Goal: Contribute content: Contribute content

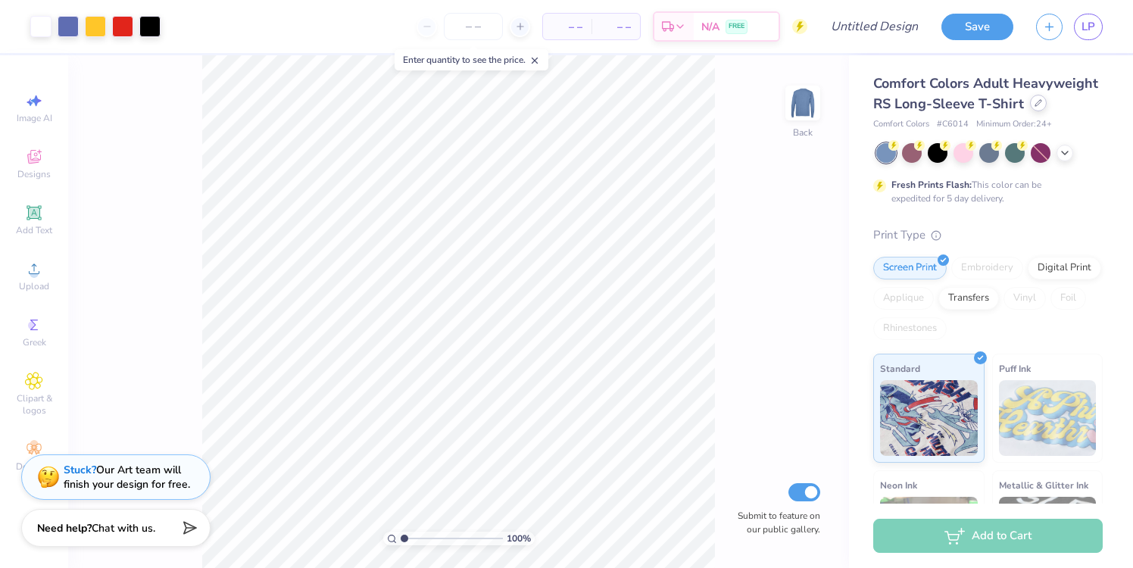
click at [1040, 101] on div at bounding box center [1038, 103] width 17 height 17
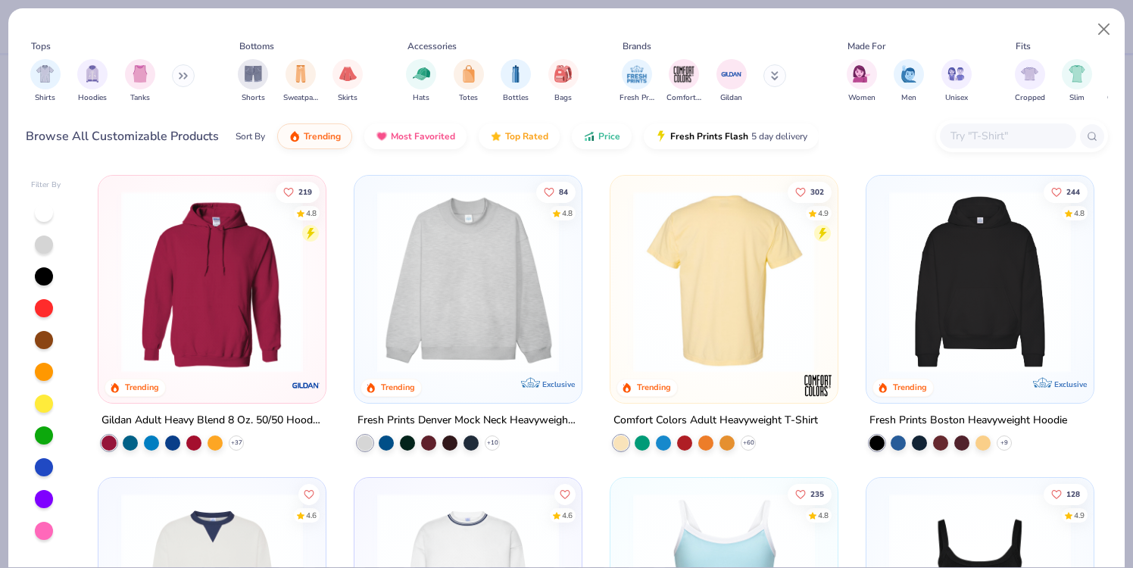
click at [694, 244] on img at bounding box center [723, 282] width 197 height 182
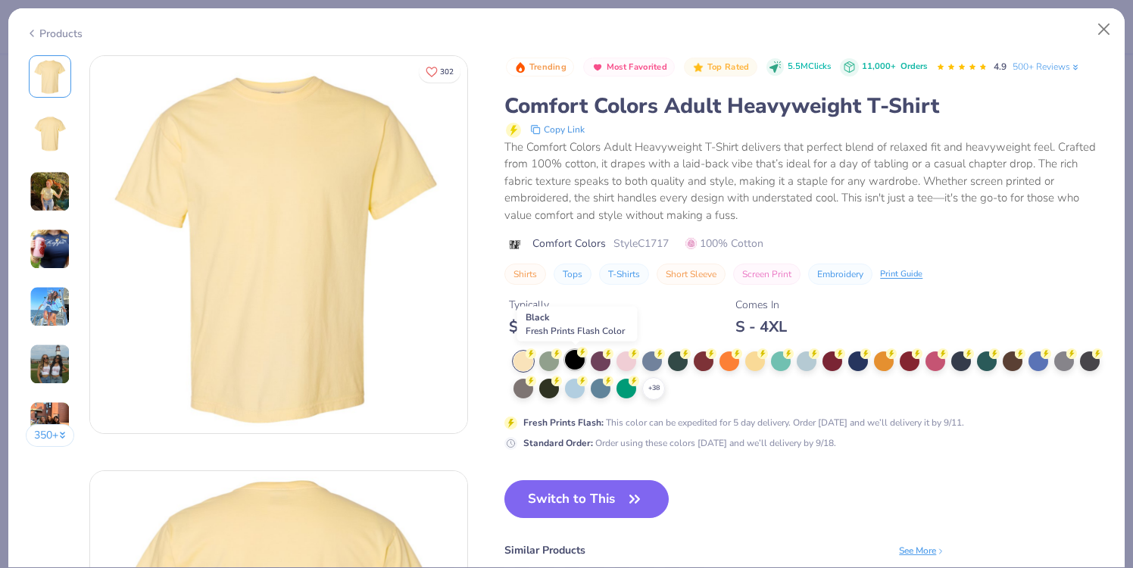
click at [574, 362] on div at bounding box center [575, 360] width 20 height 20
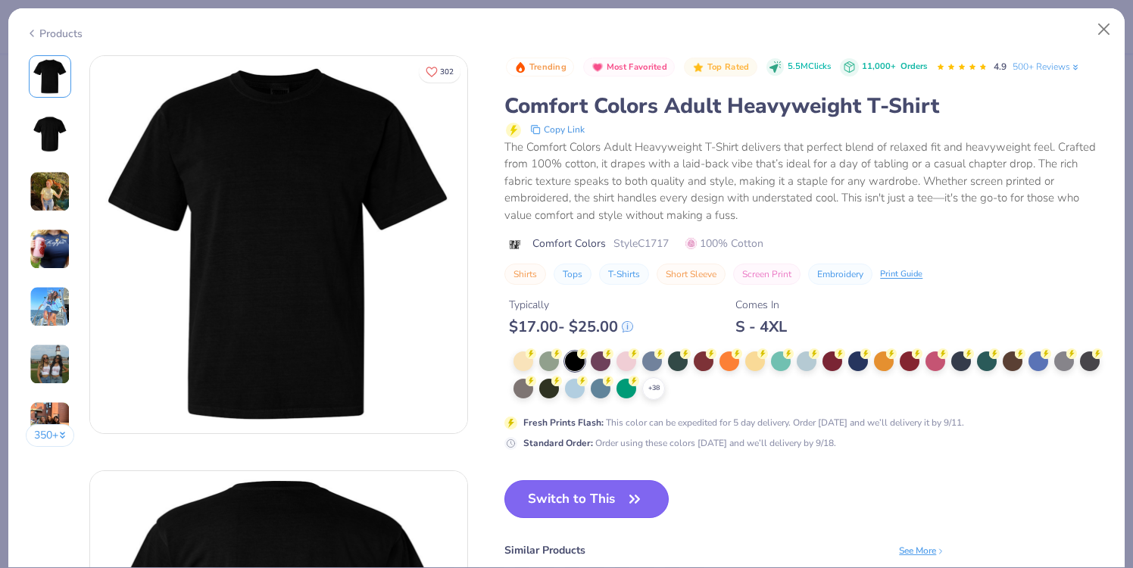
click at [590, 500] on button "Switch to This" at bounding box center [586, 499] width 164 height 38
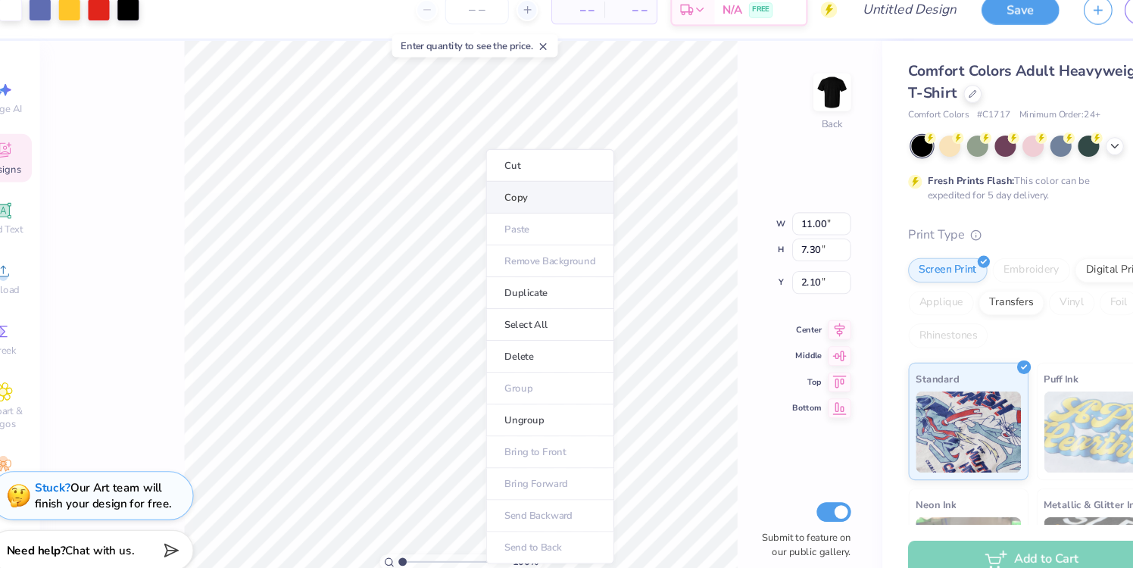
click at [519, 202] on li "Copy" at bounding box center [540, 201] width 119 height 30
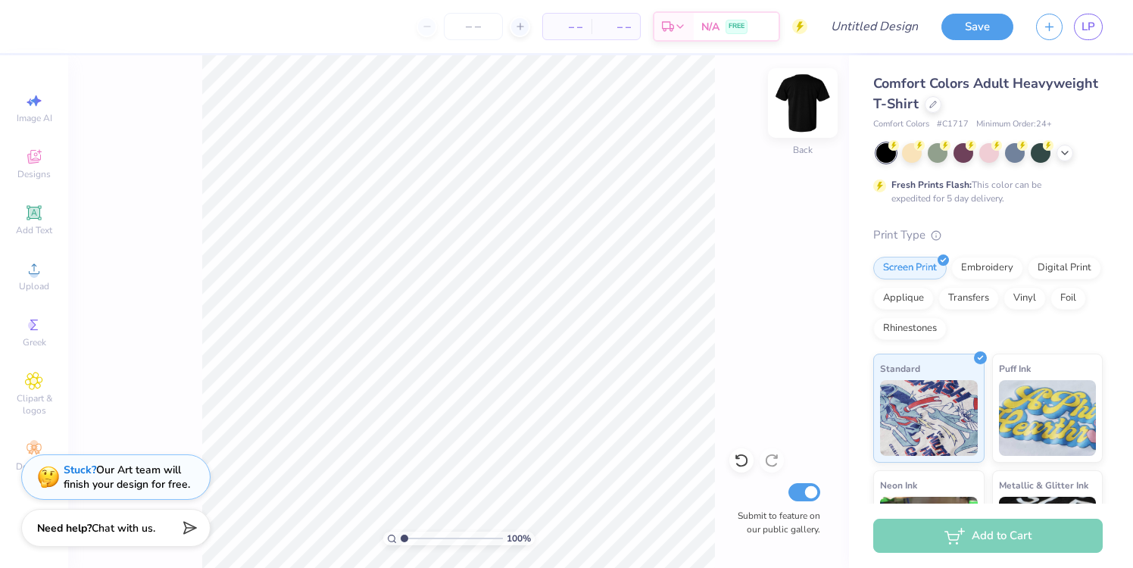
click at [815, 111] on img at bounding box center [802, 103] width 61 height 61
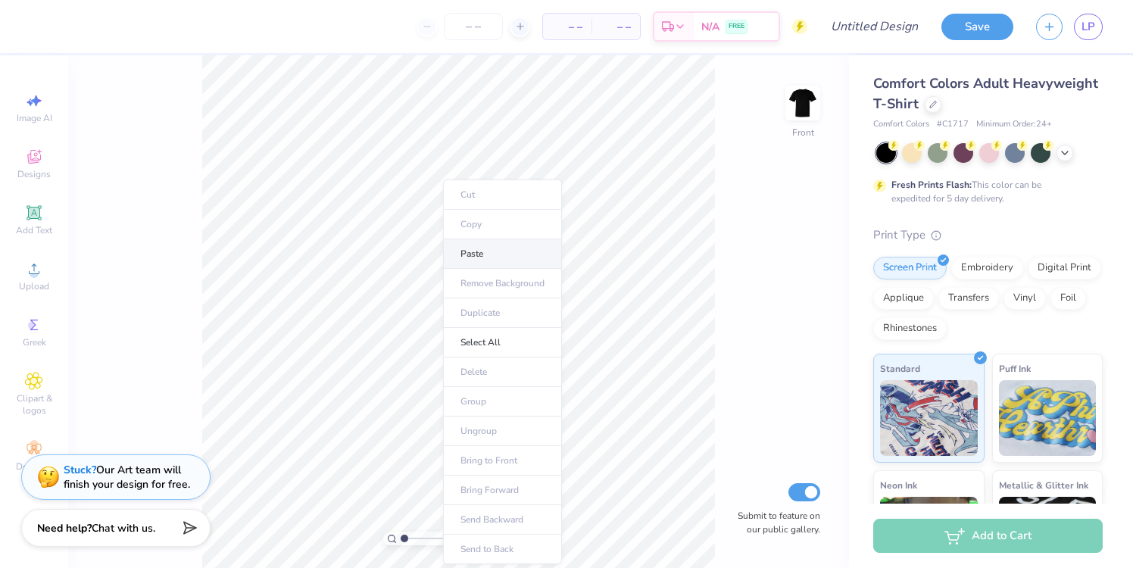
click at [463, 244] on li "Paste" at bounding box center [502, 254] width 119 height 30
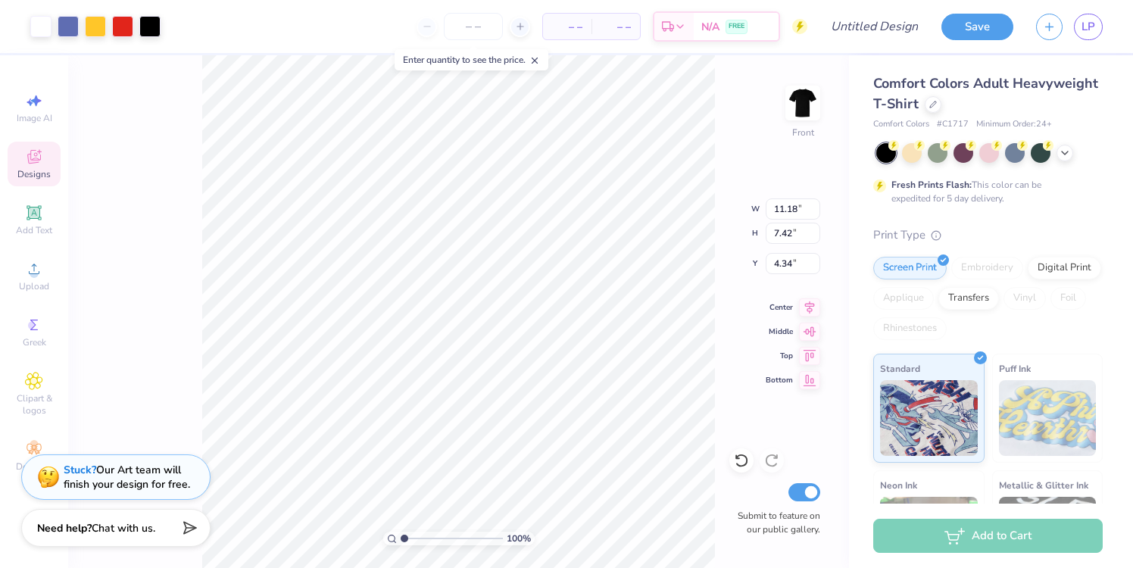
type input "4.35"
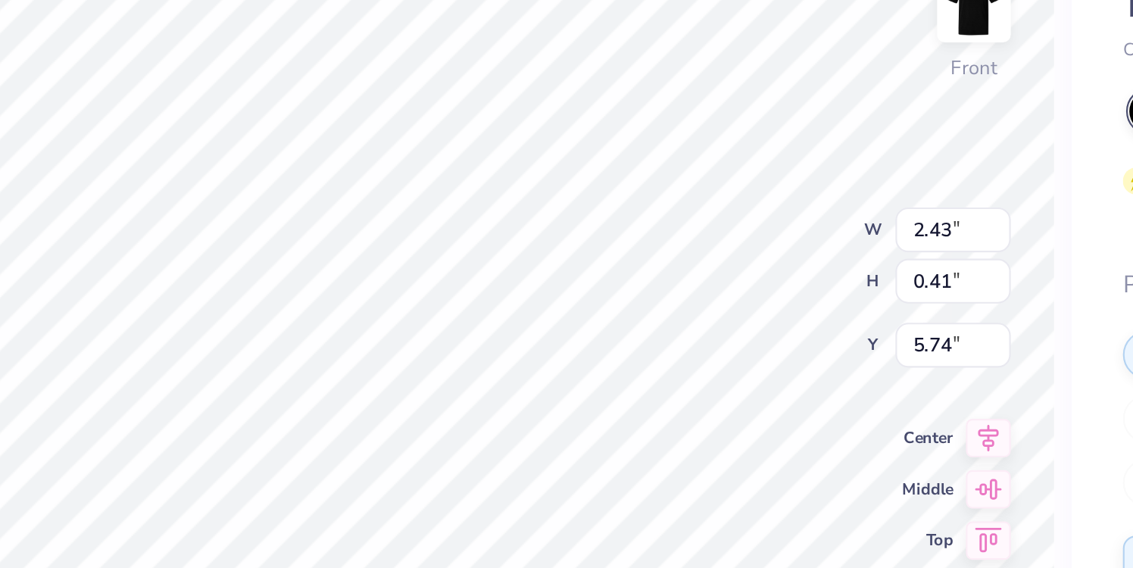
scroll to position [0, 1]
type textarea "P"
type textarea "B"
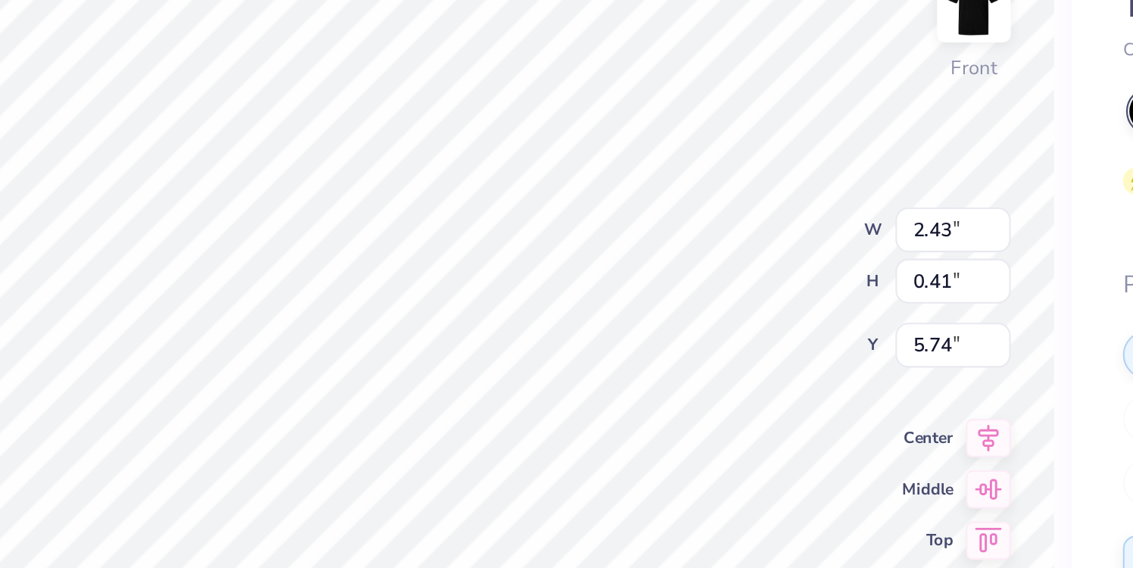
type textarea "BETA Theta Pi"
type input "5.71"
type textarea "BETA"
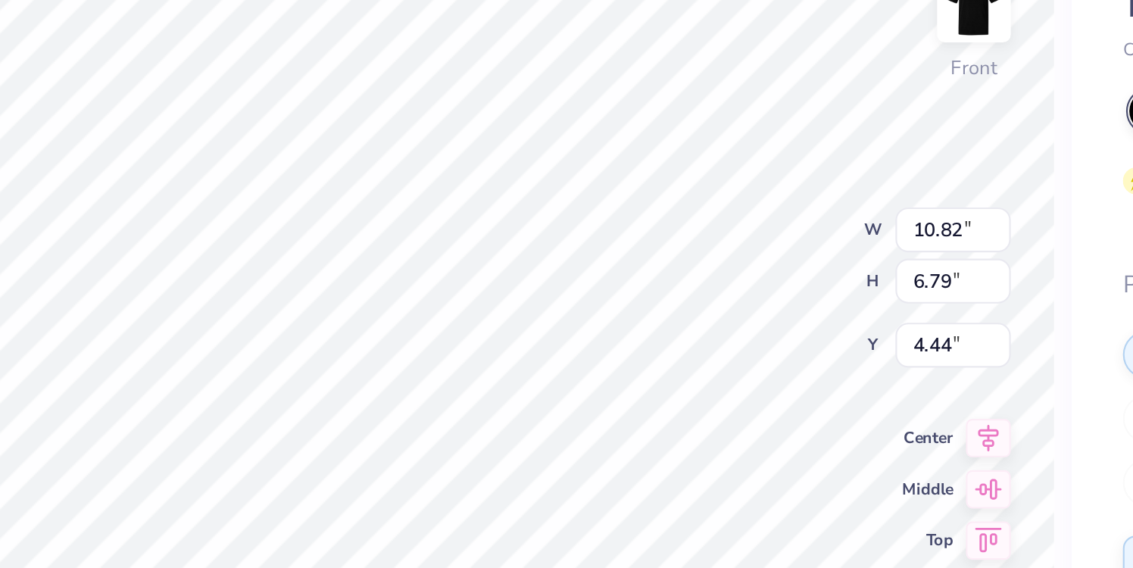
type input "10.82"
type input "6.79"
type input "4.44"
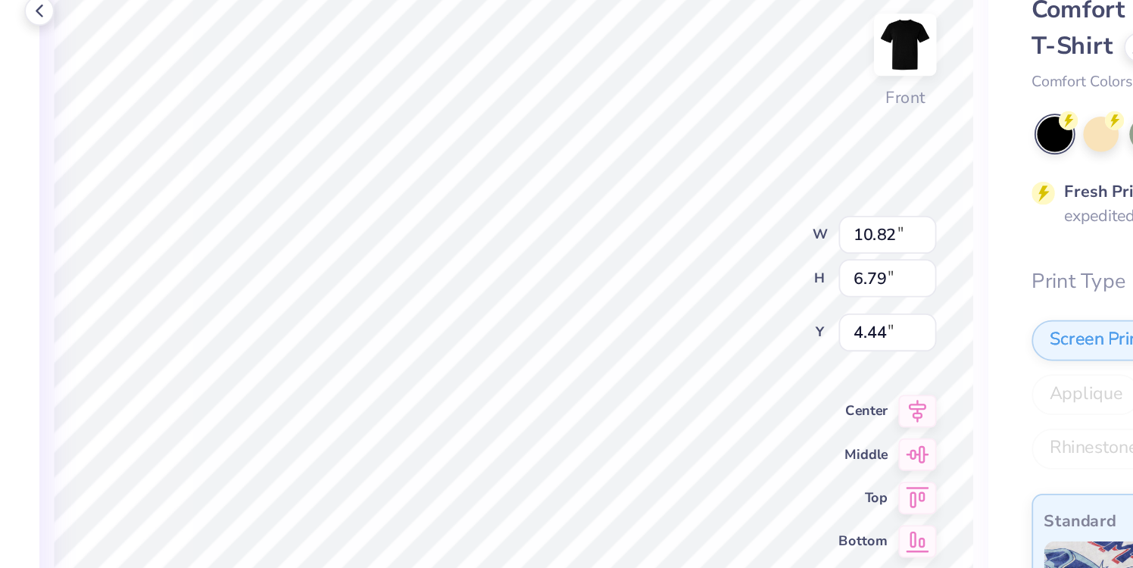
type input "6.12"
type input "3.84"
type input "10.82"
type input "6.79"
type input "8.57"
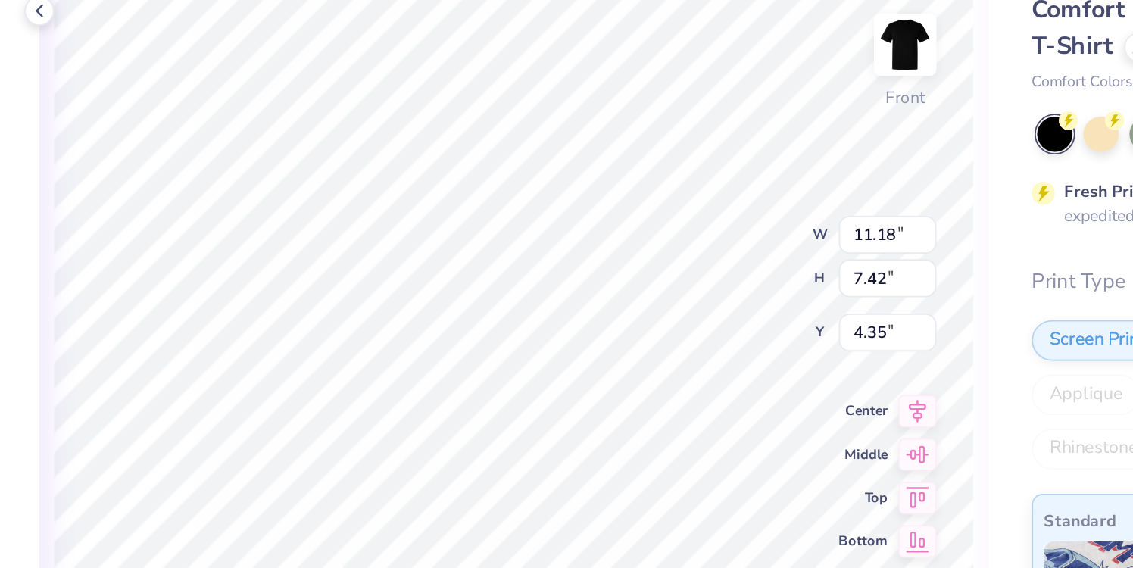
type input "5.69"
type input "11.18"
type input "7.42"
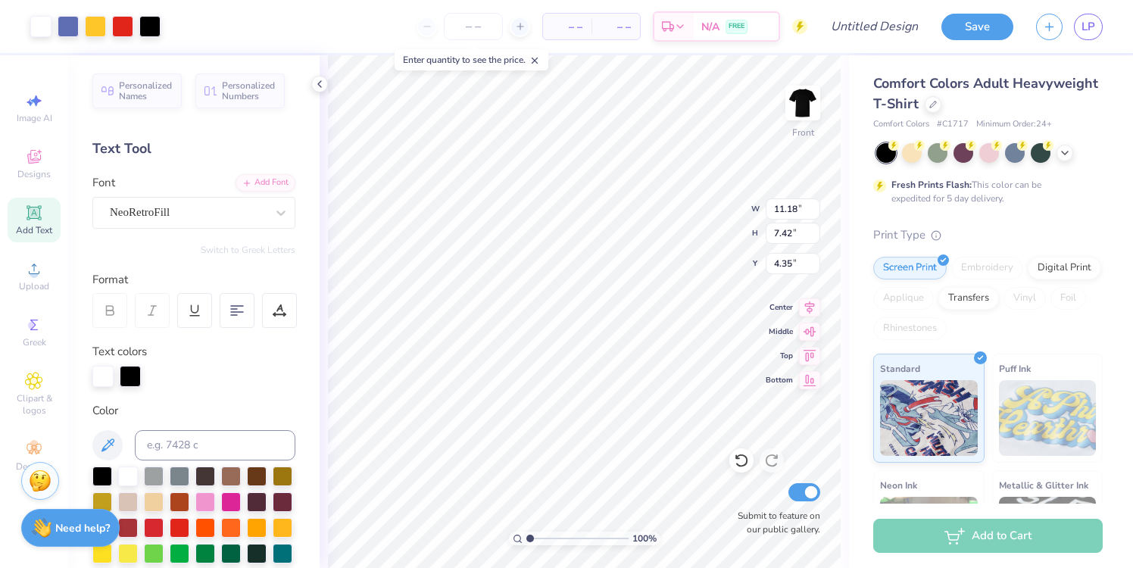
type input "6.20"
type input "4.12"
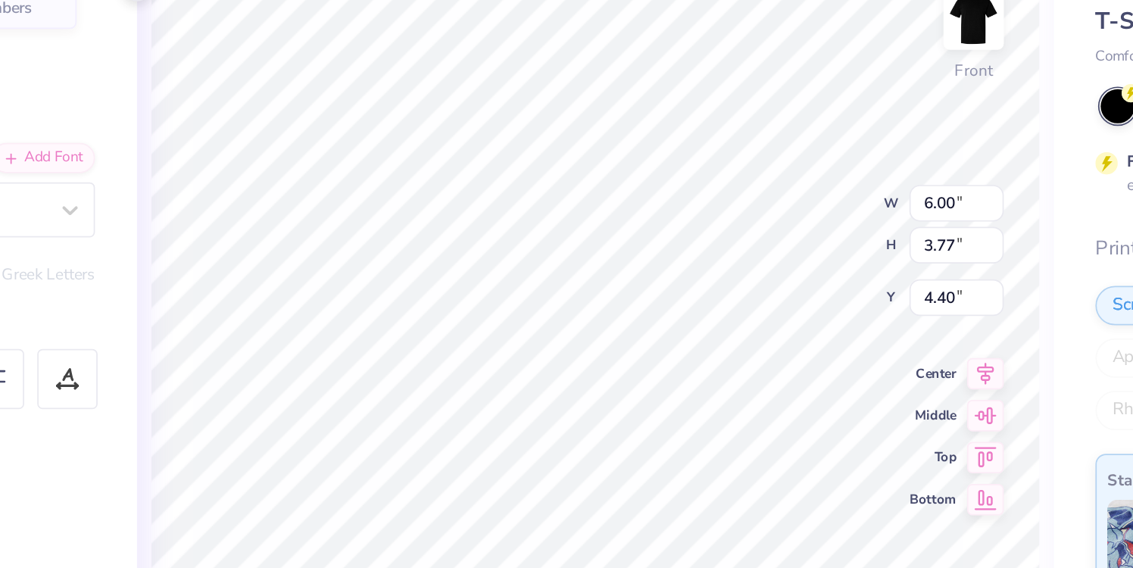
type input "6.20"
type input "4.12"
type input "5.71"
type input "5.16"
type input "2.35"
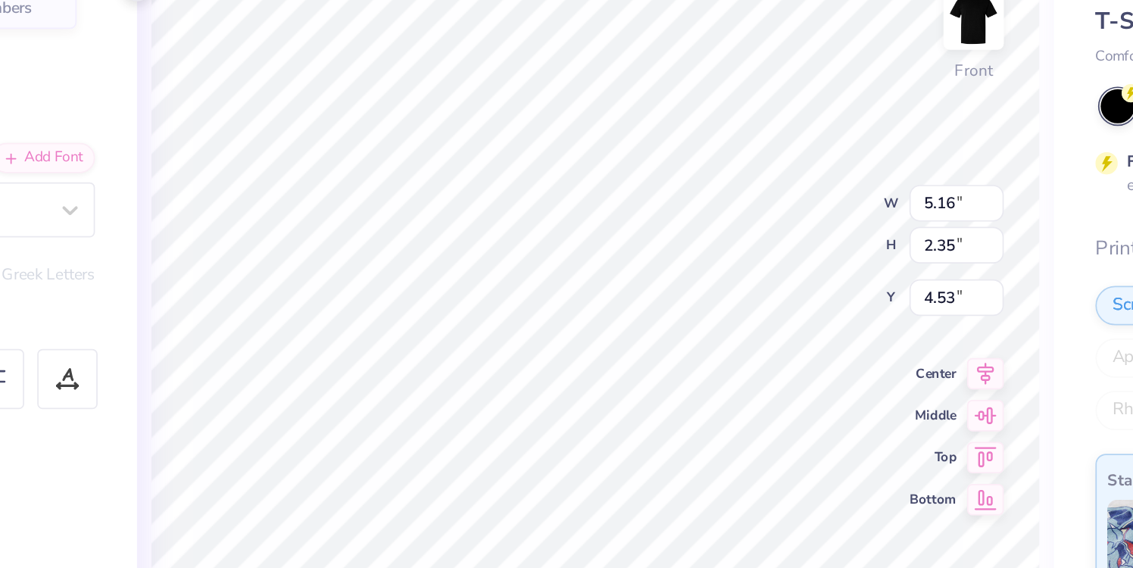
type input "6.05"
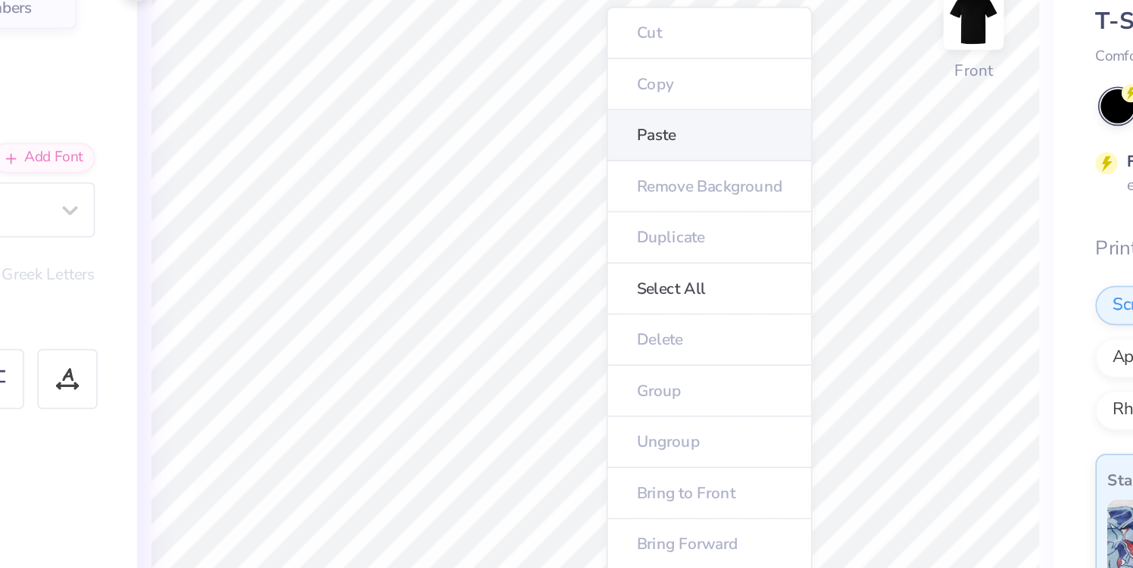
click at [613, 176] on li "Paste" at bounding box center [649, 170] width 119 height 30
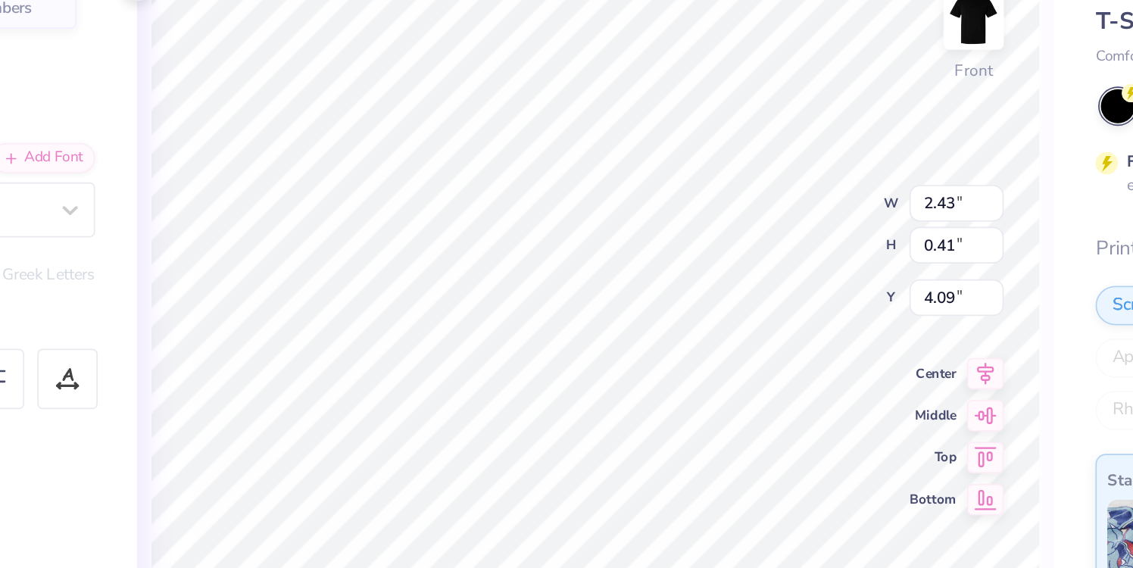
type input "2.39"
type input "0.58"
type input "4.50"
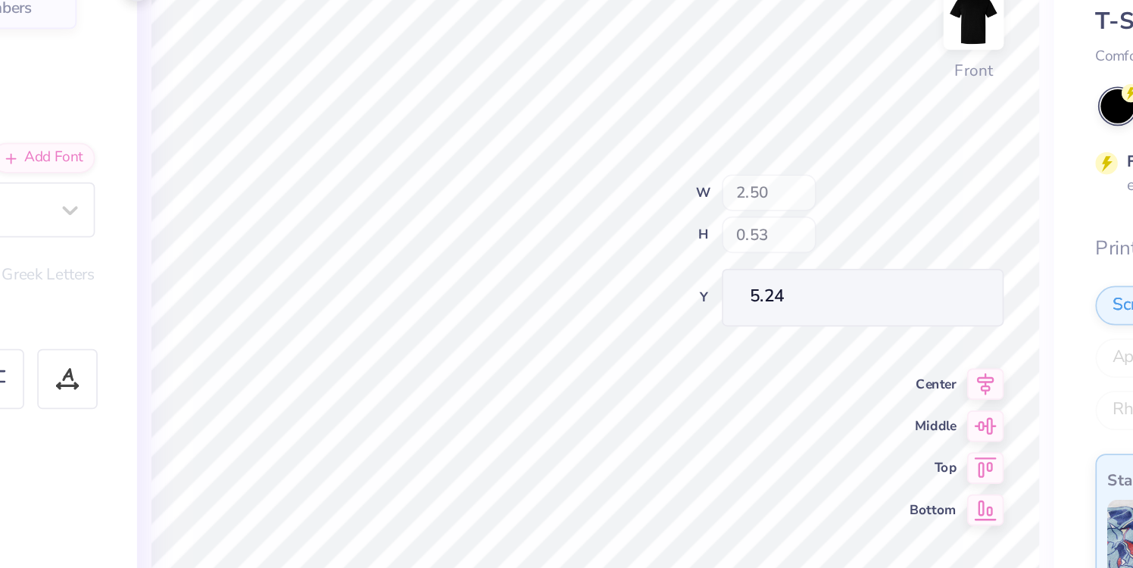
type input "5.24"
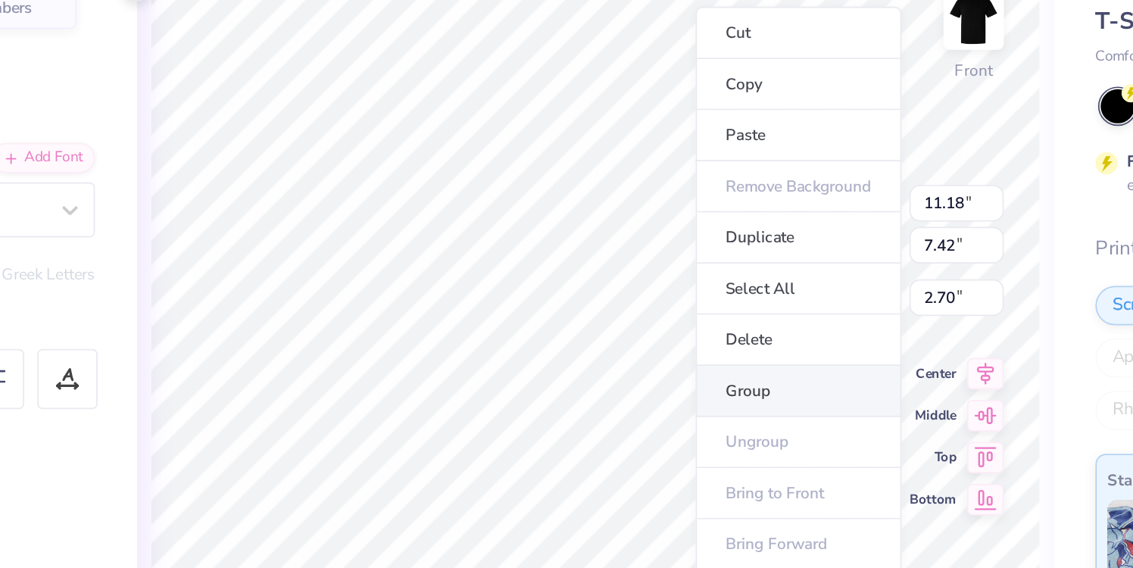
click at [681, 316] on li "Group" at bounding box center [701, 318] width 119 height 30
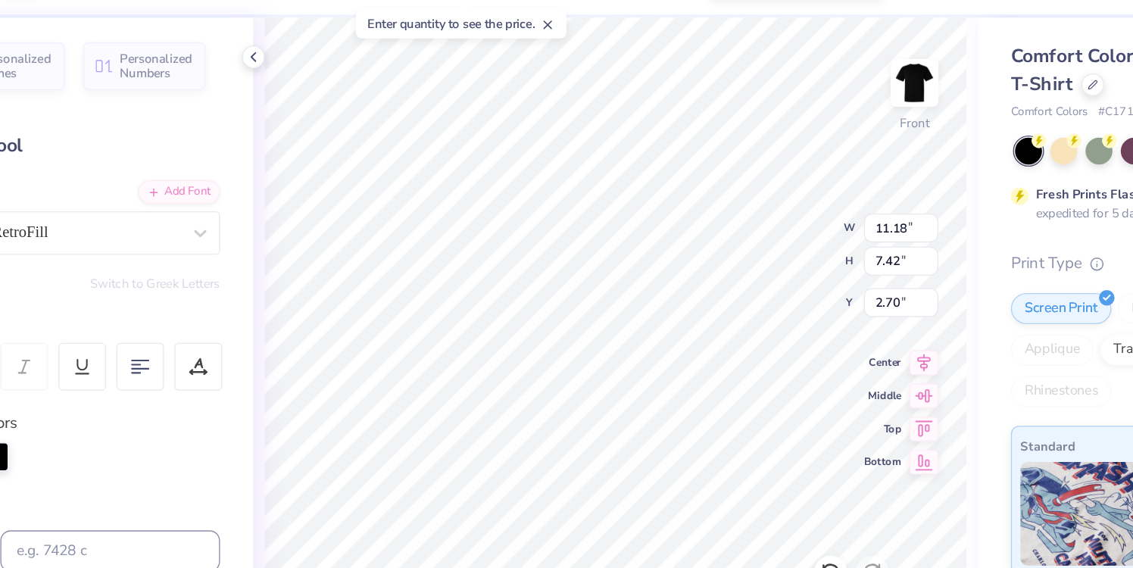
type input "3.00"
type input "7.24"
type input "4.81"
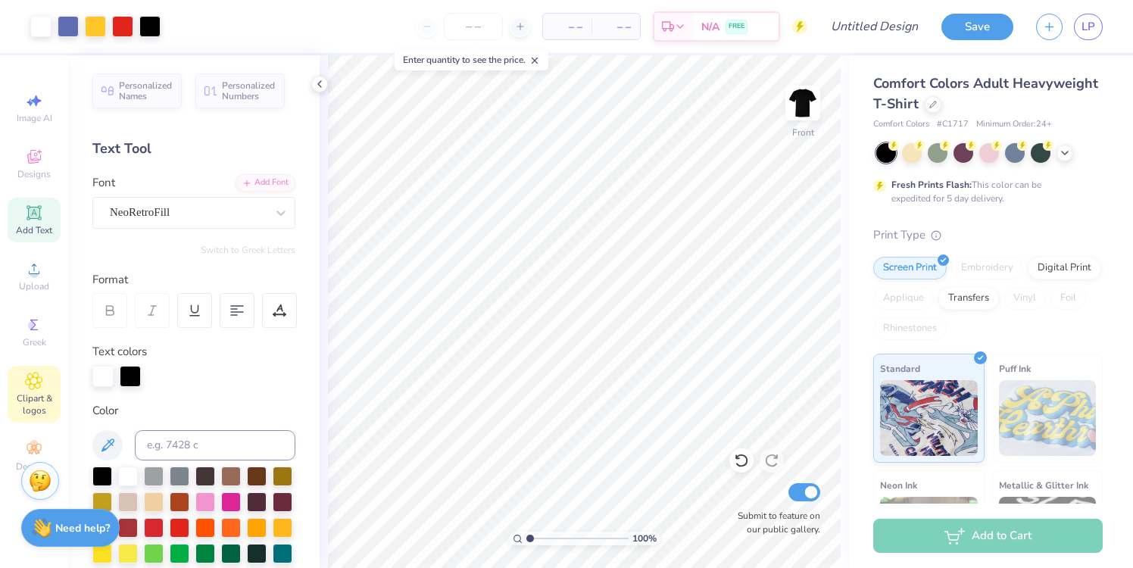
click at [37, 388] on icon at bounding box center [33, 381] width 17 height 18
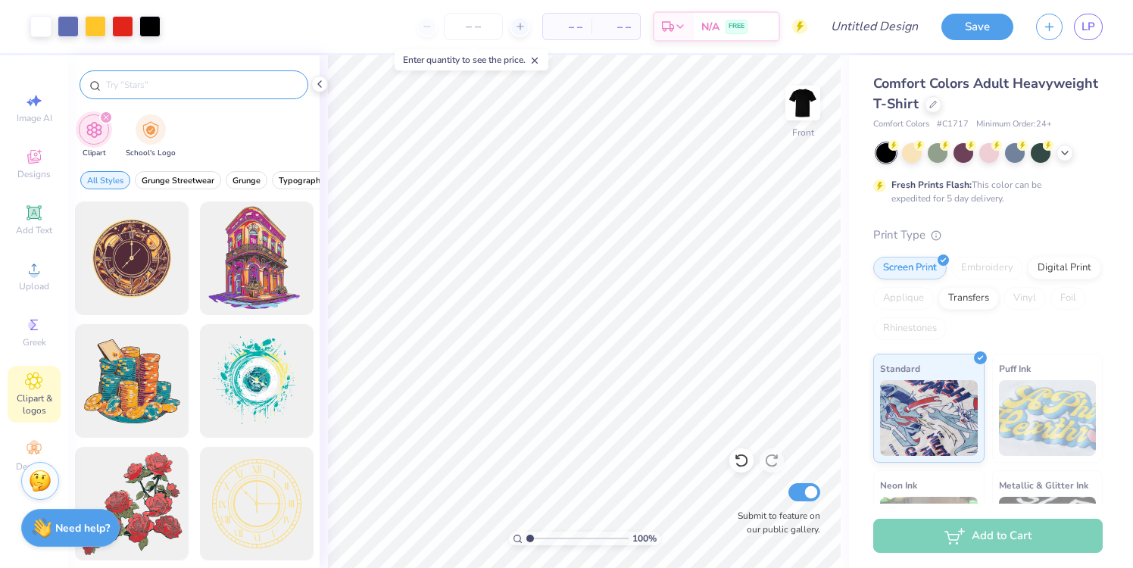
click at [156, 75] on div at bounding box center [193, 84] width 229 height 29
click at [152, 81] on input "text" at bounding box center [201, 84] width 194 height 15
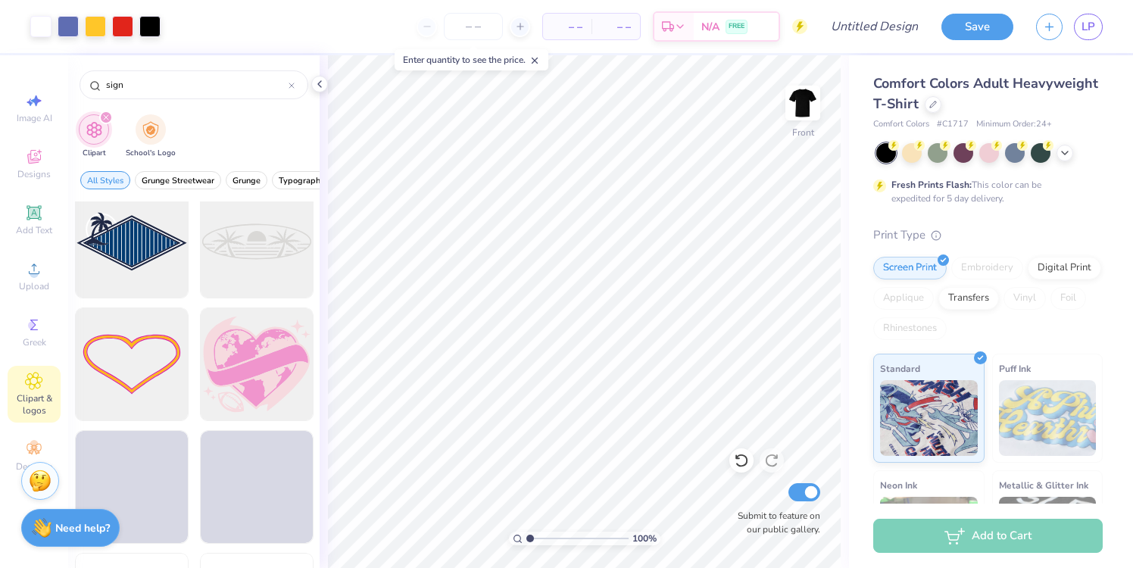
scroll to position [4824, 0]
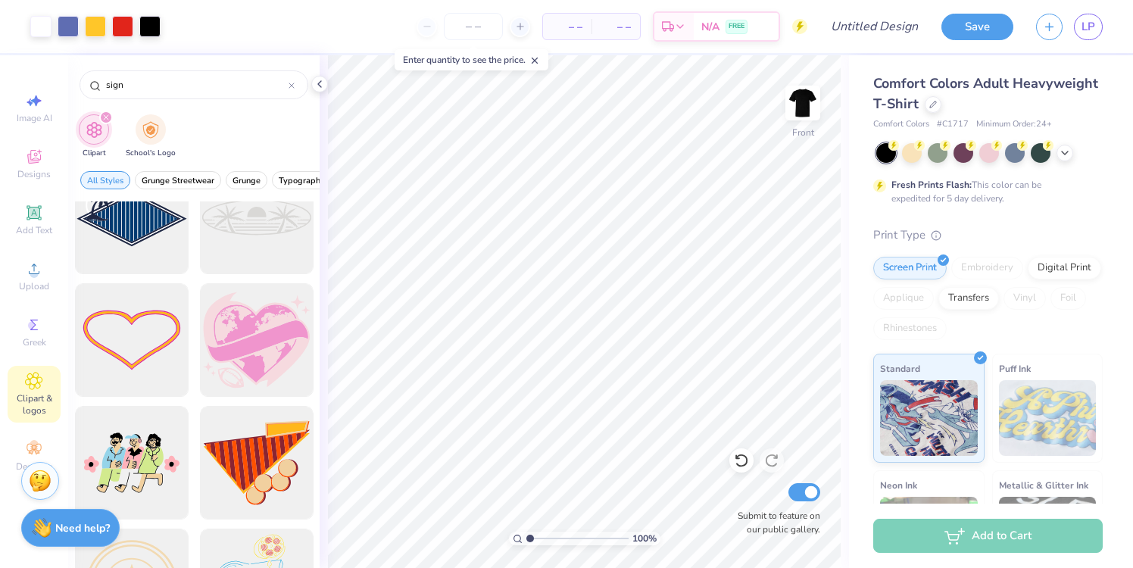
drag, startPoint x: 137, startPoint y: 79, endPoint x: 59, endPoint y: 78, distance: 78.0
click at [59, 78] on div "Art colors – – Per Item – – Total Est. Delivery N/A FREE Design Title Save LP I…" at bounding box center [566, 284] width 1133 height 568
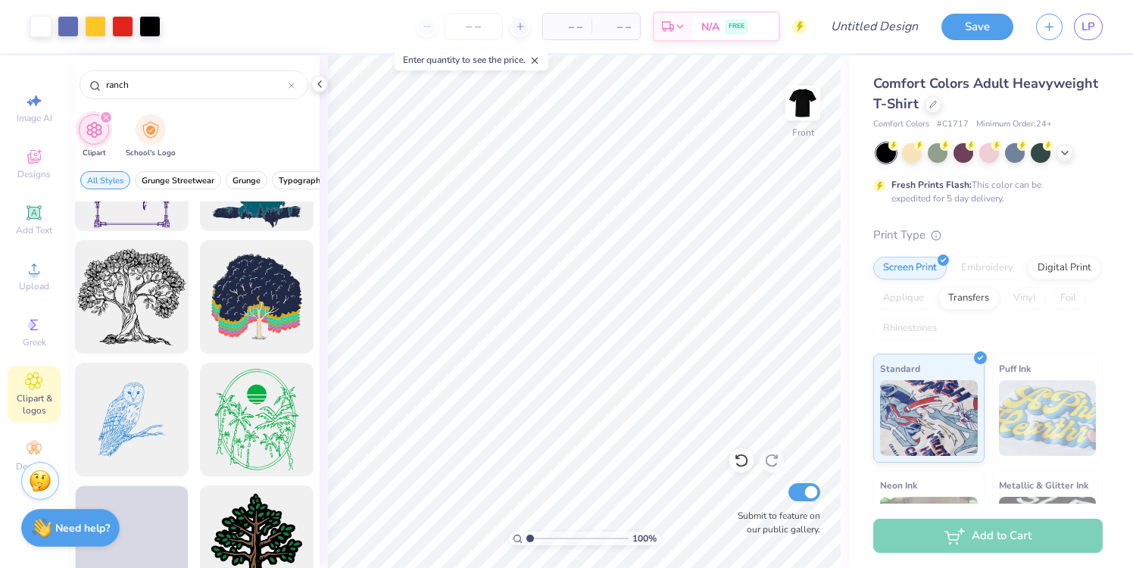
scroll to position [2075, 0]
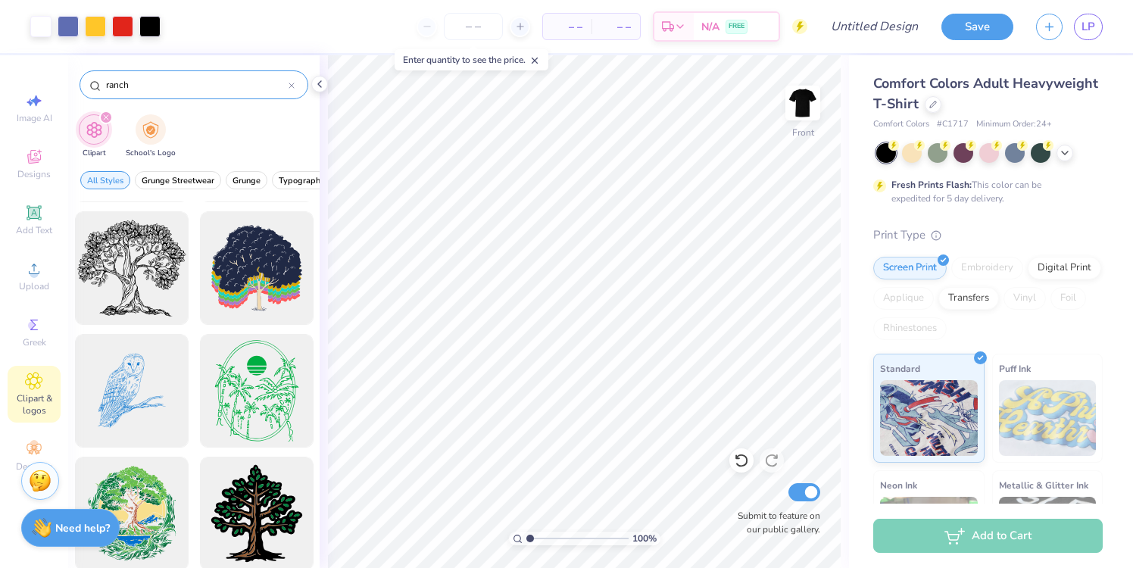
drag, startPoint x: 137, startPoint y: 92, endPoint x: 129, endPoint y: 92, distance: 8.3
click at [129, 92] on div "ranch" at bounding box center [193, 84] width 229 height 29
click at [126, 74] on div "ranch" at bounding box center [193, 84] width 229 height 29
drag, startPoint x: 130, startPoint y: 84, endPoint x: 61, endPoint y: 83, distance: 69.7
click at [61, 83] on div "Art colors – – Per Item – – Total Est. Delivery N/A FREE Design Title Save LP I…" at bounding box center [566, 284] width 1133 height 568
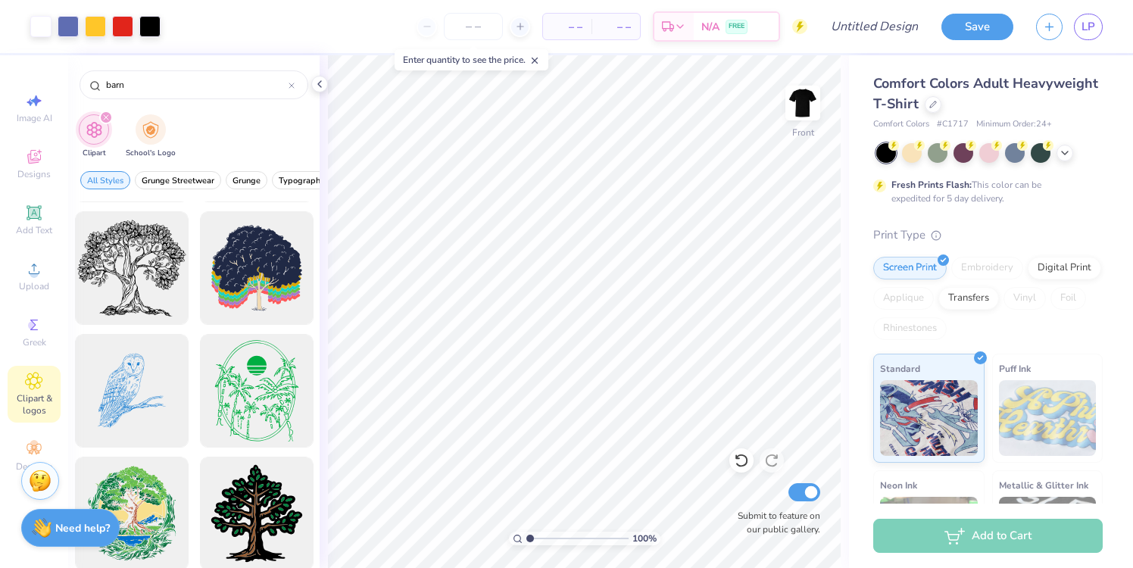
type input "barn"
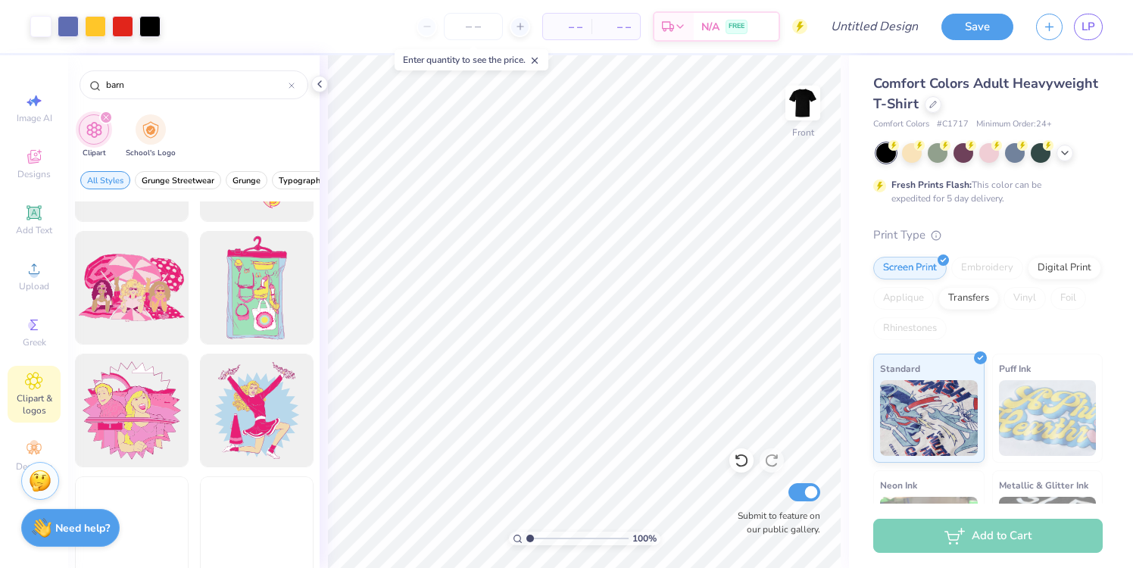
scroll to position [1971, 0]
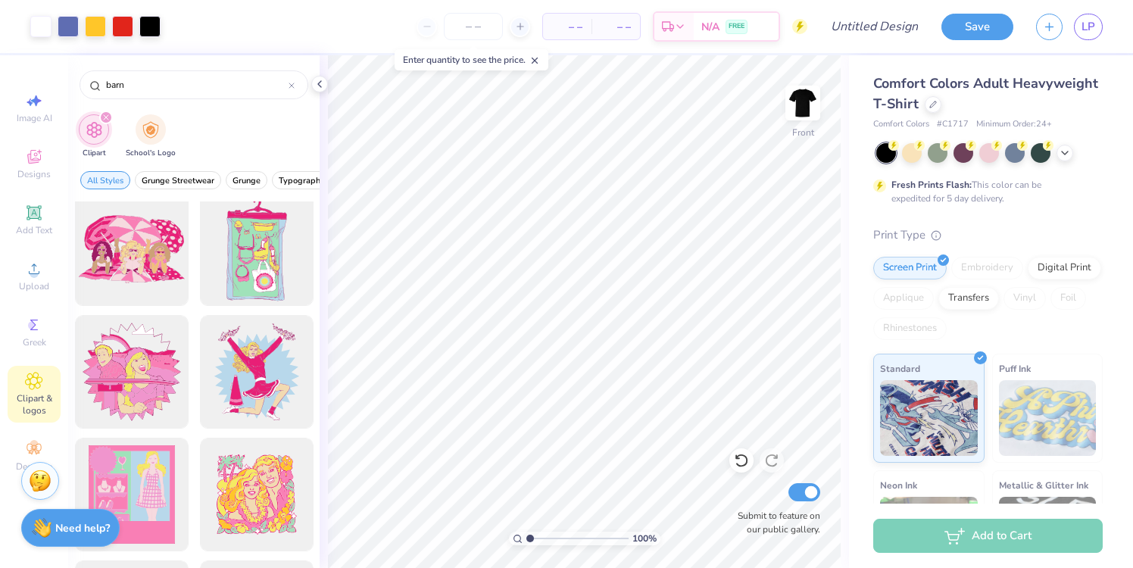
drag, startPoint x: 151, startPoint y: 84, endPoint x: 61, endPoint y: 73, distance: 90.8
click at [61, 73] on div "Art colors – – Per Item – – Total Est. Delivery N/A FREE Design Title Save LP I…" at bounding box center [566, 284] width 1133 height 568
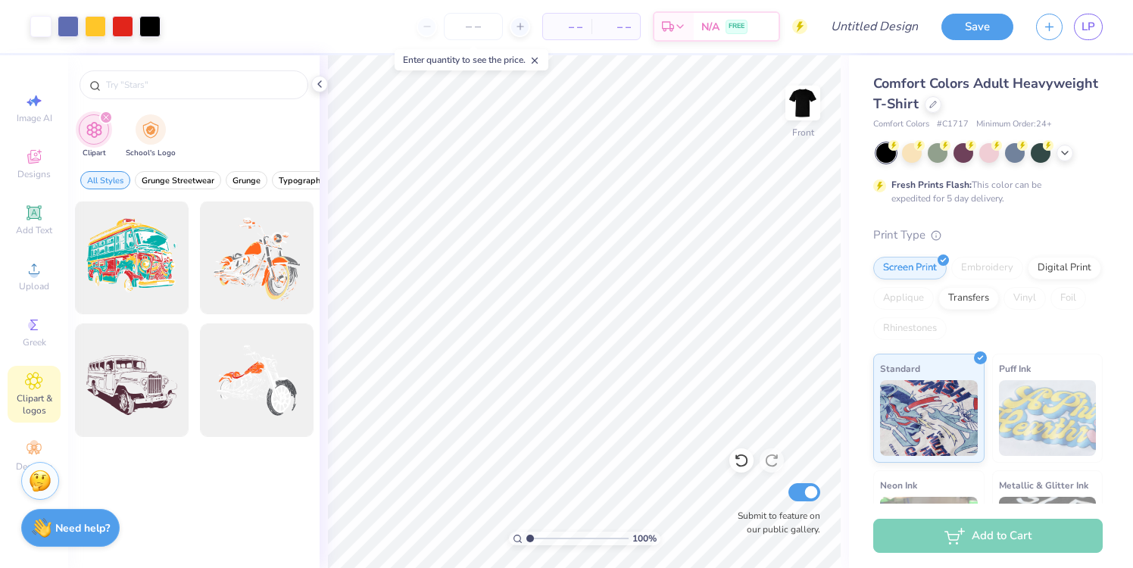
click at [232, 118] on div "Clipart School's Logo" at bounding box center [193, 138] width 251 height 57
click at [164, 84] on input "text" at bounding box center [201, 84] width 194 height 15
click at [97, 140] on div "filter for Clipart" at bounding box center [94, 129] width 30 height 30
click at [37, 170] on span "Designs" at bounding box center [33, 174] width 33 height 12
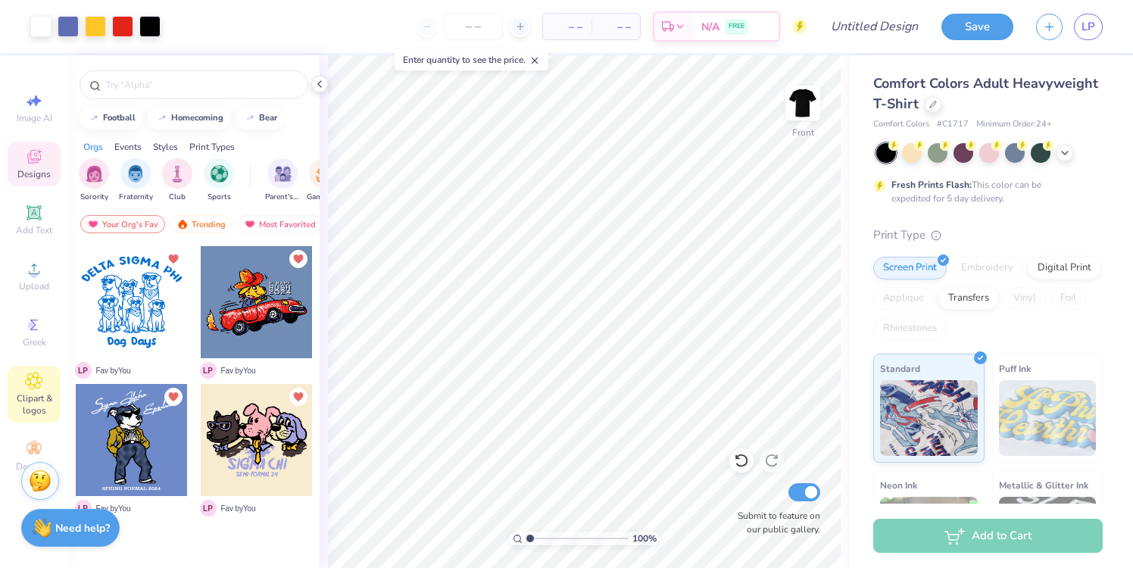
click at [42, 407] on span "Clipart & logos" at bounding box center [34, 404] width 53 height 24
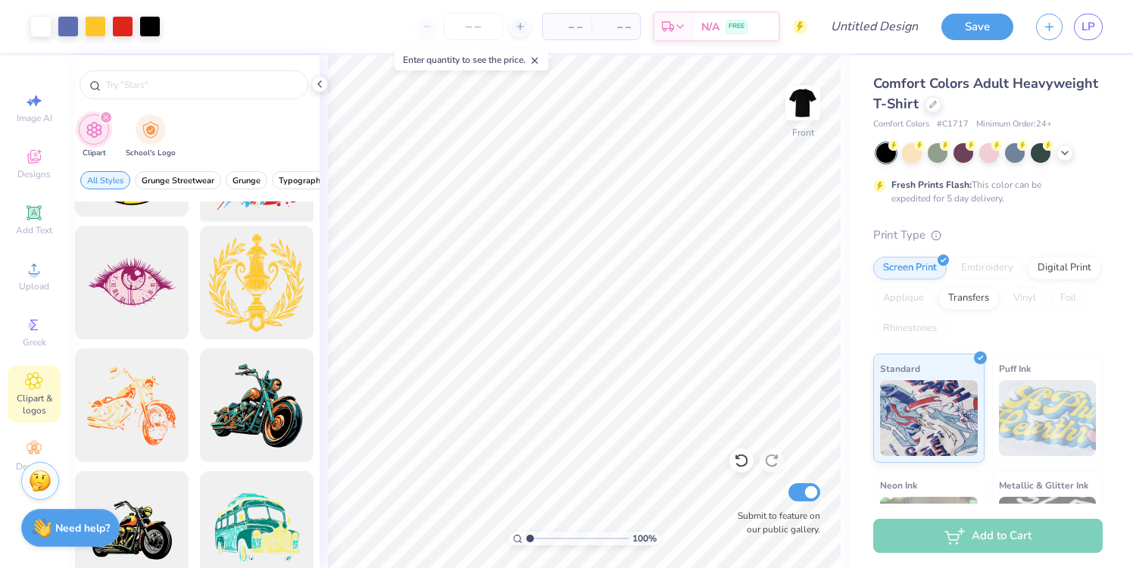
scroll to position [1388, 0]
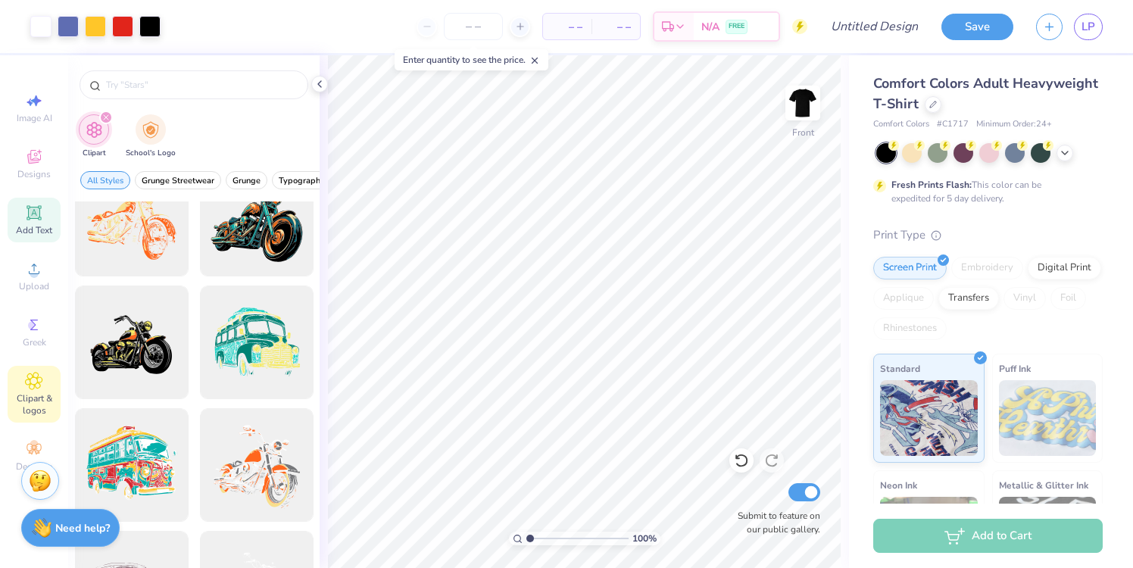
click at [43, 205] on div "Add Text" at bounding box center [34, 220] width 53 height 45
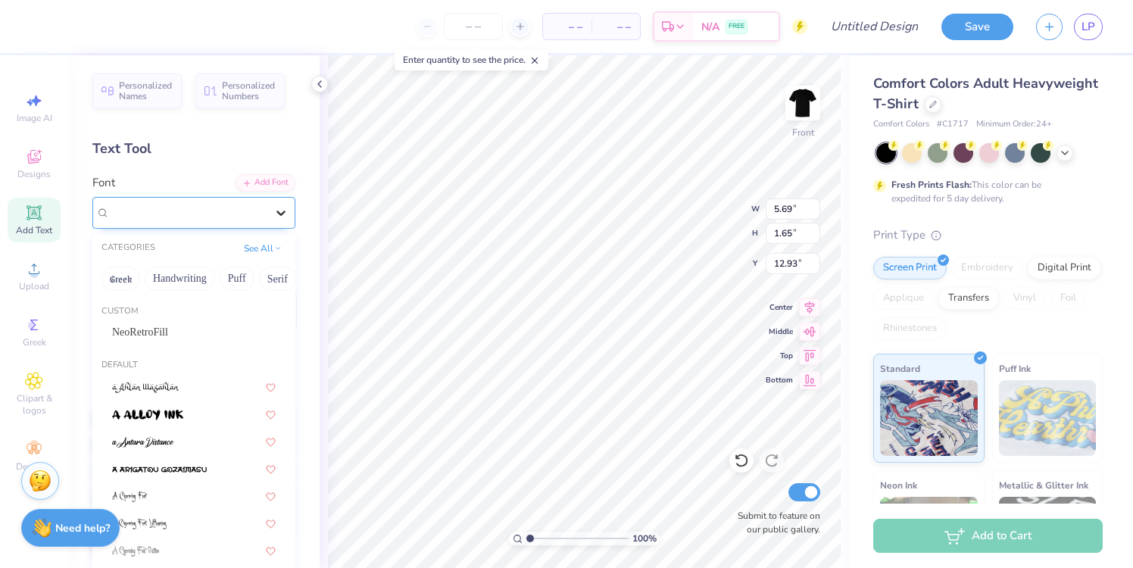
click at [282, 217] on icon at bounding box center [280, 212] width 15 height 15
click at [207, 337] on div "NeoRetroFill" at bounding box center [194, 332] width 164 height 16
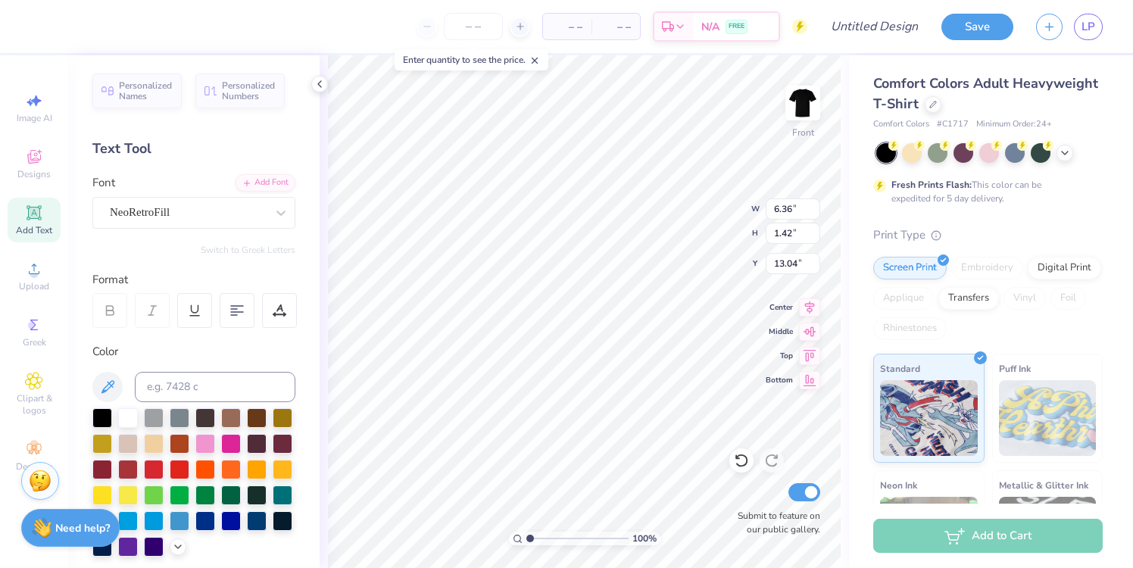
type input "6.36"
type input "1.42"
type input "13.04"
type textarea "Beta X BIg Dog Tnach"
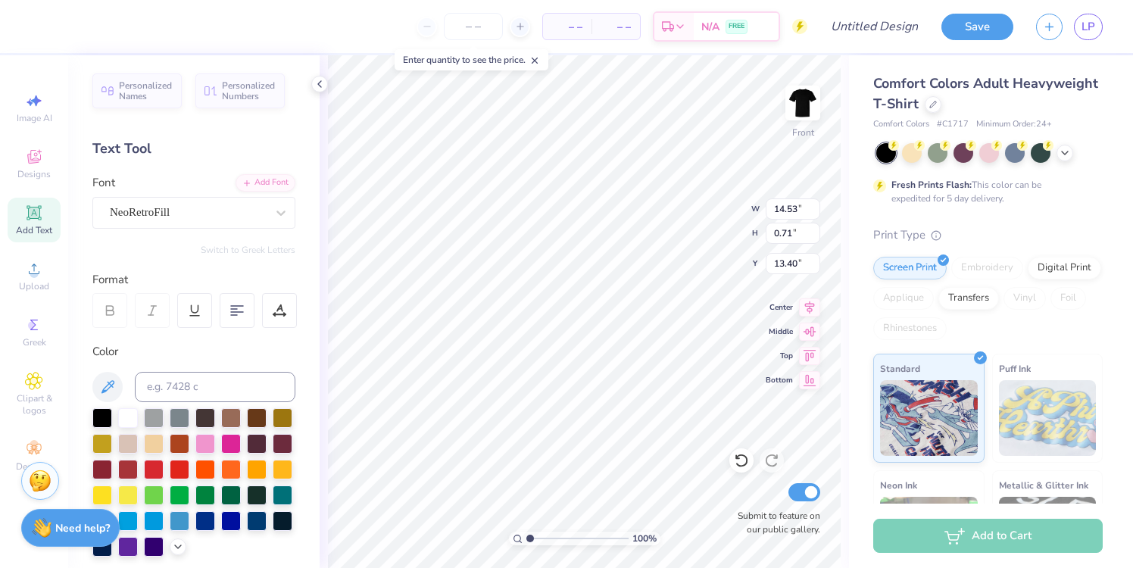
type textarea "Beta"
type input "7.09"
type input "1.62"
type input "1.38"
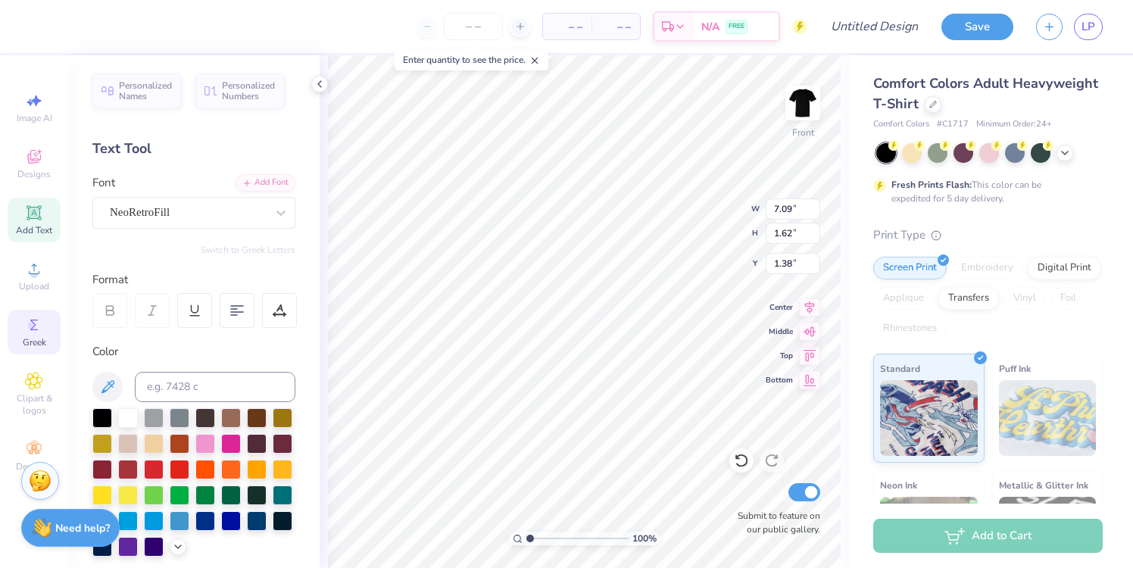
click at [26, 332] on icon at bounding box center [34, 325] width 18 height 18
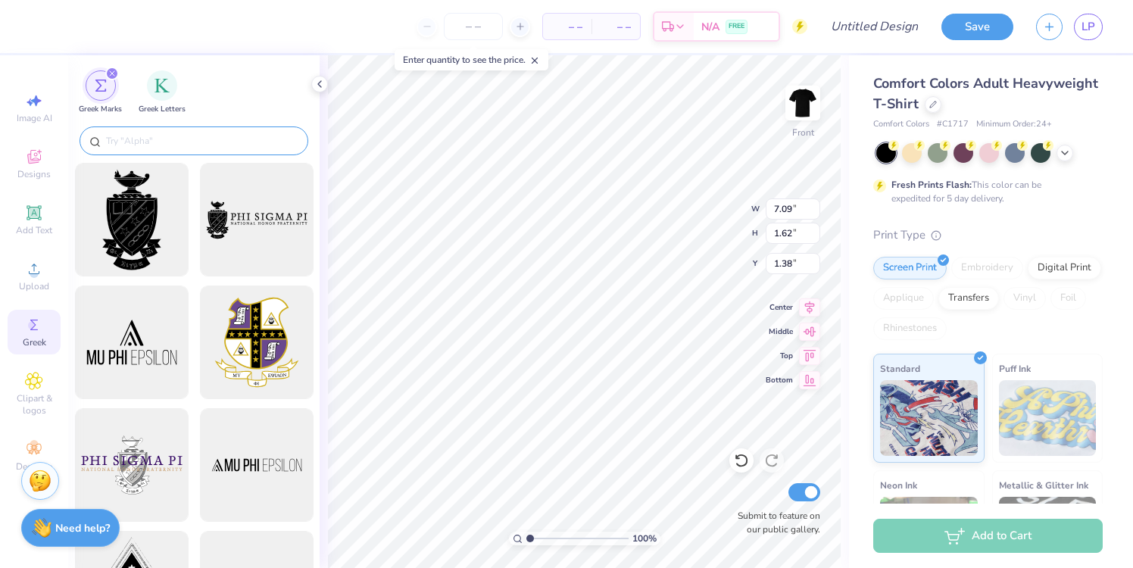
click at [159, 148] on input "text" at bounding box center [201, 140] width 194 height 15
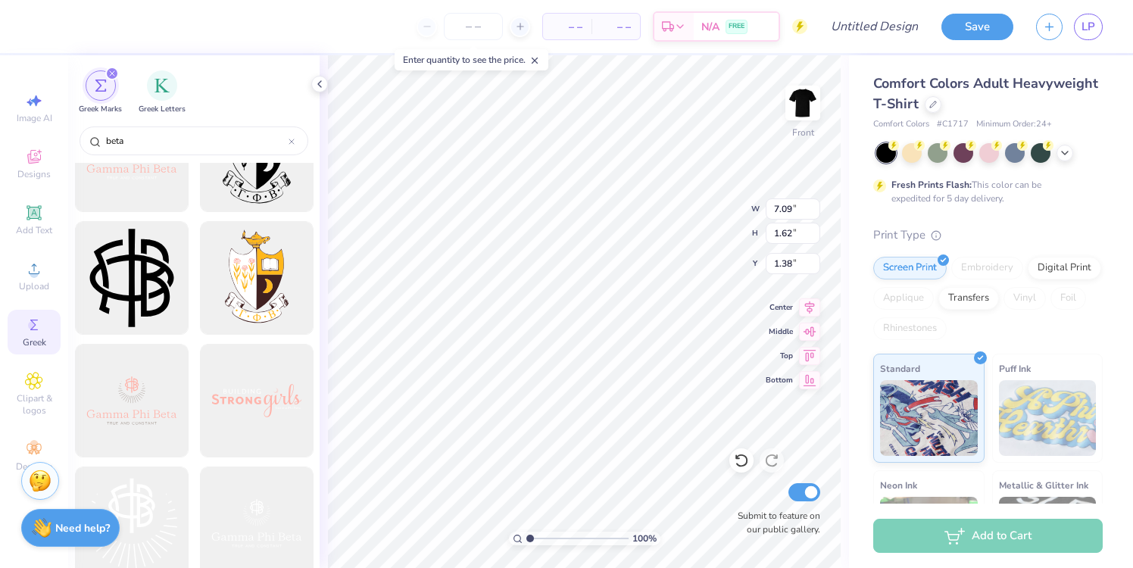
scroll to position [1843, 0]
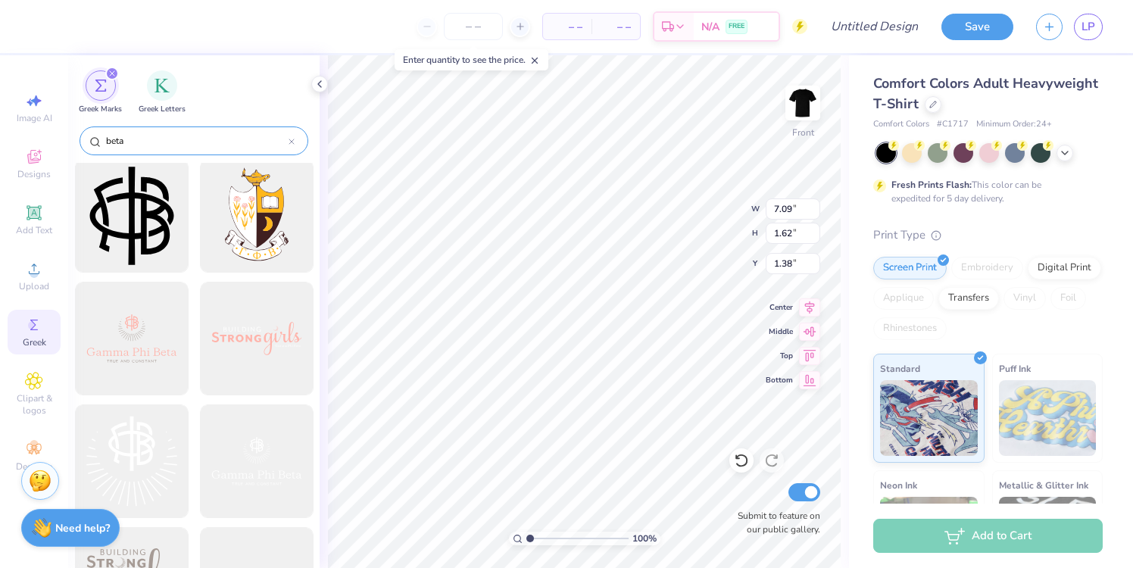
click at [183, 148] on input "beta" at bounding box center [196, 140] width 184 height 15
type input "beta"
click at [154, 83] on img "filter for Greek Letters" at bounding box center [161, 83] width 15 height 15
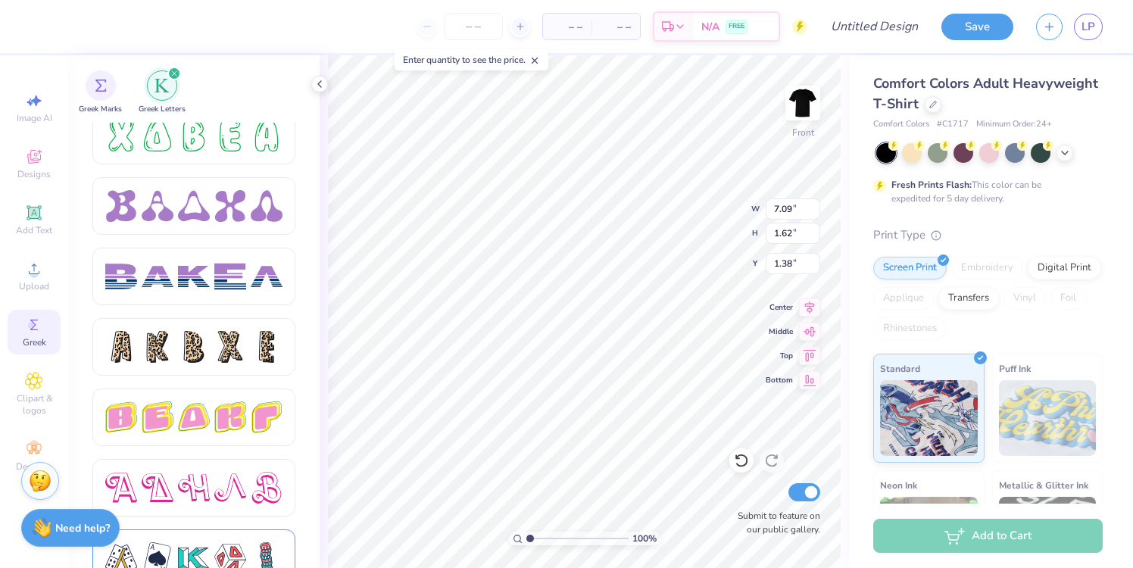
scroll to position [2310, 0]
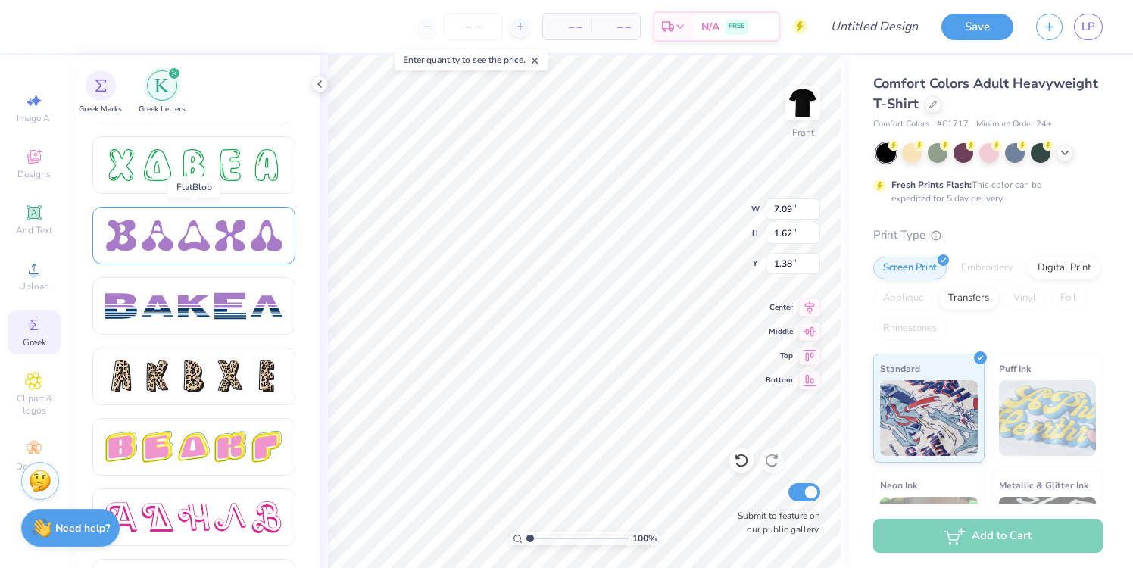
click at [241, 247] on div at bounding box center [230, 236] width 32 height 32
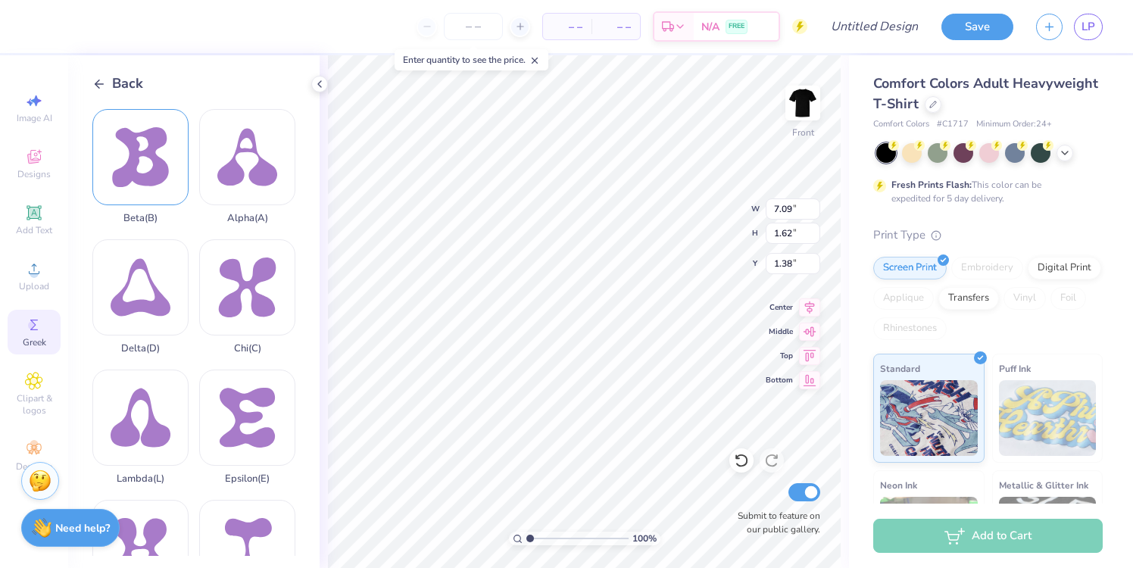
click at [132, 159] on div "Beta ( B )" at bounding box center [140, 166] width 96 height 115
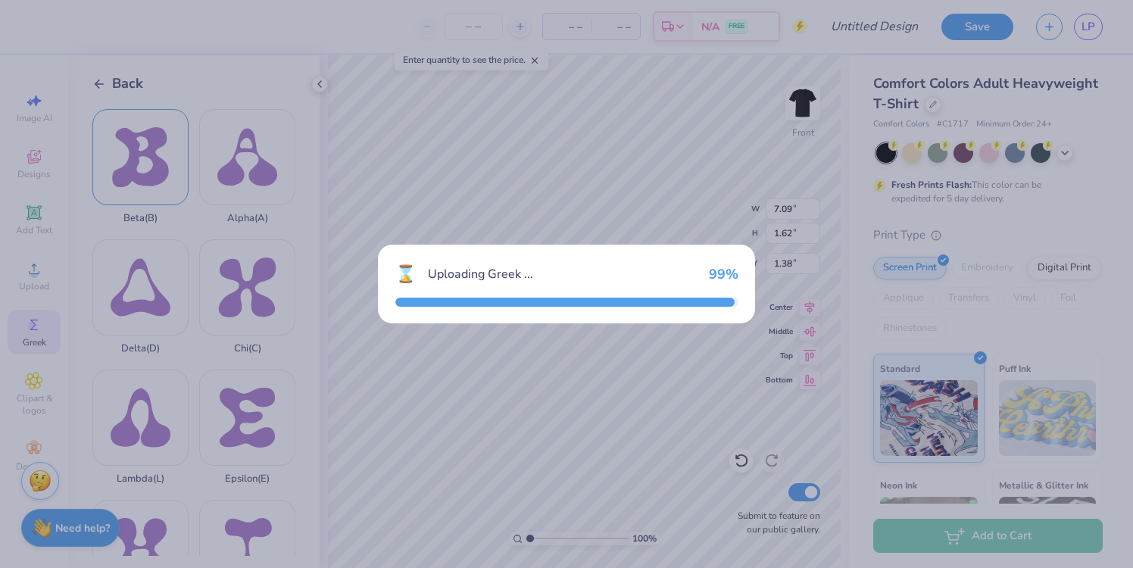
type input "3.39"
type input "3.60"
type input "11.95"
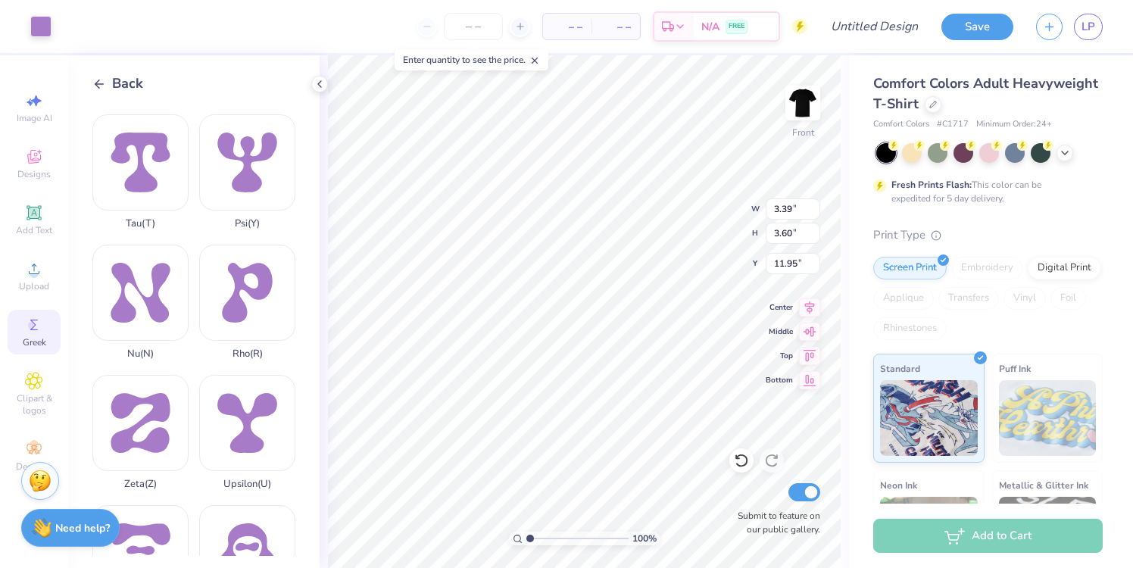
scroll to position [1119, 0]
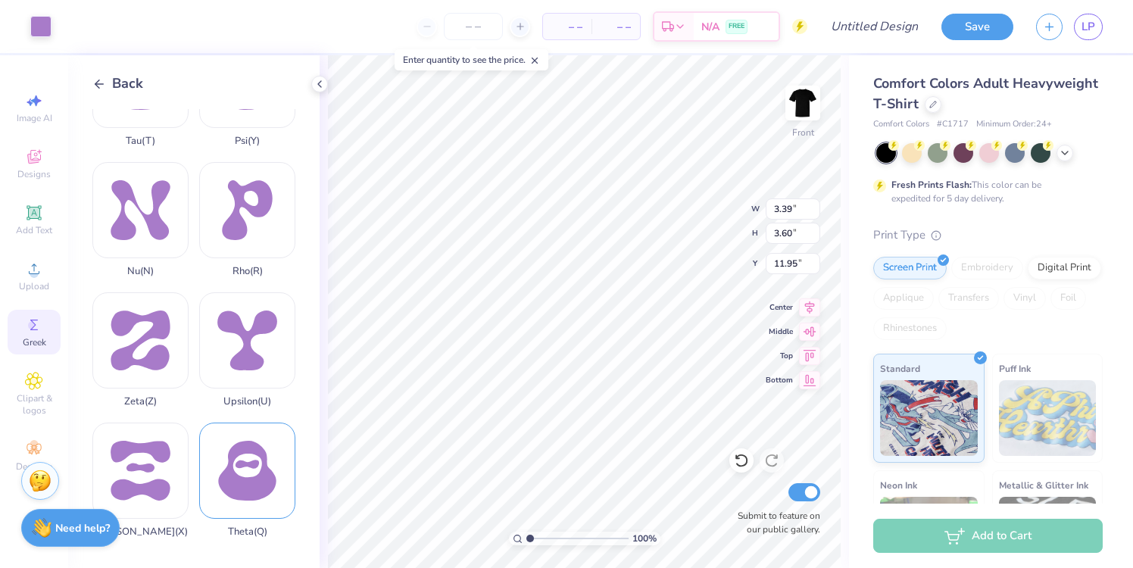
click at [244, 469] on div "Theta ( Q )" at bounding box center [247, 479] width 96 height 115
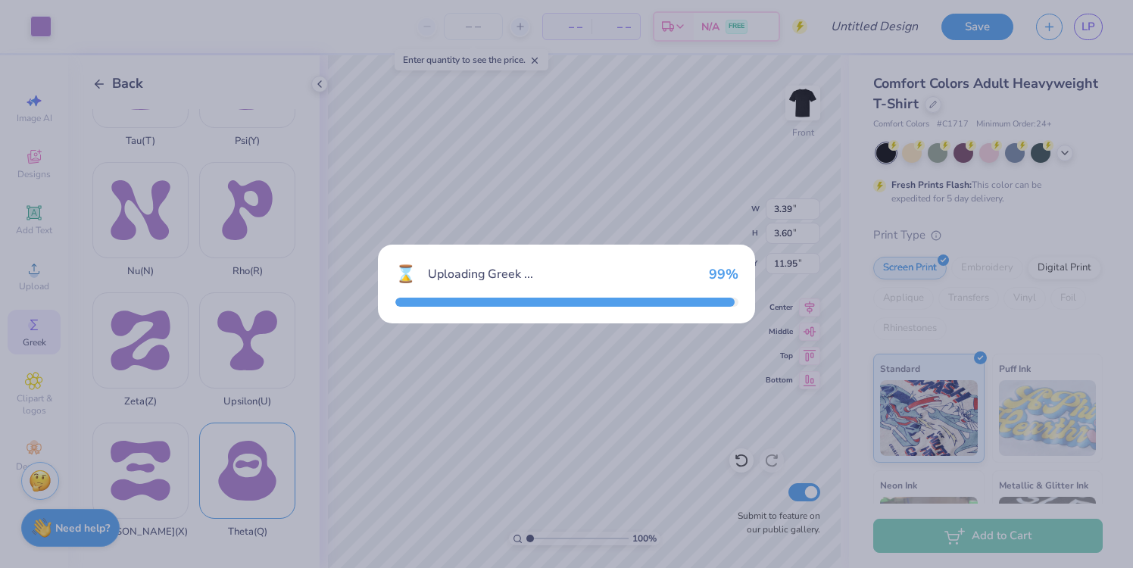
type input "3.29"
type input "3.41"
type input "12.05"
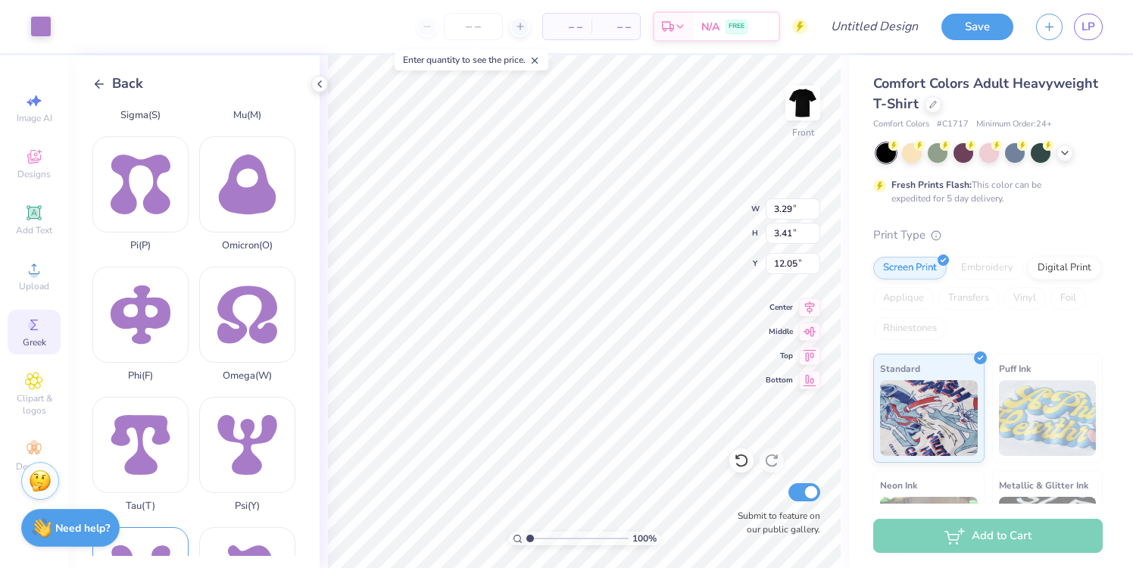
scroll to position [743, 0]
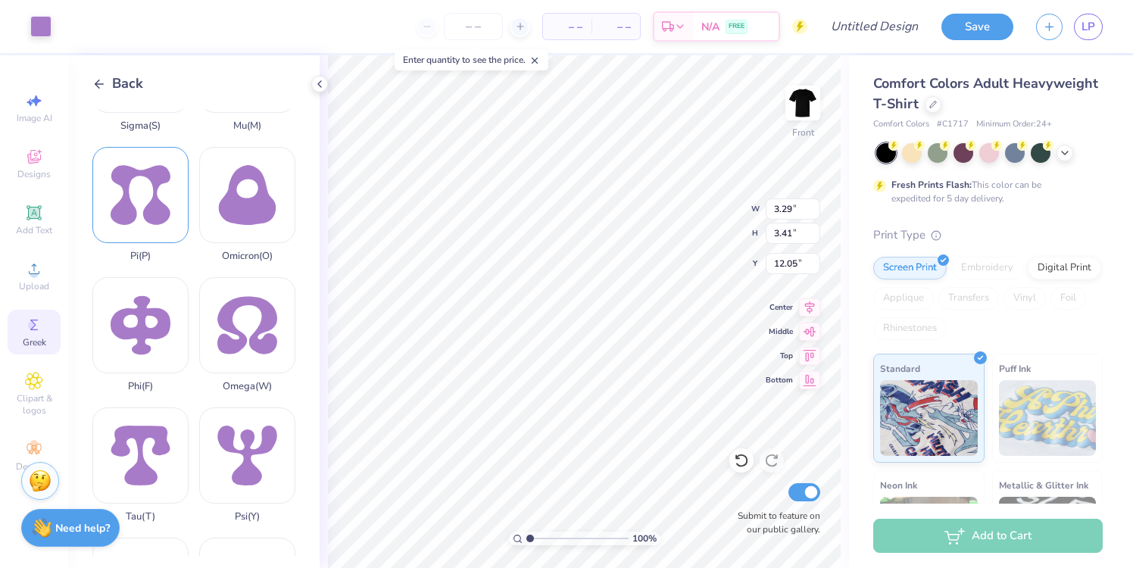
click at [153, 196] on div "Pi ( P )" at bounding box center [140, 204] width 96 height 115
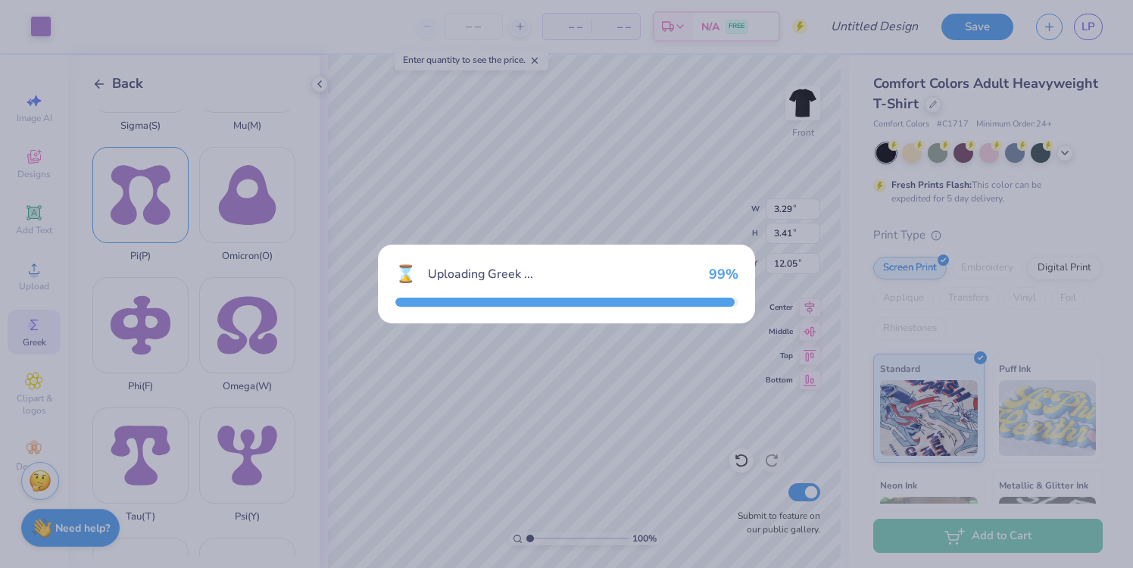
type input "3.60"
type input "3.58"
type input "11.96"
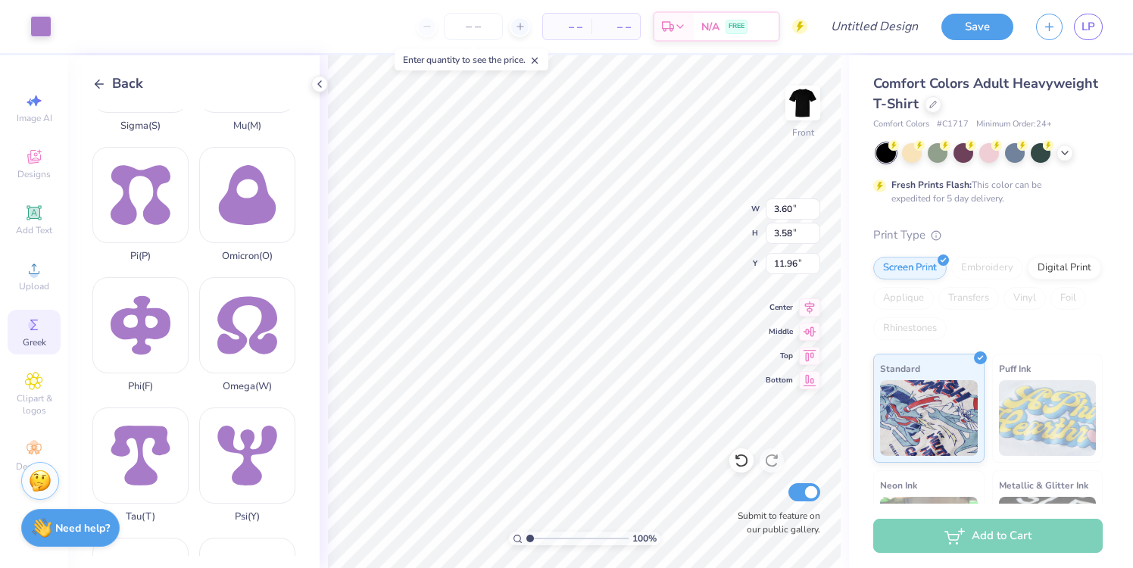
type input "3.29"
type input "3.41"
type input "12.05"
type input "3.39"
type input "3.60"
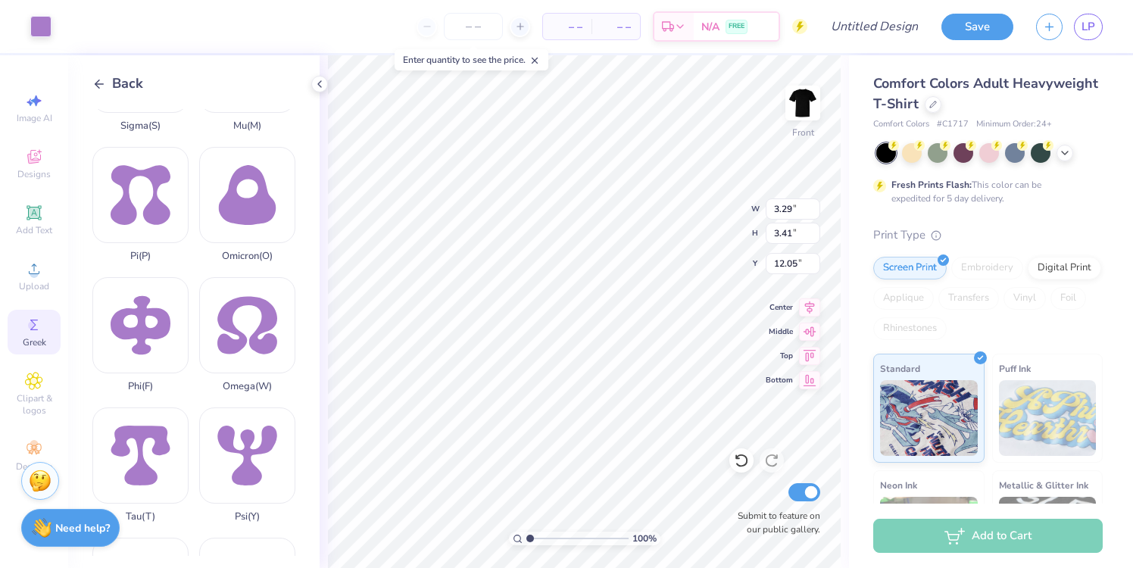
type input "11.95"
type input "3.29"
type input "3.41"
type input "12.05"
type input "3.39"
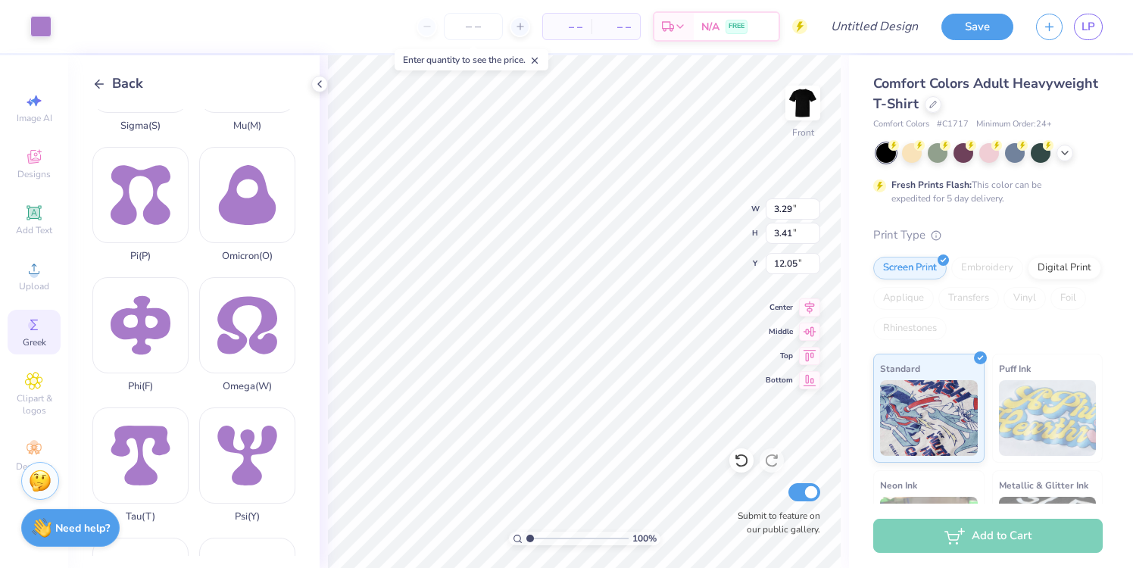
type input "3.60"
type input "11.95"
type input "3.29"
type input "3.41"
type input "12.05"
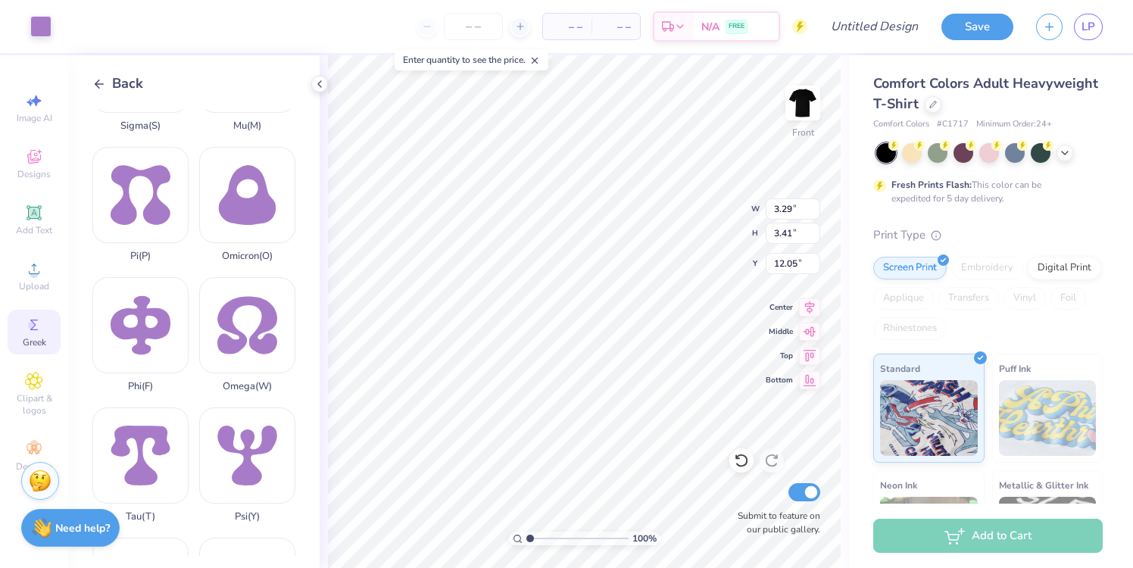
type input "3.60"
type input "3.58"
type input "11.96"
click at [658, 395] on li "Group" at bounding box center [684, 402] width 119 height 30
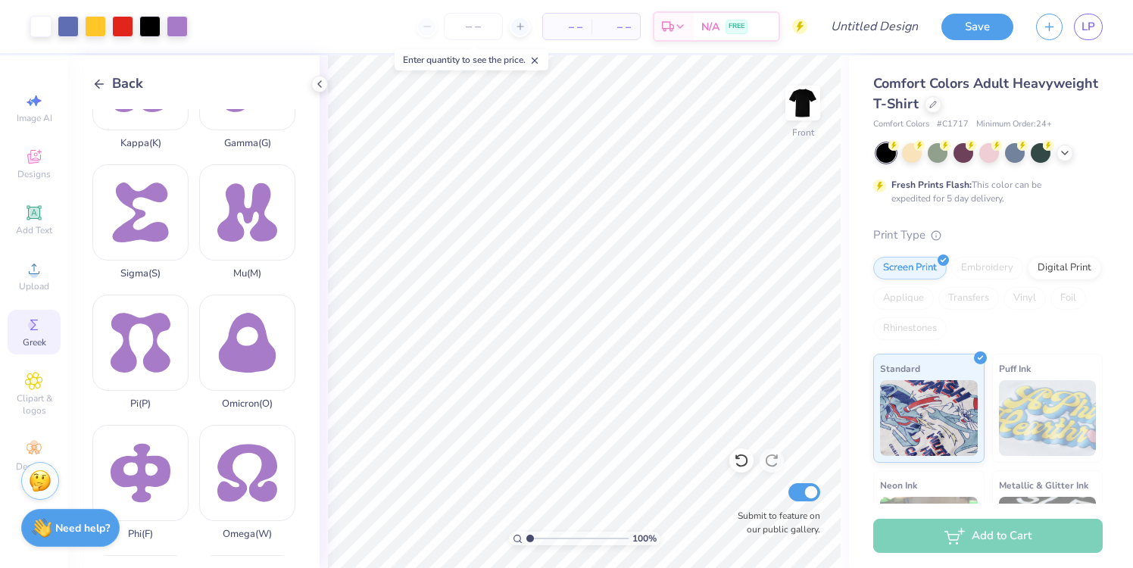
scroll to position [0, 0]
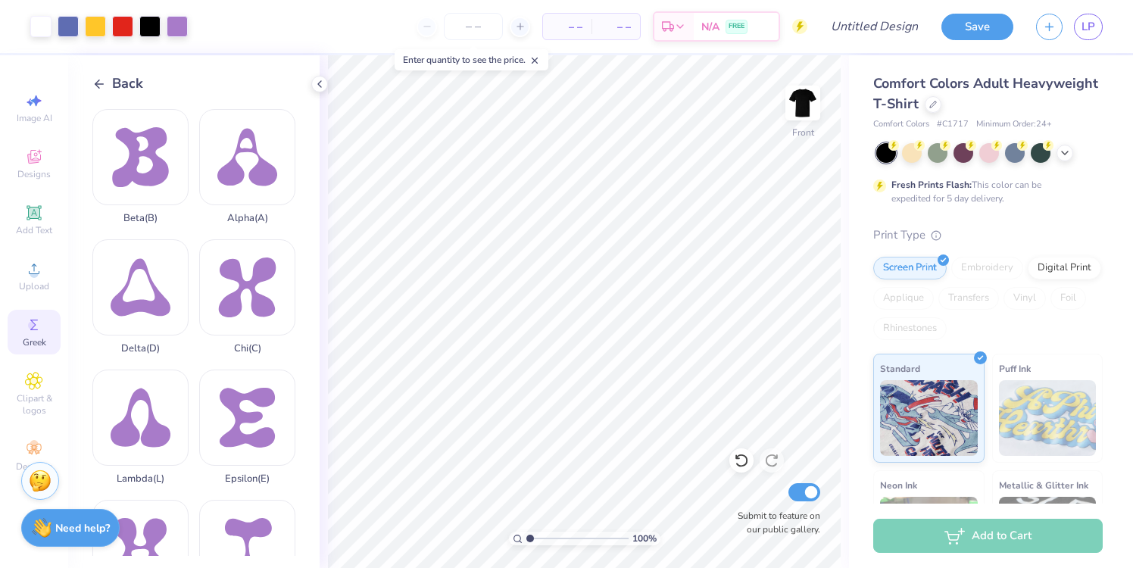
click at [92, 83] on icon at bounding box center [99, 84] width 14 height 14
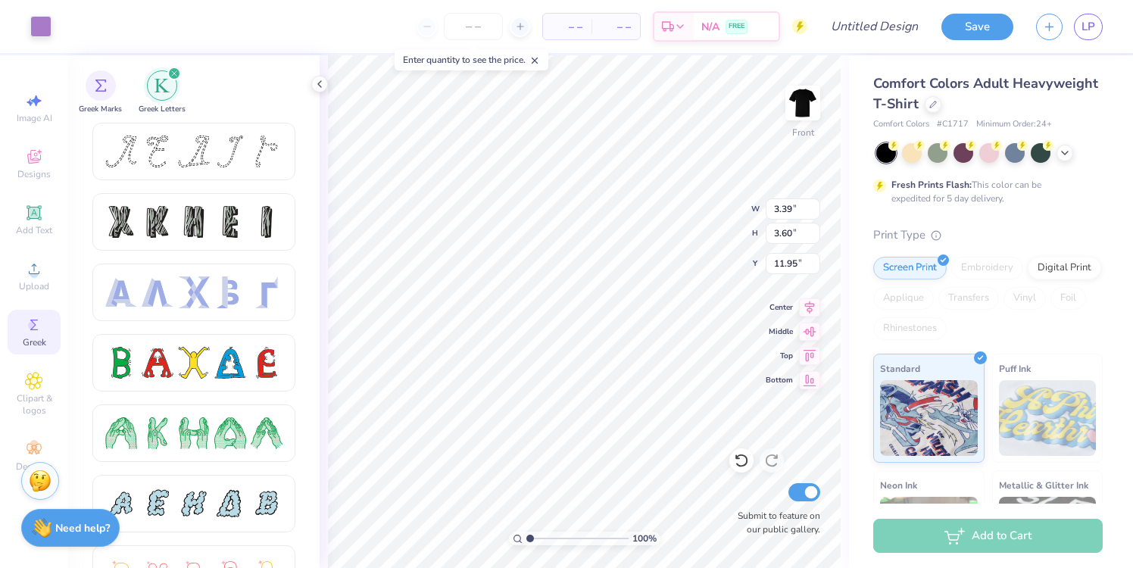
type input "3.29"
type input "3.41"
type input "12.05"
type input "3.60"
type input "3.58"
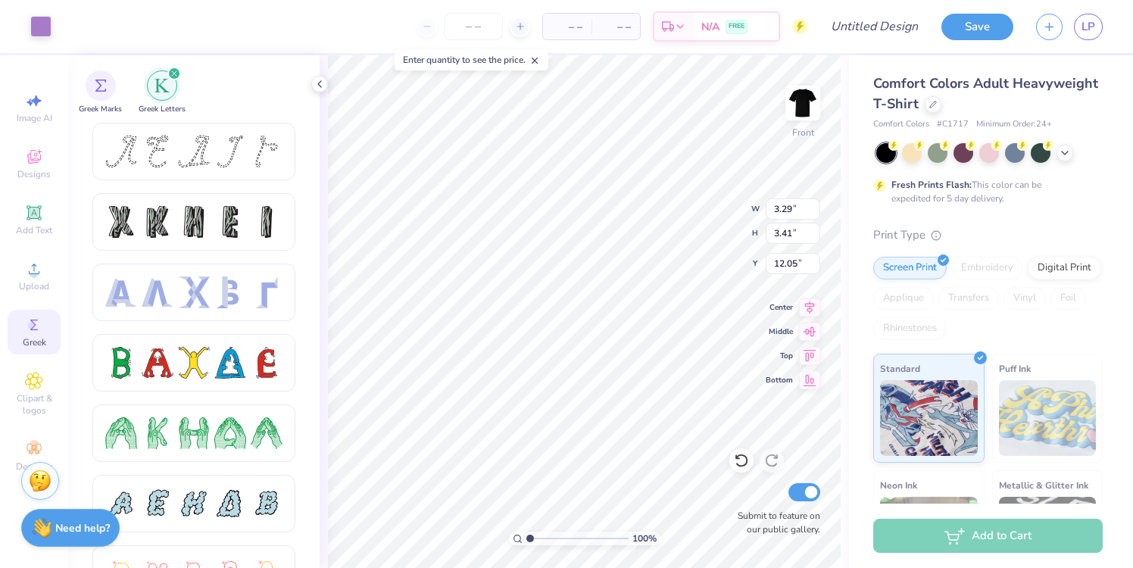
type input "11.96"
type input "3.29"
type input "3.41"
type input "12.05"
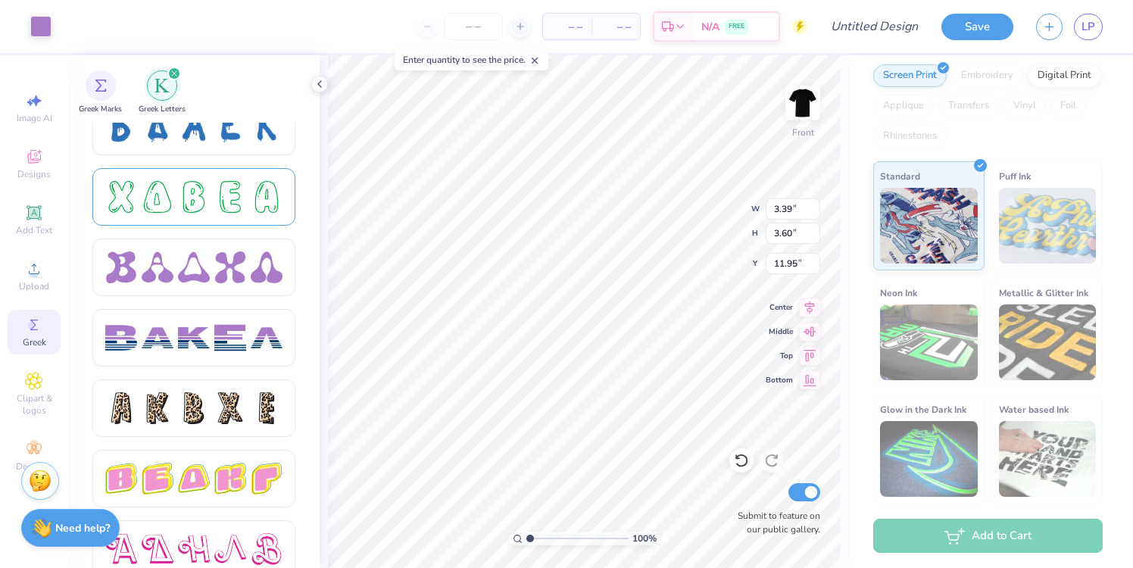
scroll to position [2277, 0]
click at [210, 266] on div at bounding box center [193, 268] width 177 height 32
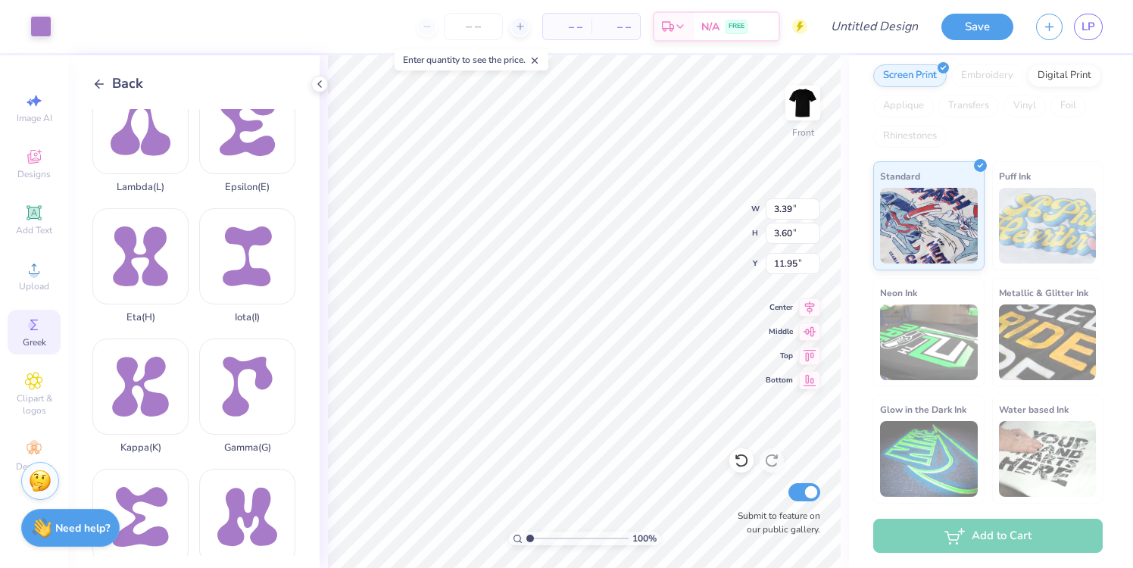
scroll to position [0, 0]
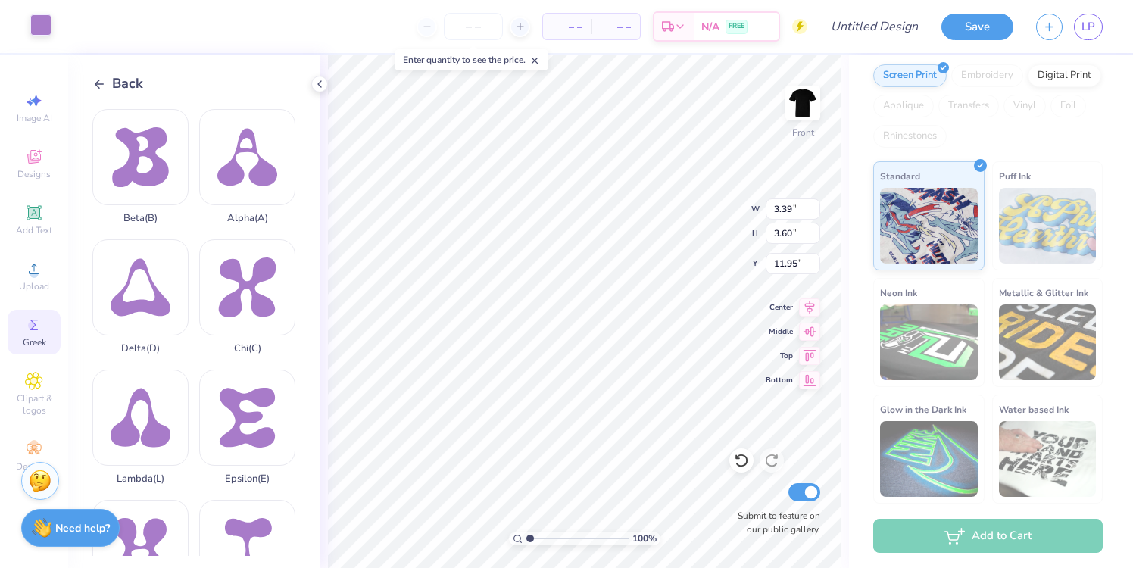
click at [39, 22] on div at bounding box center [40, 24] width 21 height 21
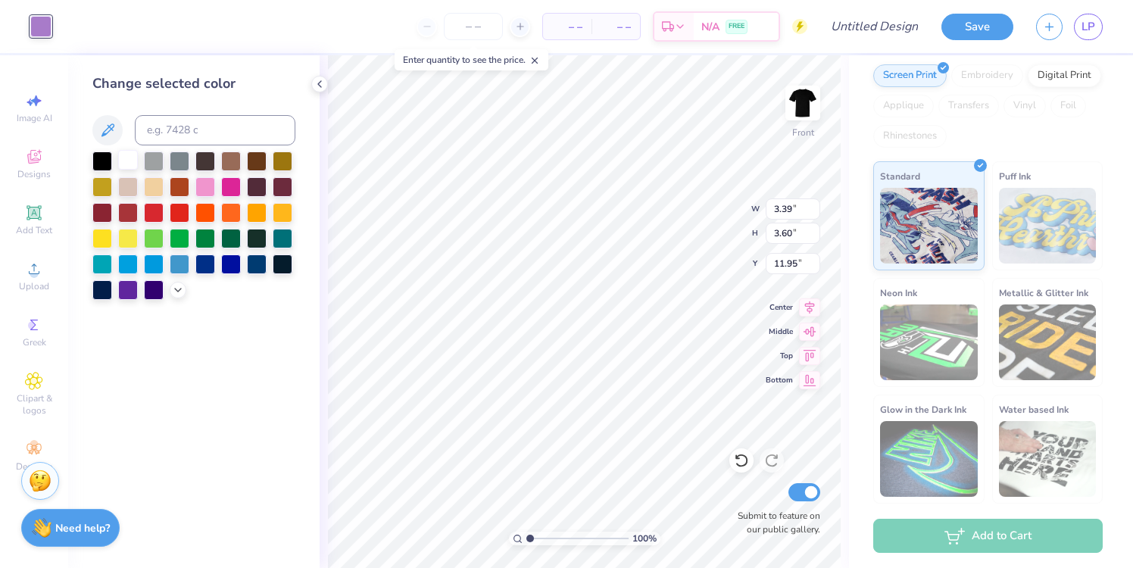
click at [121, 154] on div at bounding box center [128, 160] width 20 height 20
type input "3.29"
type input "3.41"
type input "12.05"
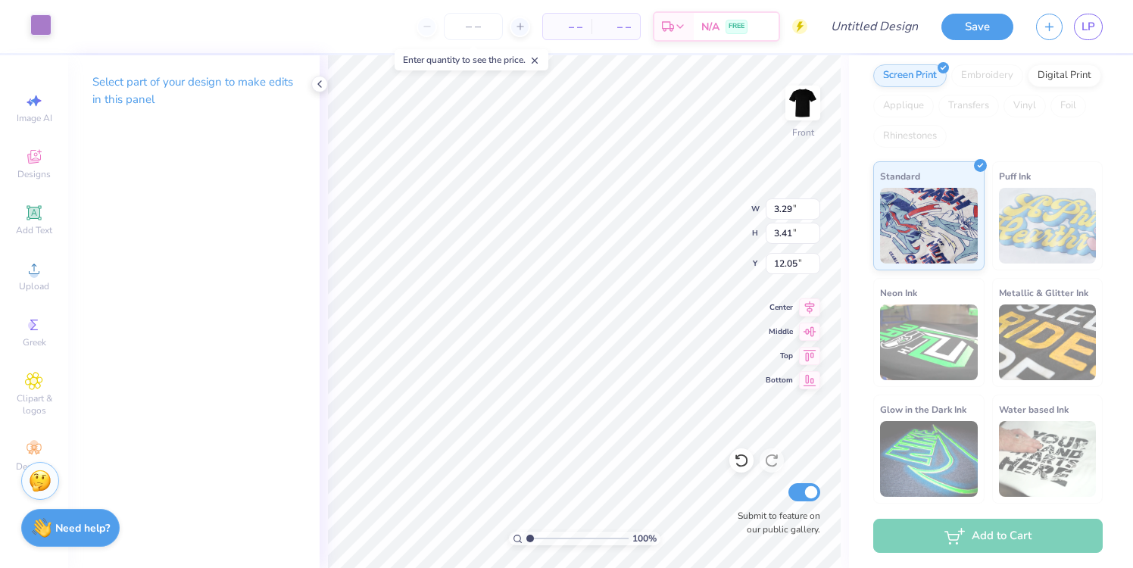
click at [35, 30] on div at bounding box center [40, 24] width 21 height 21
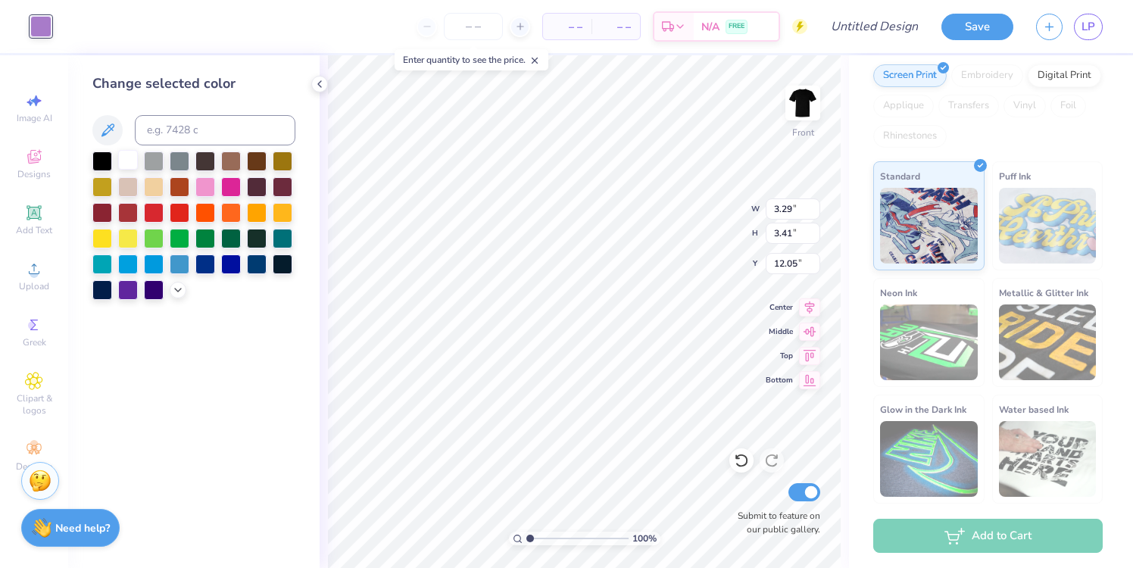
click at [132, 154] on div at bounding box center [128, 160] width 20 height 20
type input "3.60"
type input "3.58"
type input "11.96"
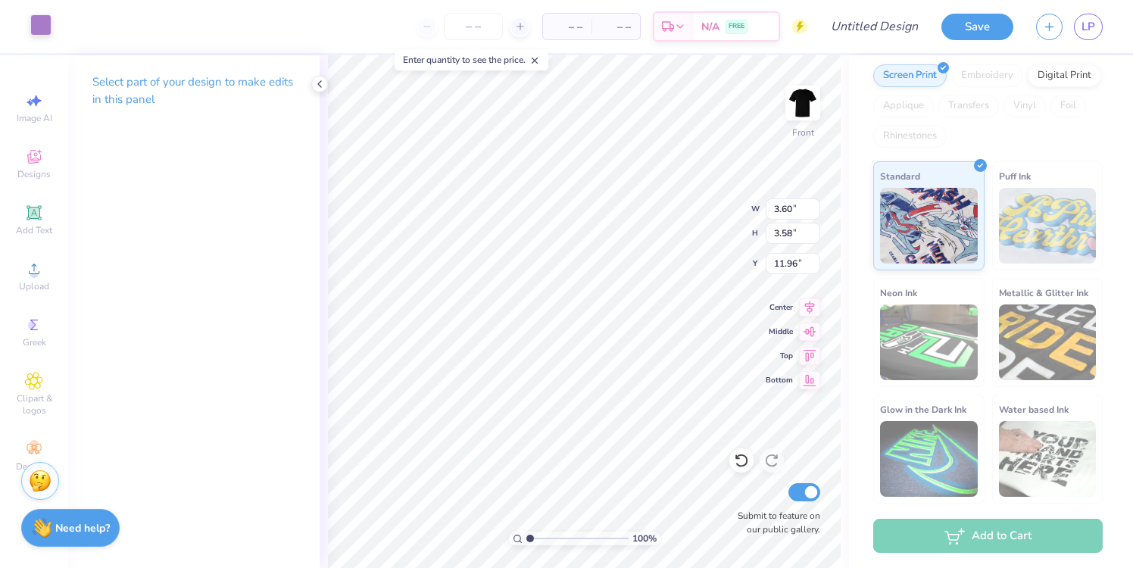
click at [41, 28] on div at bounding box center [40, 24] width 21 height 21
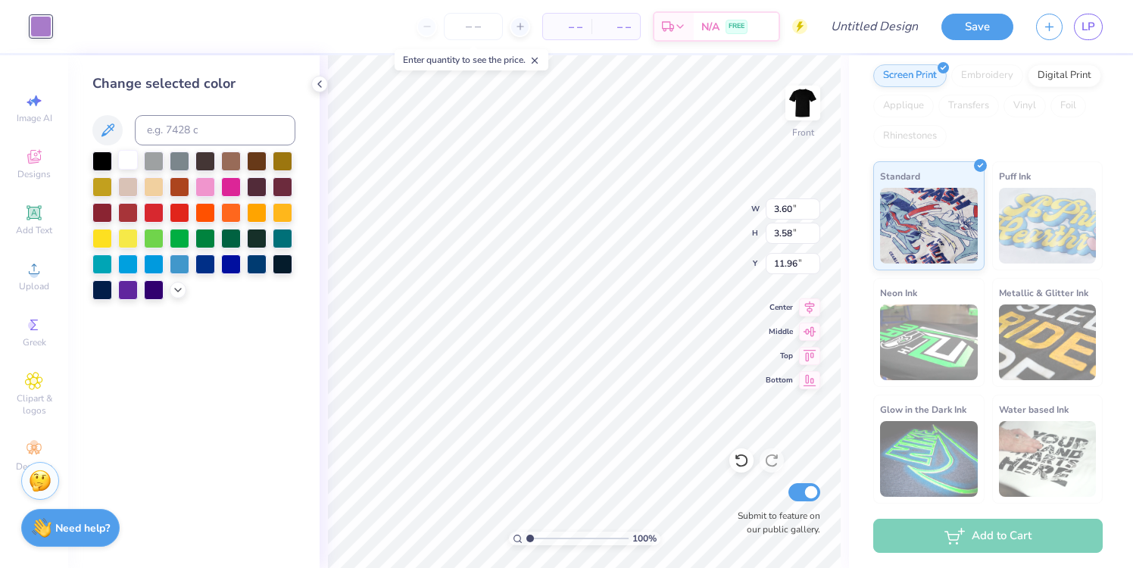
click at [137, 160] on div at bounding box center [128, 160] width 20 height 20
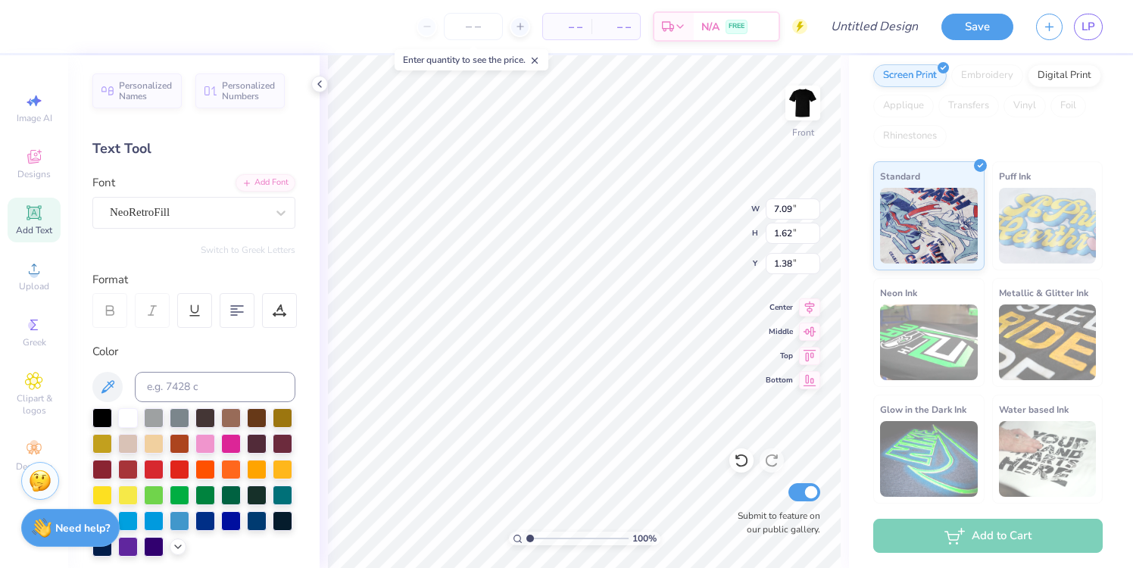
type textarea "B"
type textarea "Fall Philo 2025"
type input "10.82"
type input "0.70"
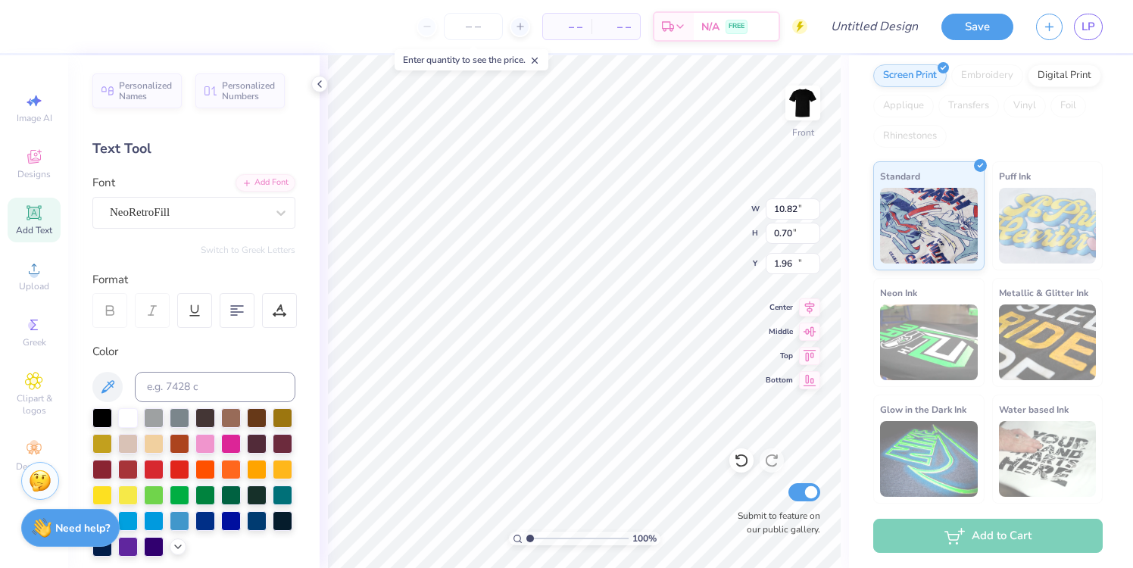
type input "15.54"
type input "11.42"
type input "0.74"
type input "15.99"
click at [647, 394] on li "Group" at bounding box center [674, 402] width 119 height 30
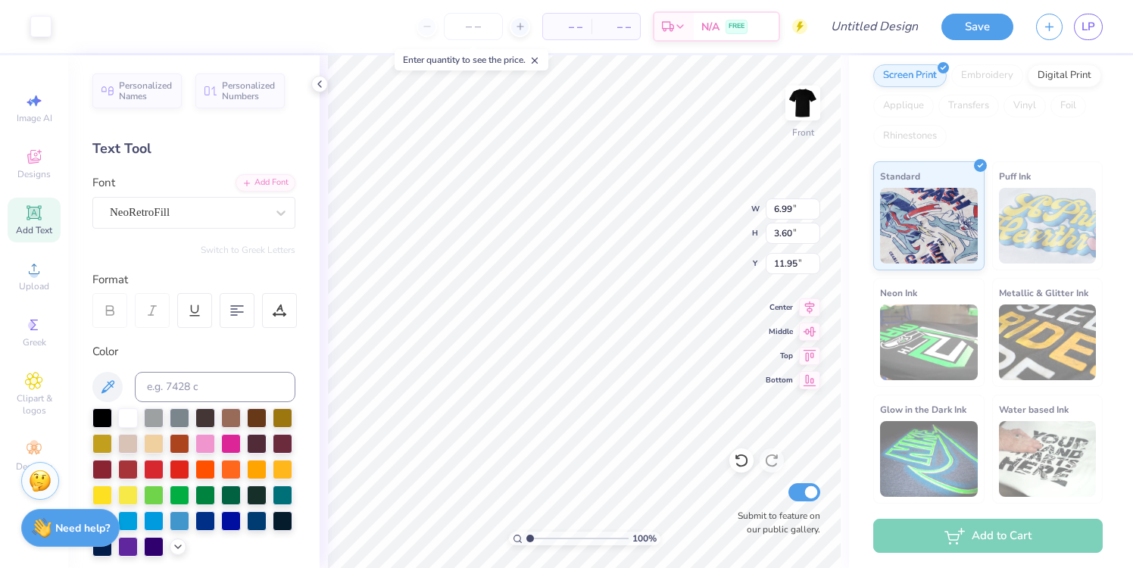
type input "11.42"
type input "0.74"
type input "16.19"
type input "11.14"
type input "0.72"
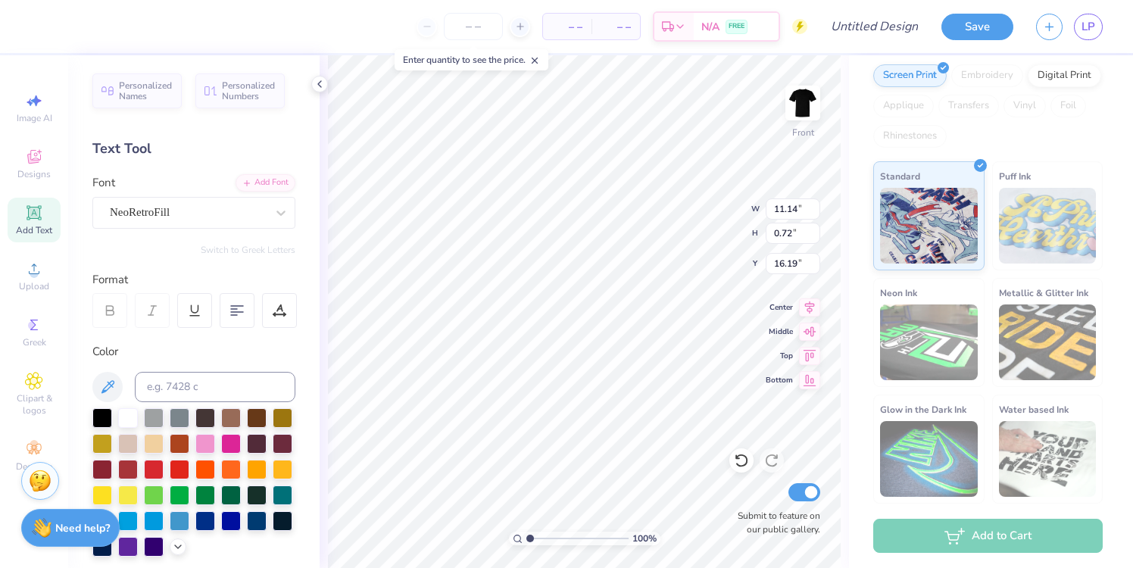
type input "10.89"
type input "3.60"
type input "11.95"
type input "10.89"
type input "0.71"
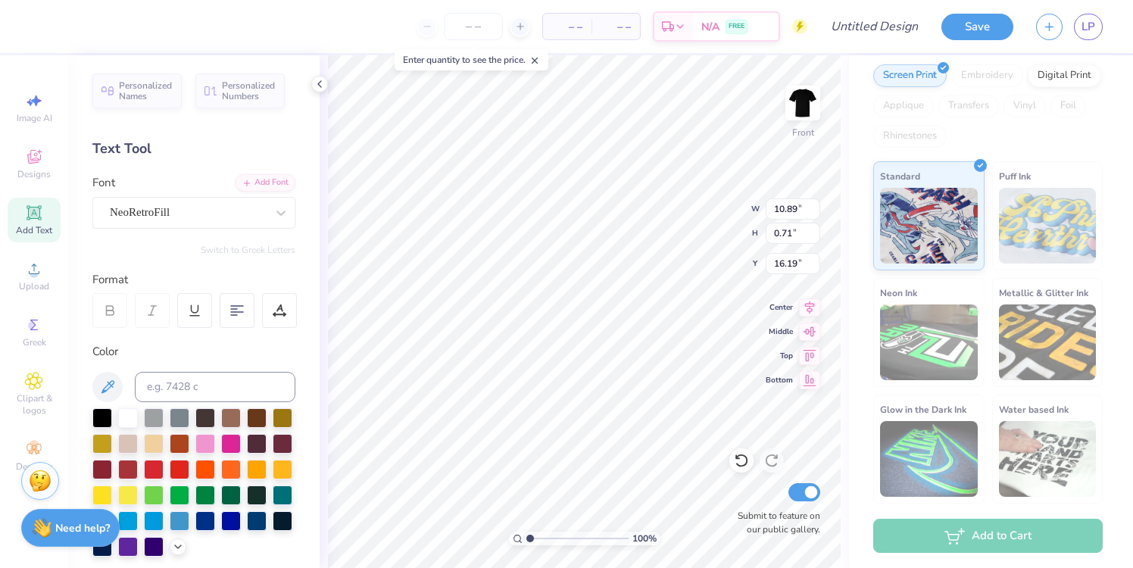
type input "15.55"
type input "7.81"
type input "6.86"
type input "2.90"
type input "3.95"
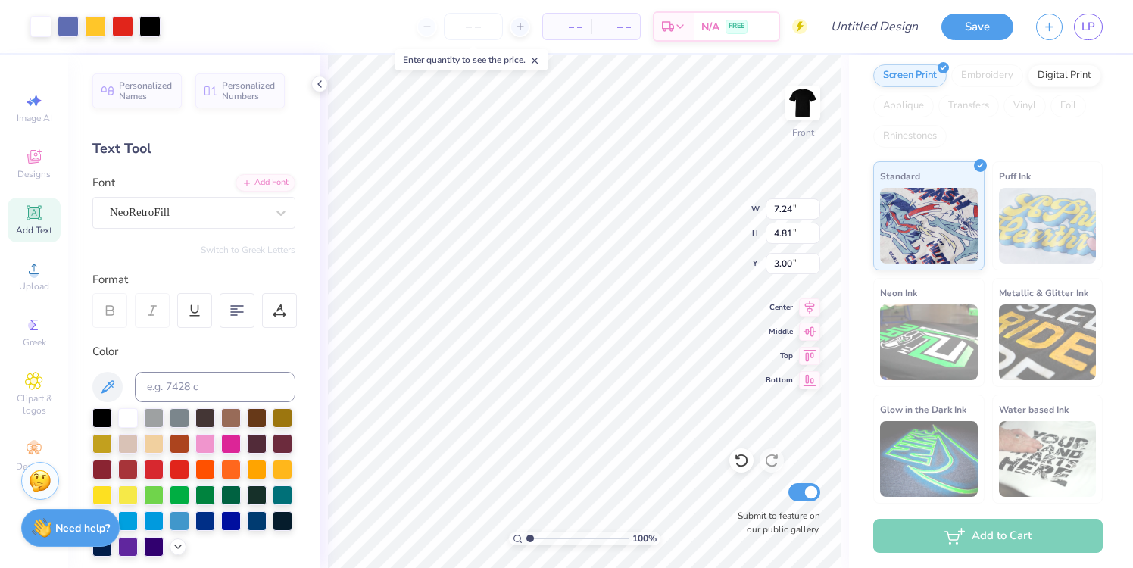
type input "6.86"
type input "2.27"
type input "3.95"
type input "2.90"
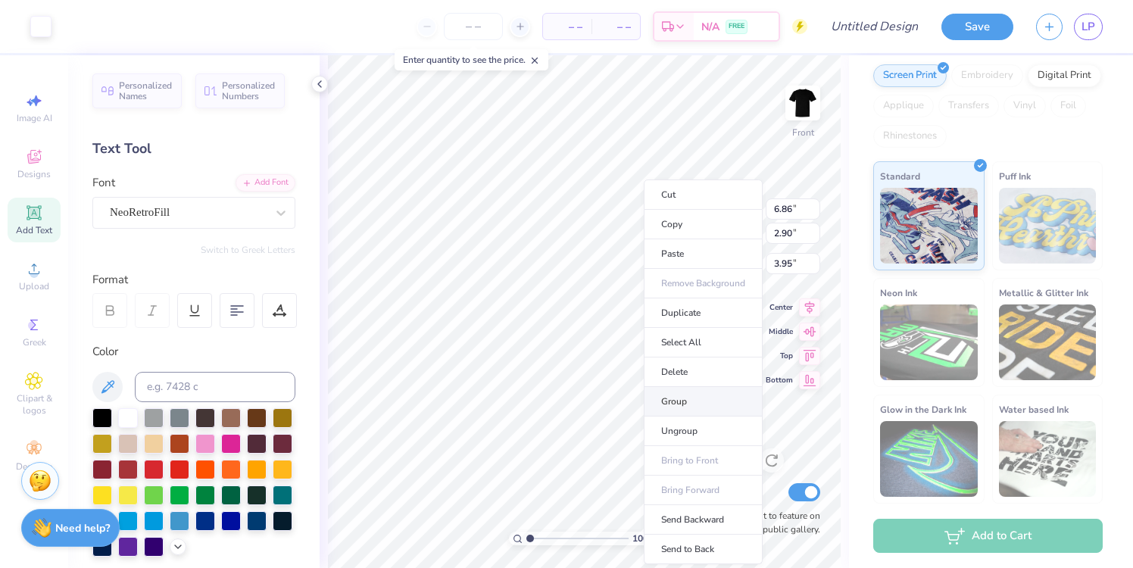
click at [687, 399] on li "Group" at bounding box center [702, 402] width 119 height 30
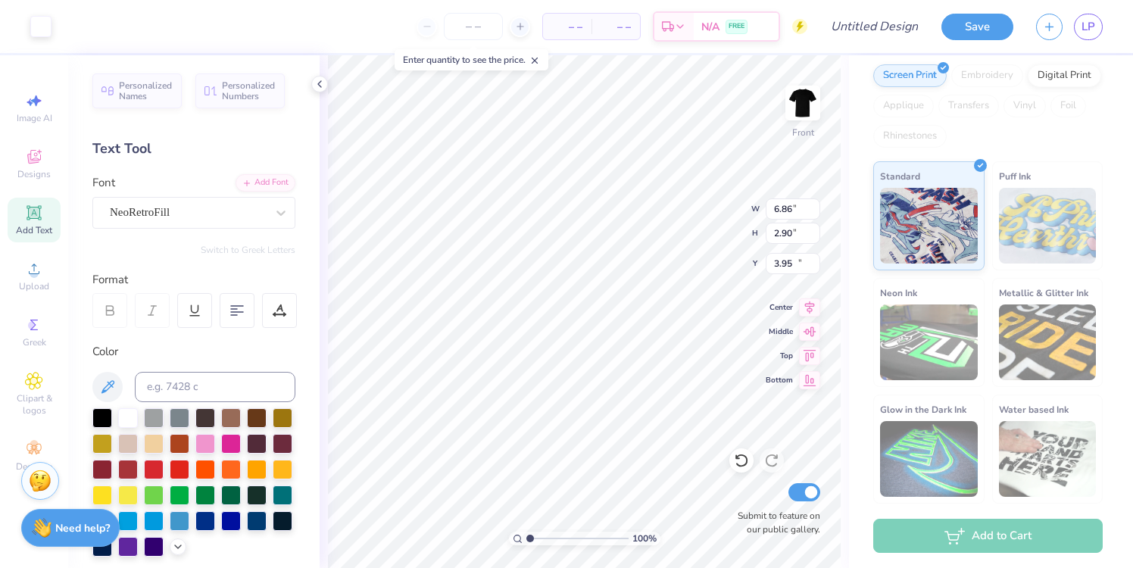
type input "12.30"
type input "7.24"
type input "4.81"
type input "3.00"
type input "10.89"
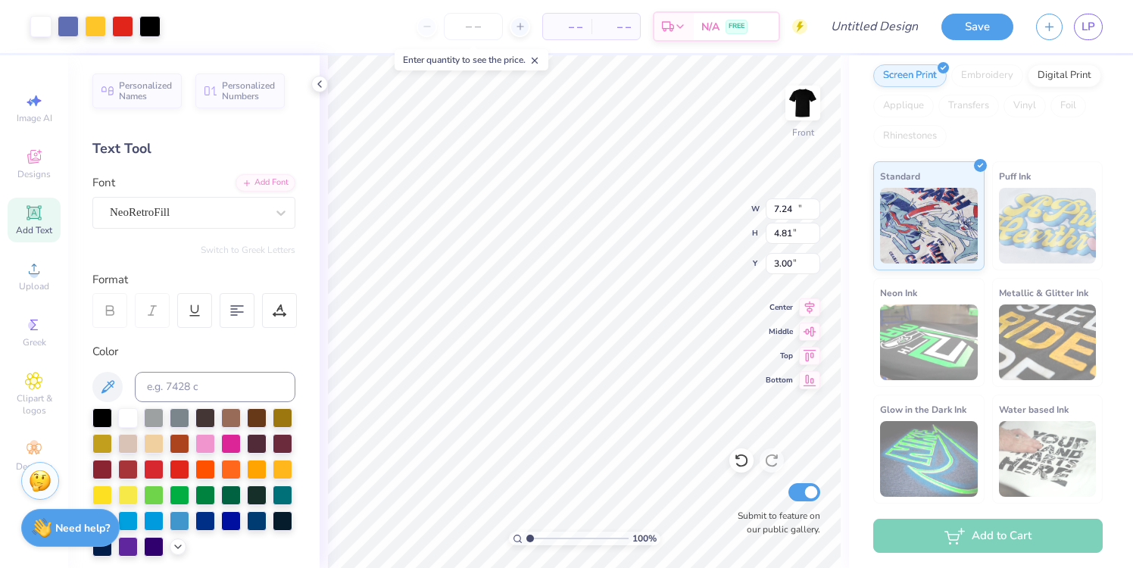
type input "7.23"
type input "6.86"
type input "2.90"
type input "10.23"
type input "4.85"
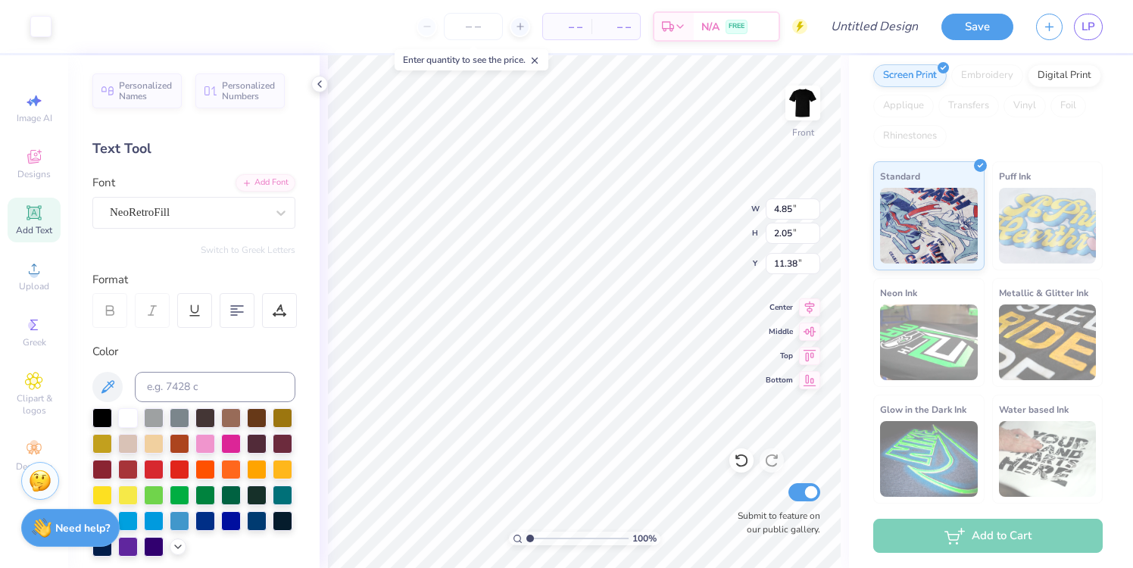
type input "2.05"
type input "11.38"
type input "10.89"
type input "7.23"
type input "3.00"
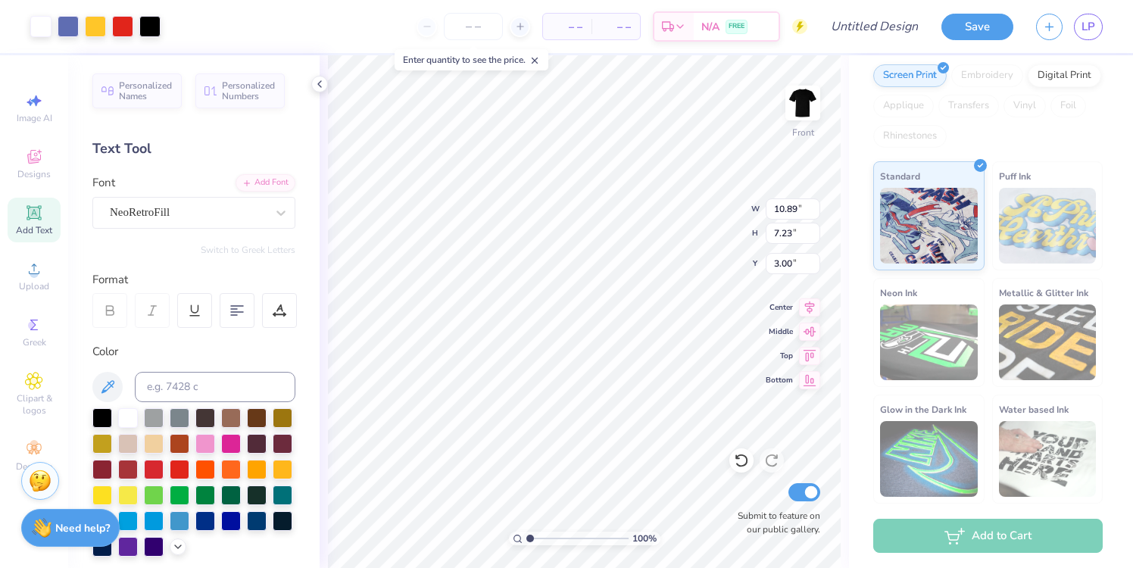
type input "4.85"
type input "2.05"
type input "14.21"
type input "10.89"
type input "7.23"
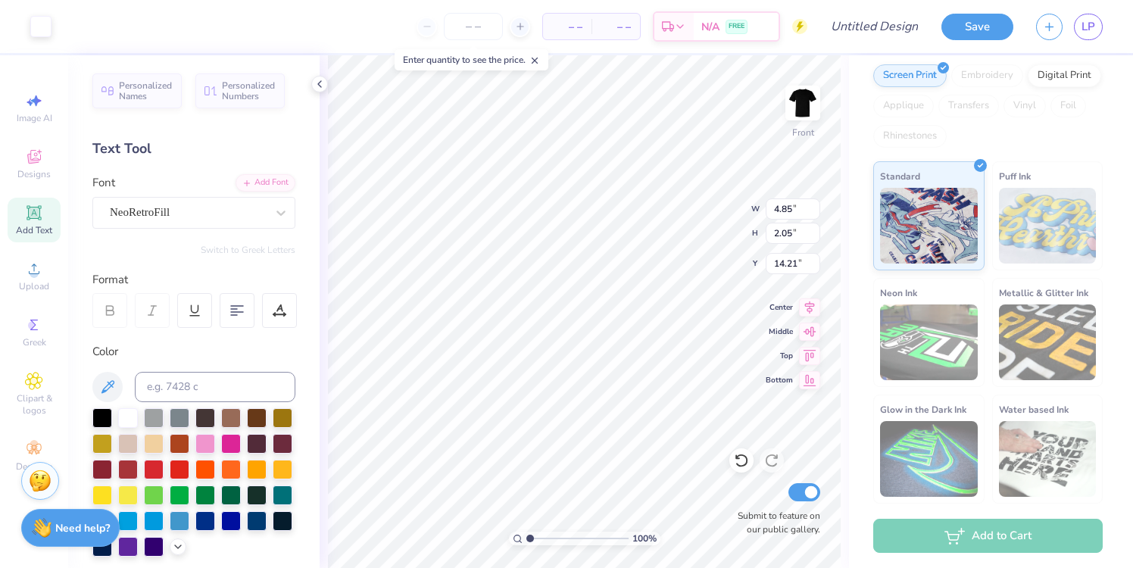
type input "3.00"
type input "14.57"
type input "9.67"
type input "4.85"
type input "2.05"
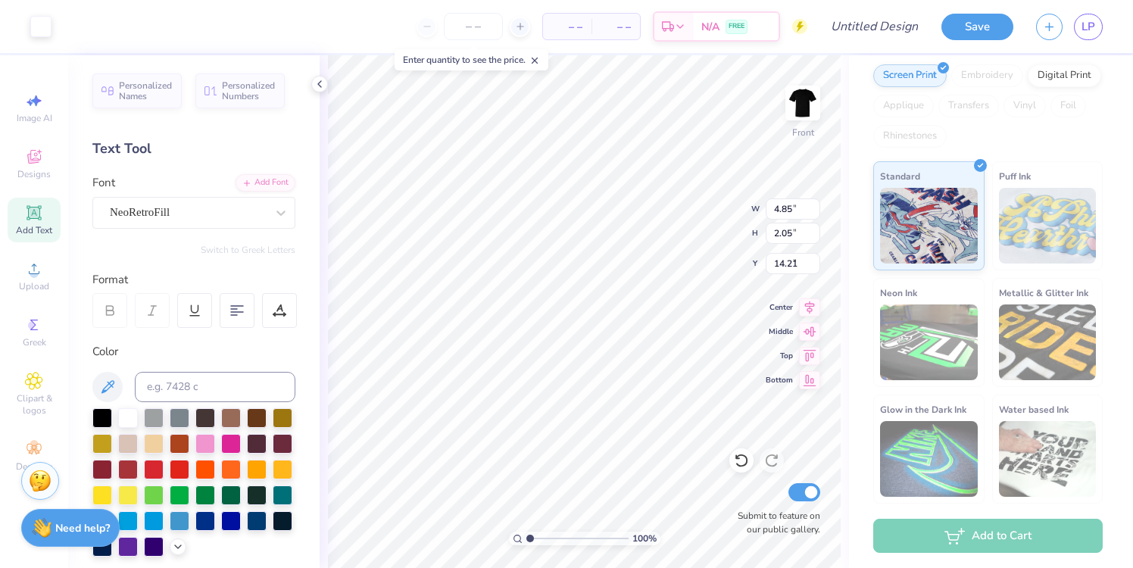
type input "3.00"
type input "5.91"
type input "2.50"
type input "5.38"
type input "2.28"
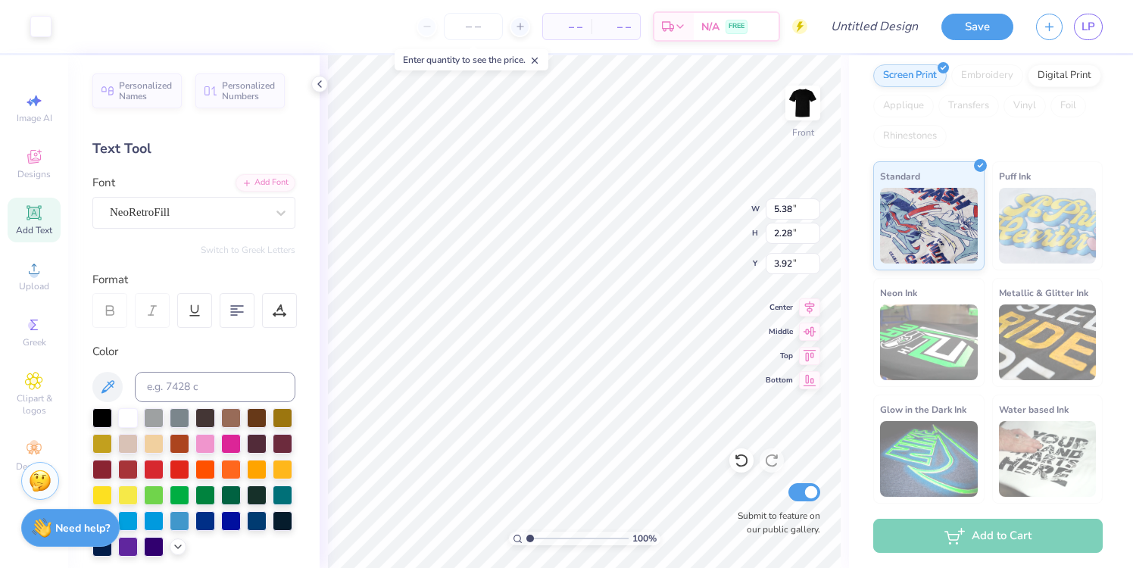
type input "3.00"
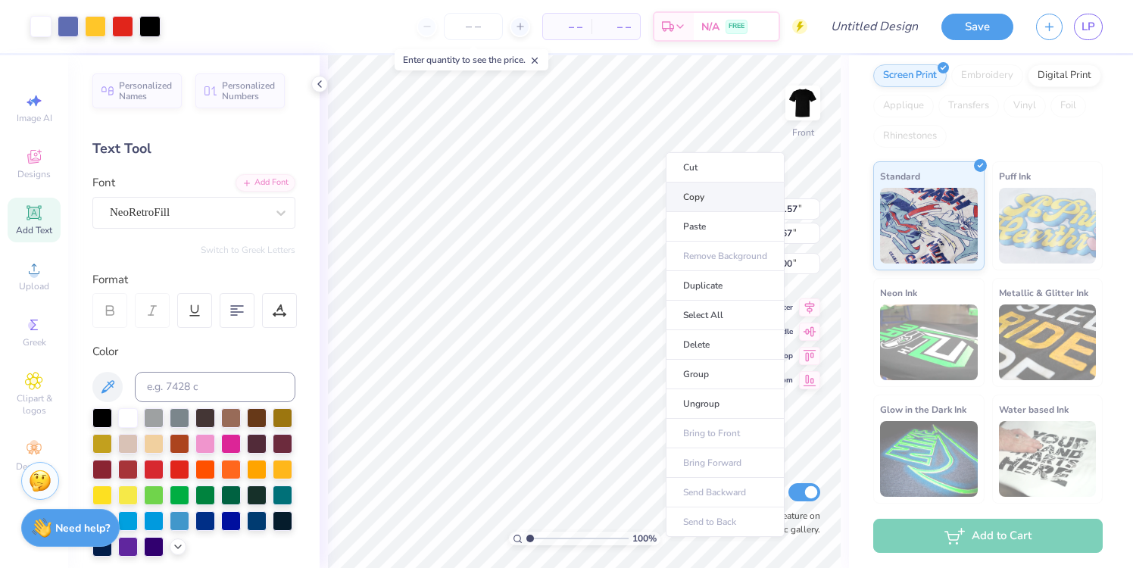
click at [690, 194] on li "Copy" at bounding box center [724, 197] width 119 height 30
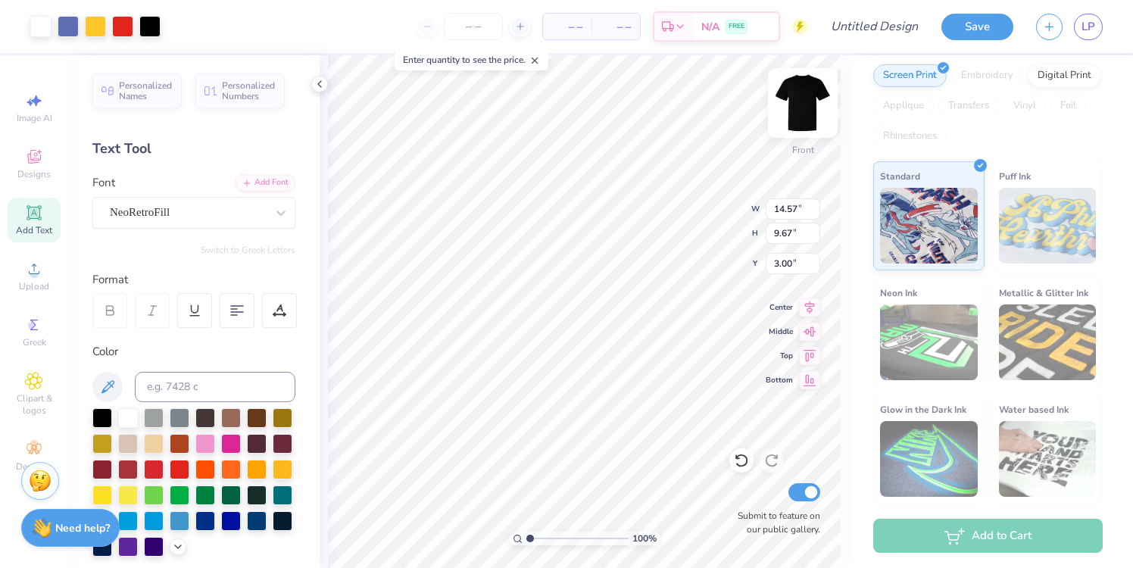
click at [807, 101] on img at bounding box center [802, 103] width 61 height 61
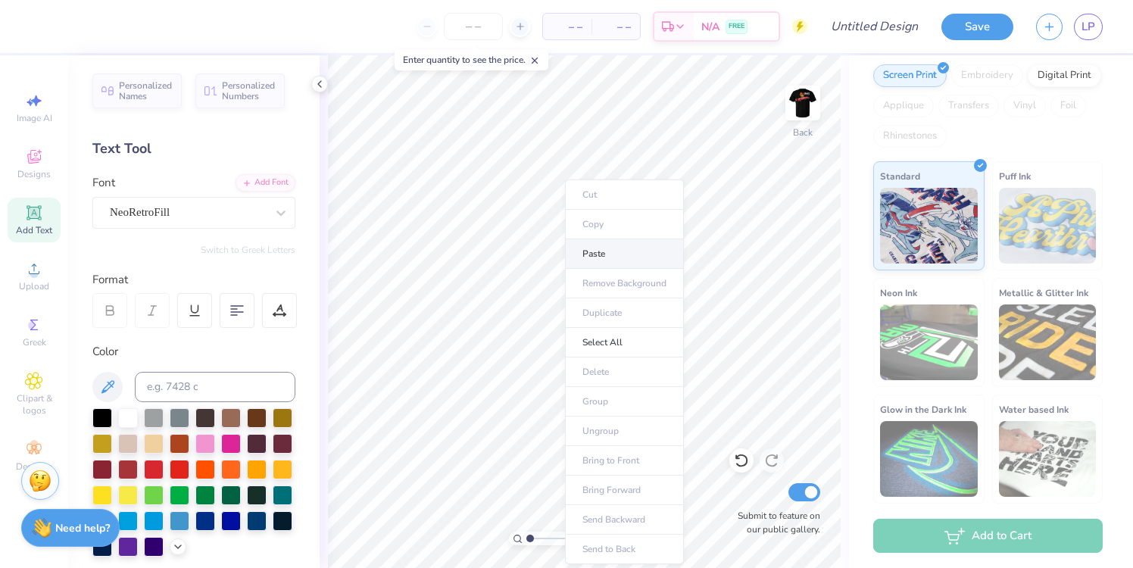
click at [584, 246] on li "Paste" at bounding box center [624, 254] width 119 height 30
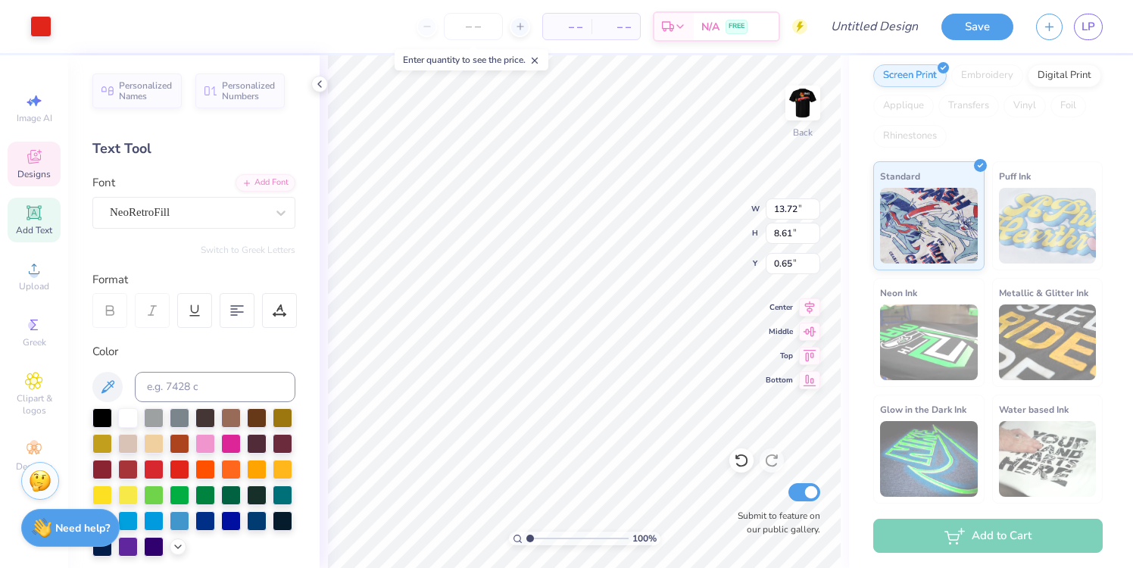
type input "8.20"
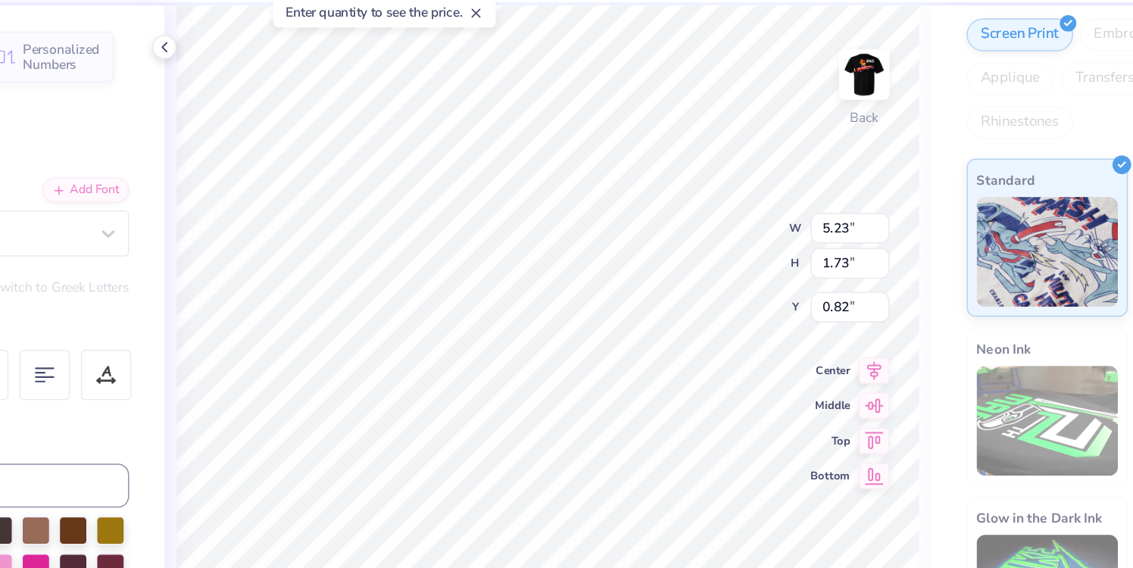
type input "14.66"
type input "0.34"
type input "2.70"
type input "2.21"
type input "15.39"
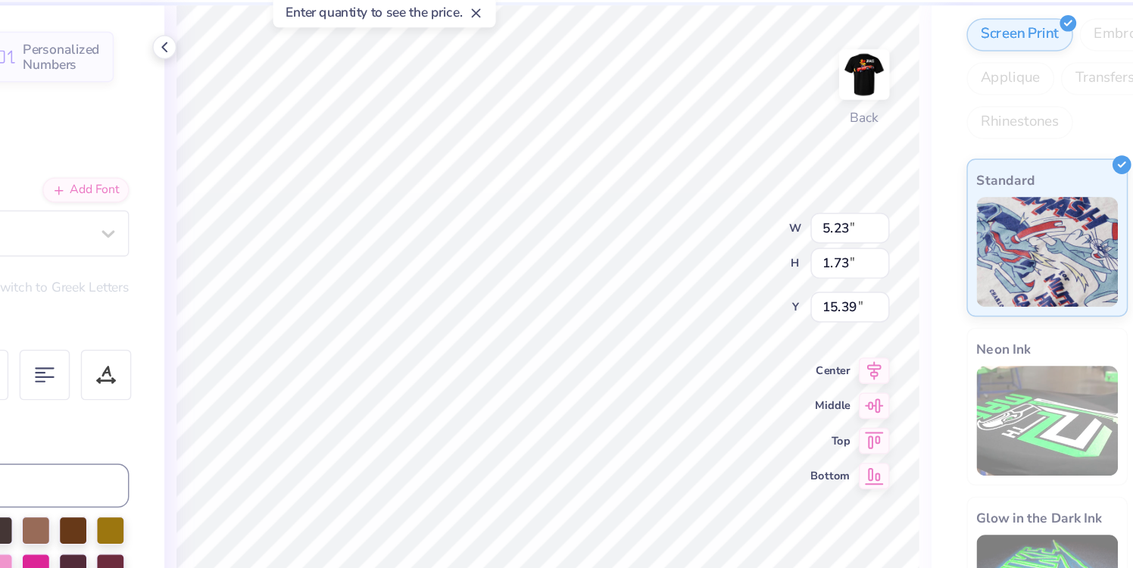
type input "2.21"
type input "3.00"
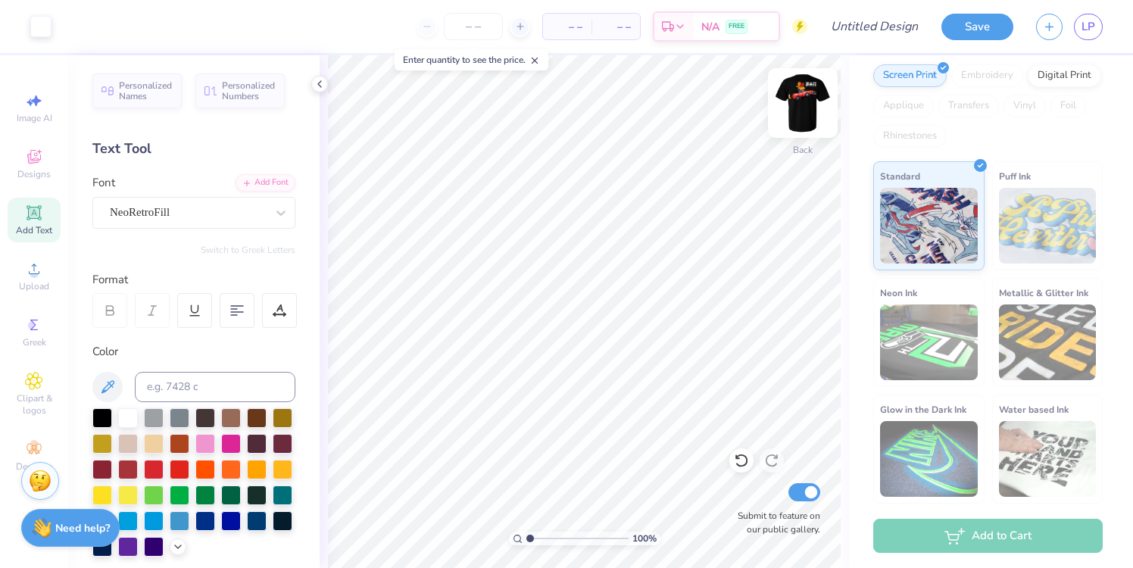
click at [806, 106] on img at bounding box center [802, 103] width 61 height 61
click at [23, 213] on div "Add Text" at bounding box center [34, 220] width 53 height 45
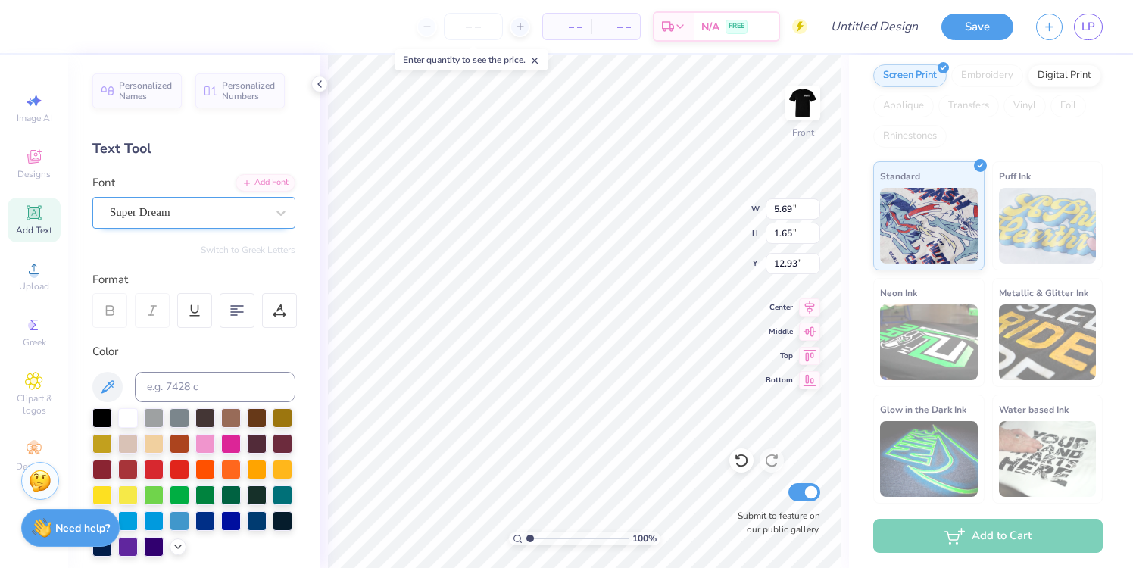
click at [228, 209] on div "Super Dream" at bounding box center [187, 212] width 159 height 23
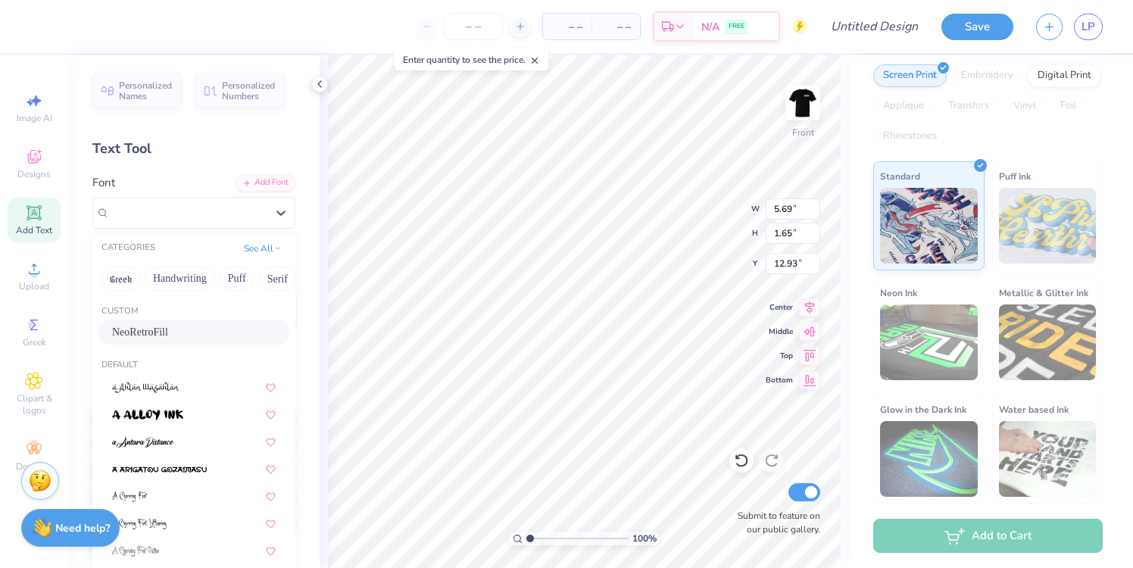
click at [168, 331] on span "NeoRetroFill" at bounding box center [140, 332] width 56 height 16
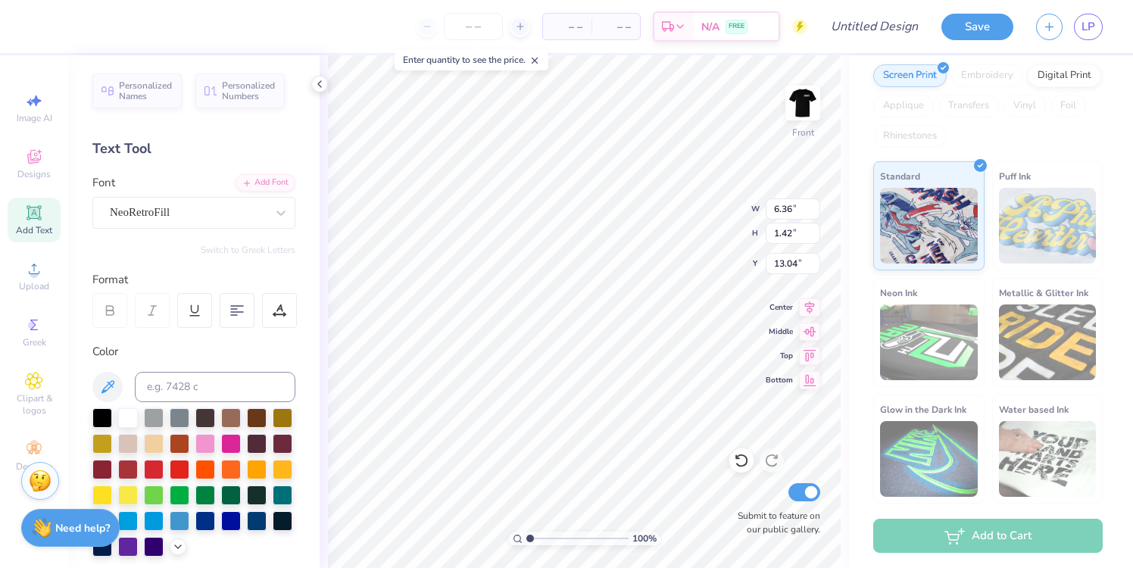
type input "6.36"
type input "1.42"
type input "13.04"
type textarea "T"
type textarea "N"
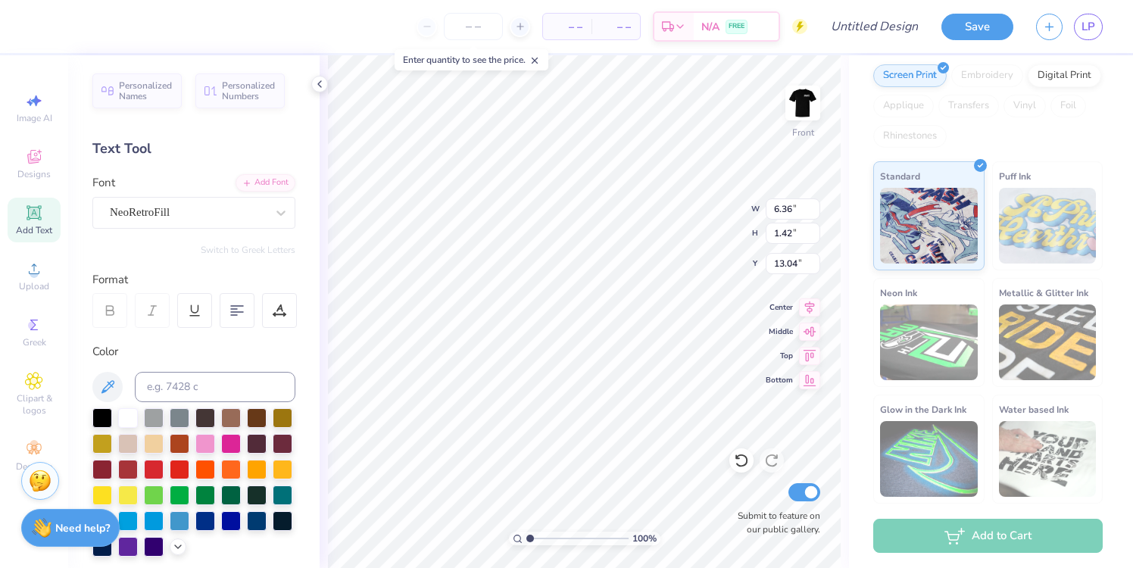
scroll to position [0, 5]
type textarea "BIG Dog Ranch Rescue"
type input "11.59"
type input "0.56"
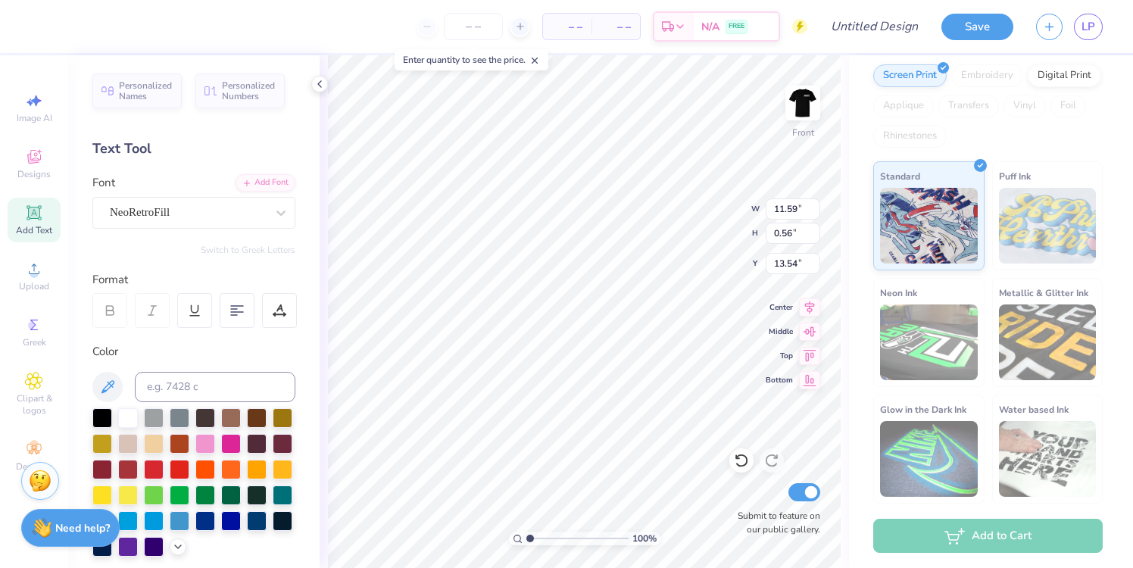
type input "13.47"
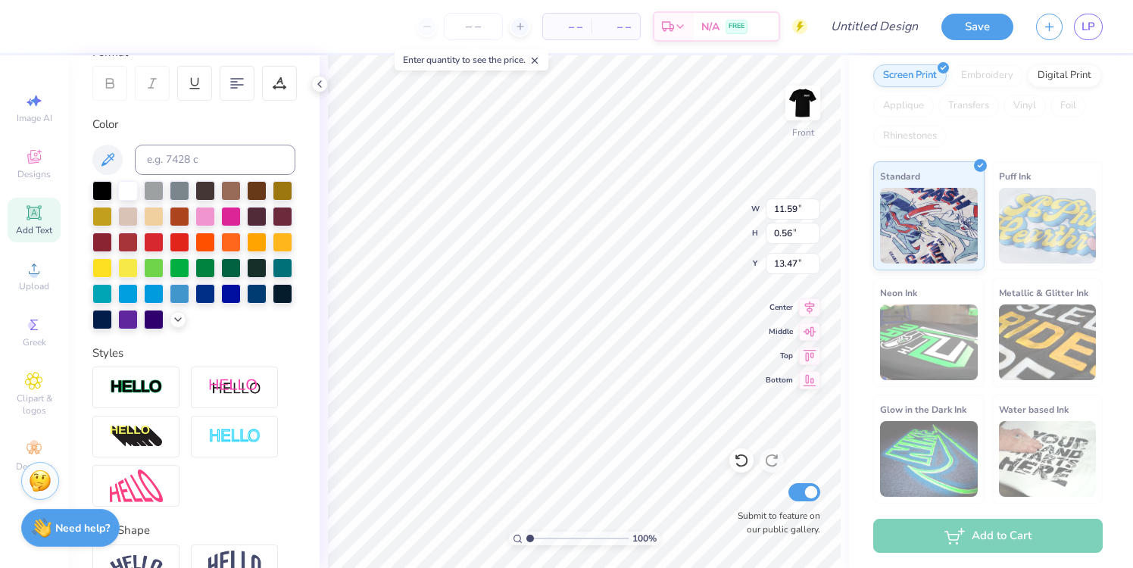
scroll to position [312, 0]
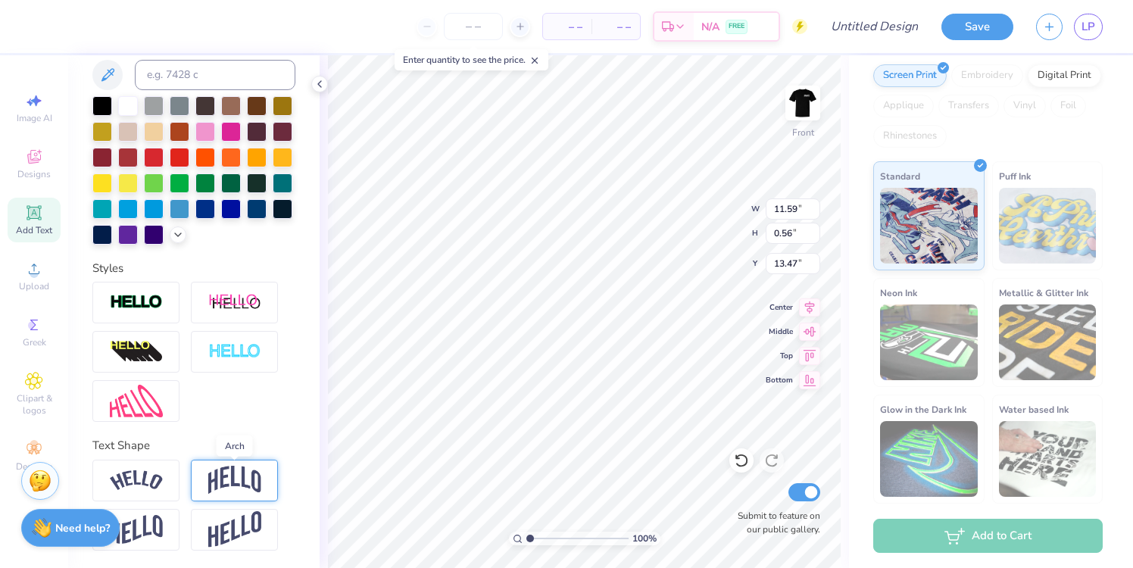
click at [232, 489] on img at bounding box center [234, 480] width 53 height 29
type input "2.90"
type input "12.30"
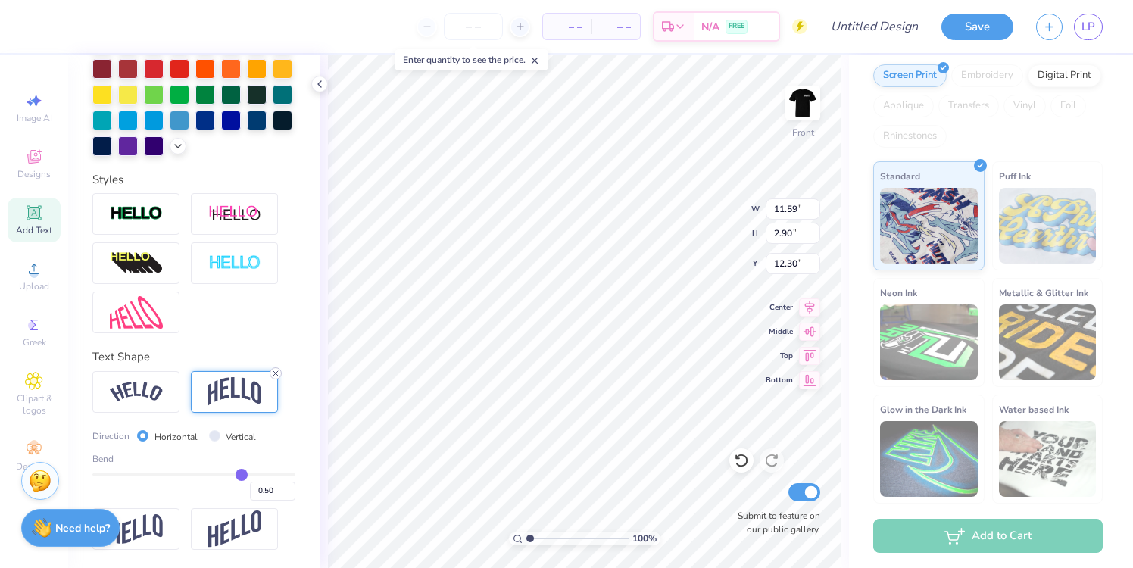
click at [275, 372] on icon at bounding box center [275, 373] width 9 height 9
type input "0.56"
type input "13.47"
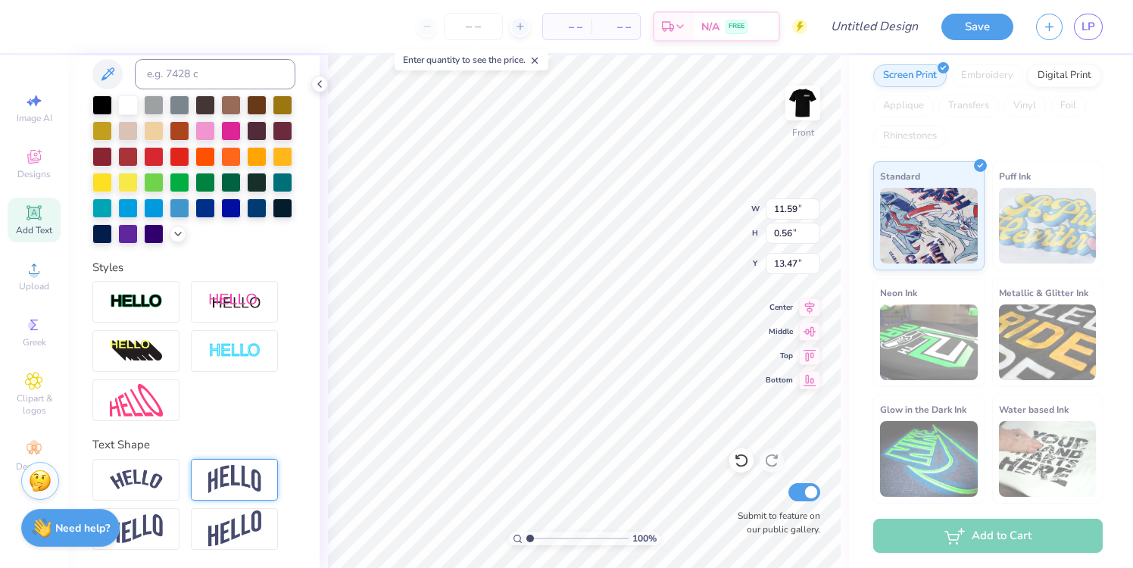
scroll to position [312, 0]
click at [803, 101] on img at bounding box center [802, 103] width 61 height 61
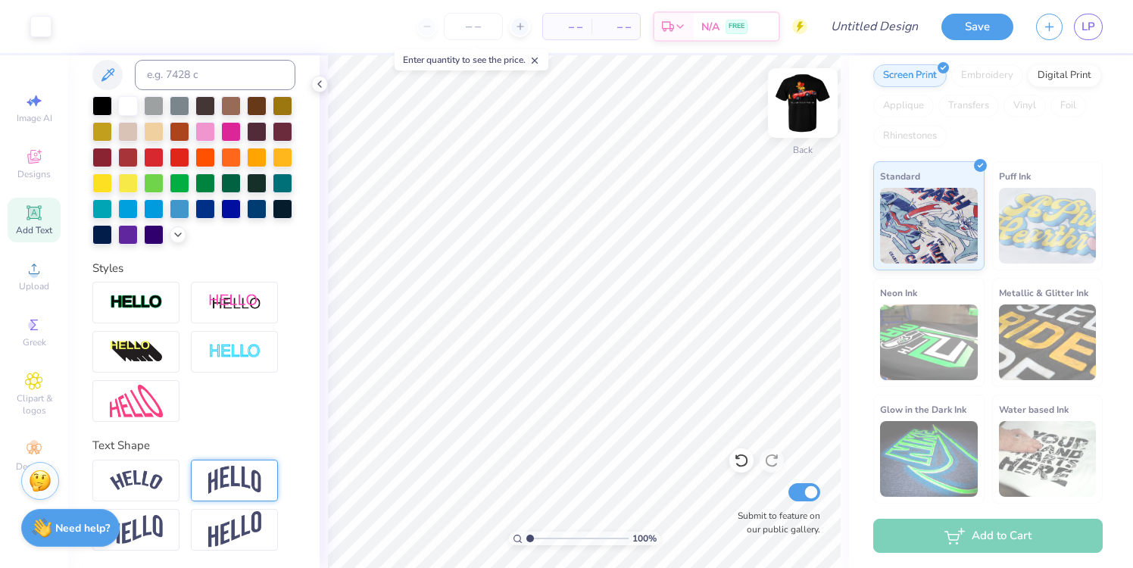
click at [805, 85] on img at bounding box center [802, 103] width 61 height 61
click at [798, 103] on img at bounding box center [802, 103] width 61 height 61
click at [797, 98] on img at bounding box center [802, 103] width 61 height 61
click at [811, 98] on img at bounding box center [802, 103] width 61 height 61
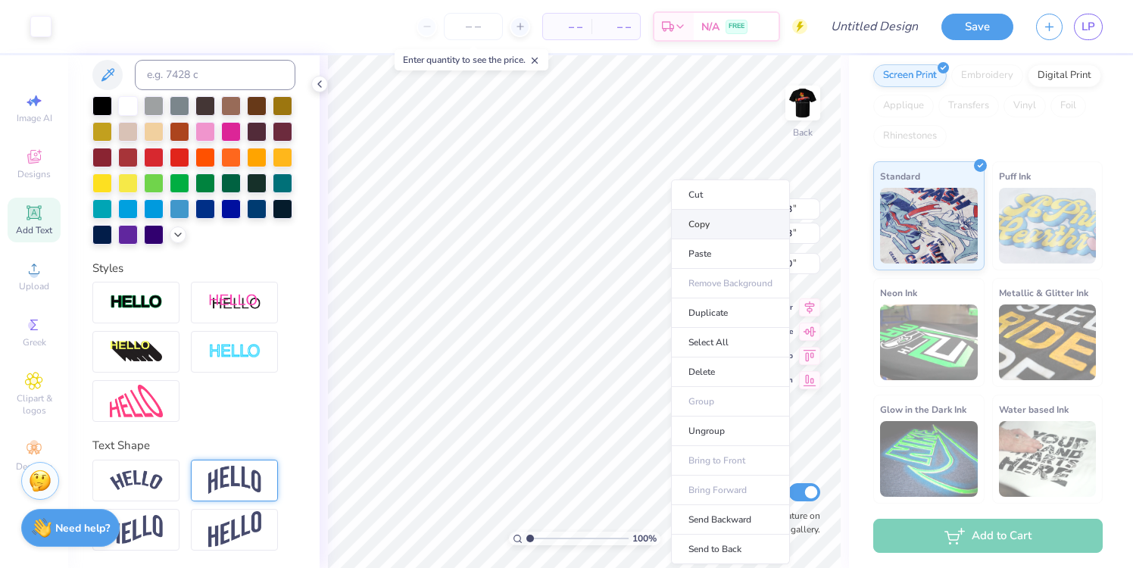
click at [697, 229] on li "Copy" at bounding box center [730, 225] width 119 height 30
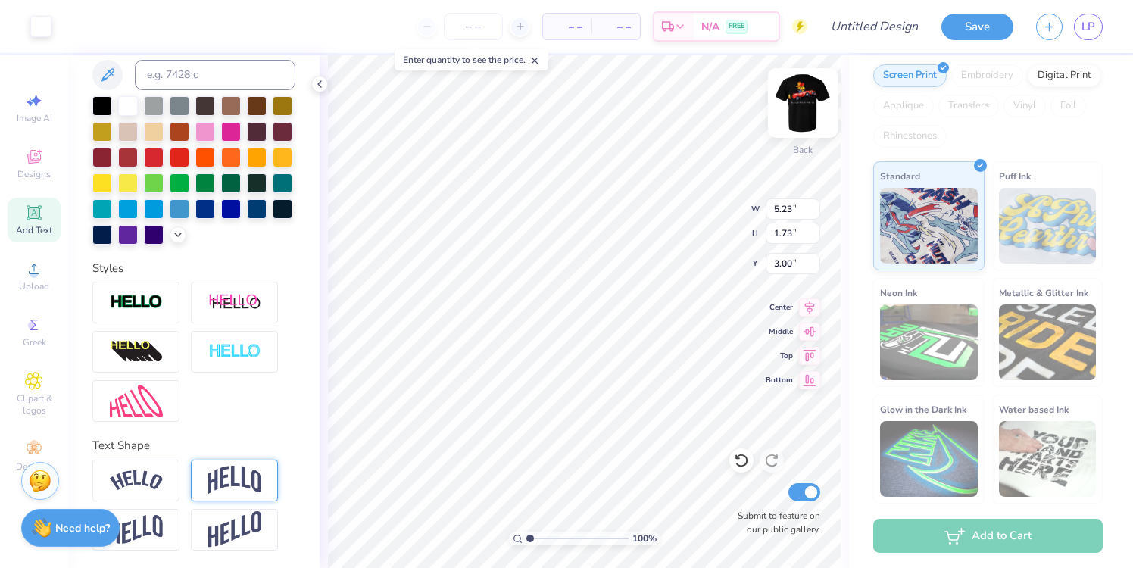
click at [796, 102] on img at bounding box center [802, 103] width 61 height 61
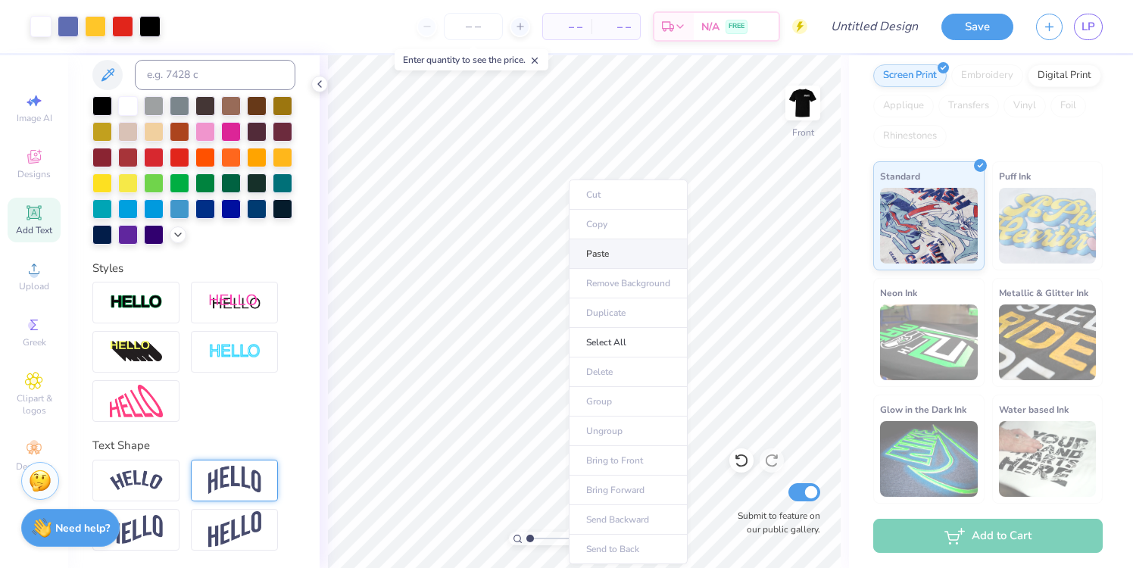
click at [601, 253] on li "Paste" at bounding box center [628, 254] width 119 height 30
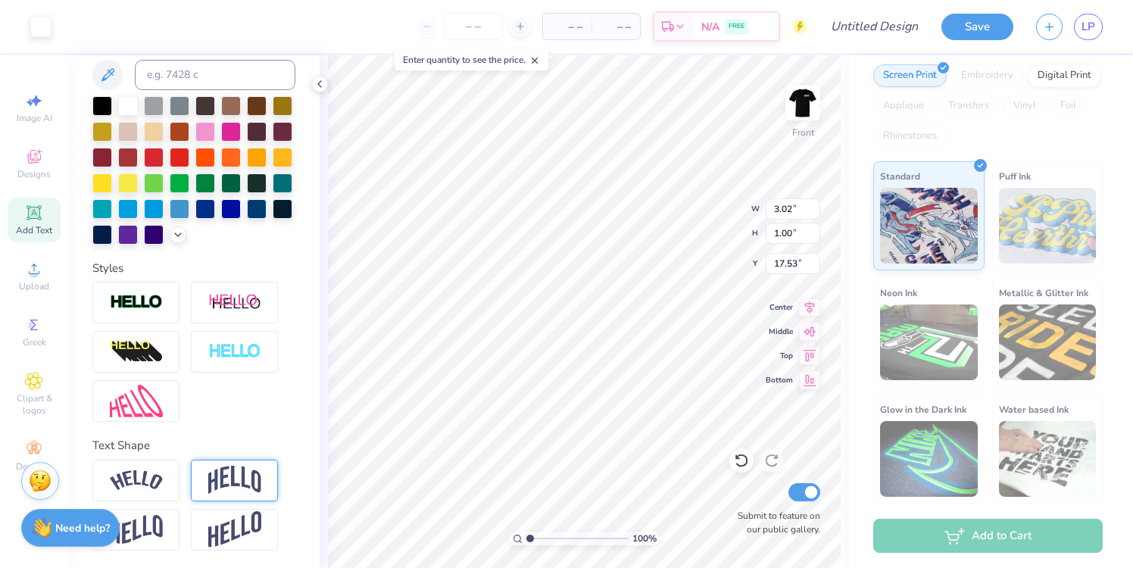
type input "3.02"
type input "1.00"
type input "17.53"
type input "3.04"
type input "1.58"
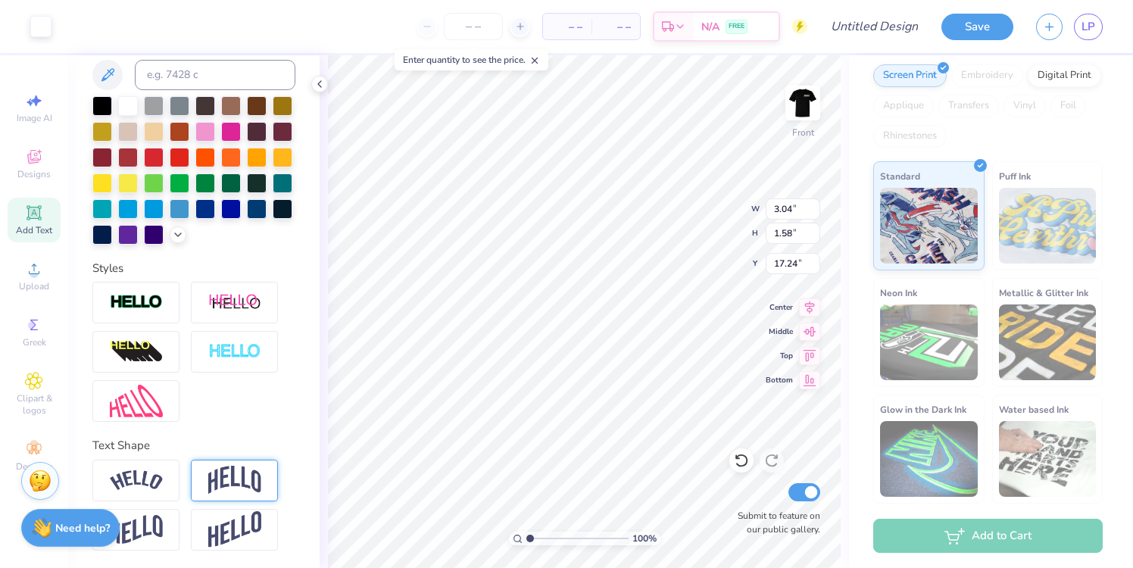
type input "19.81"
type input "2.62"
type input "1.36"
type input "9.44"
click at [105, 105] on div at bounding box center [102, 105] width 20 height 20
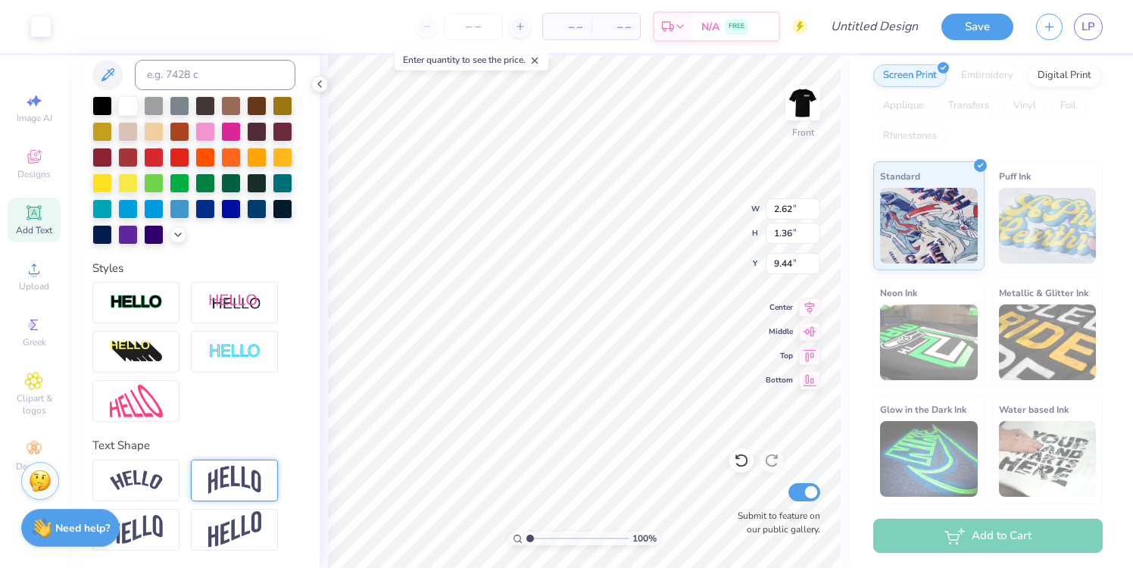
type input "11.59"
type input "0.56"
type input "13.47"
click at [46, 26] on div at bounding box center [40, 24] width 21 height 21
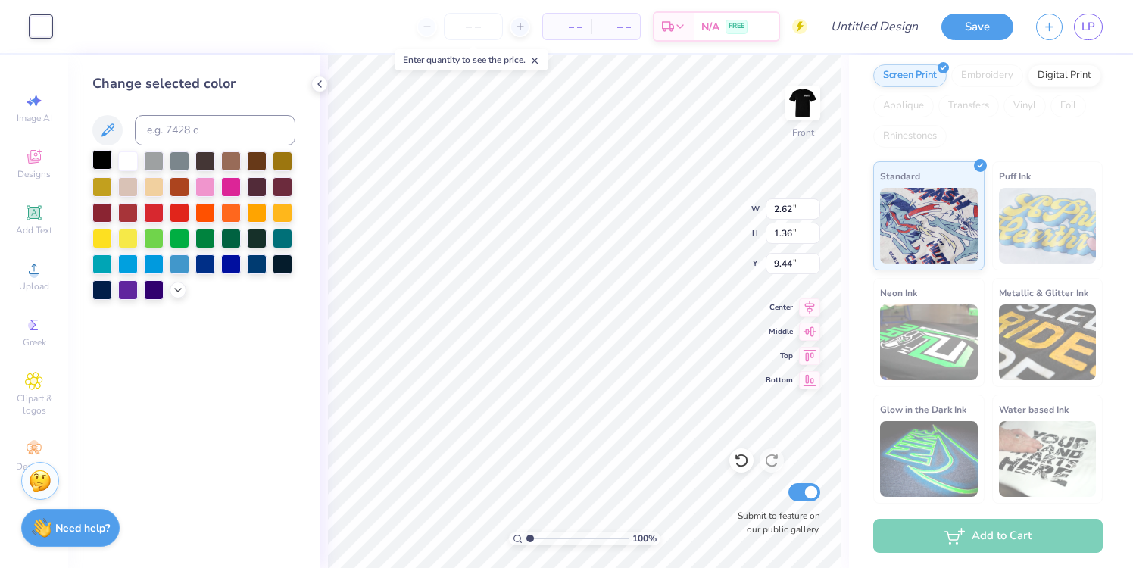
click at [107, 163] on div at bounding box center [102, 160] width 20 height 20
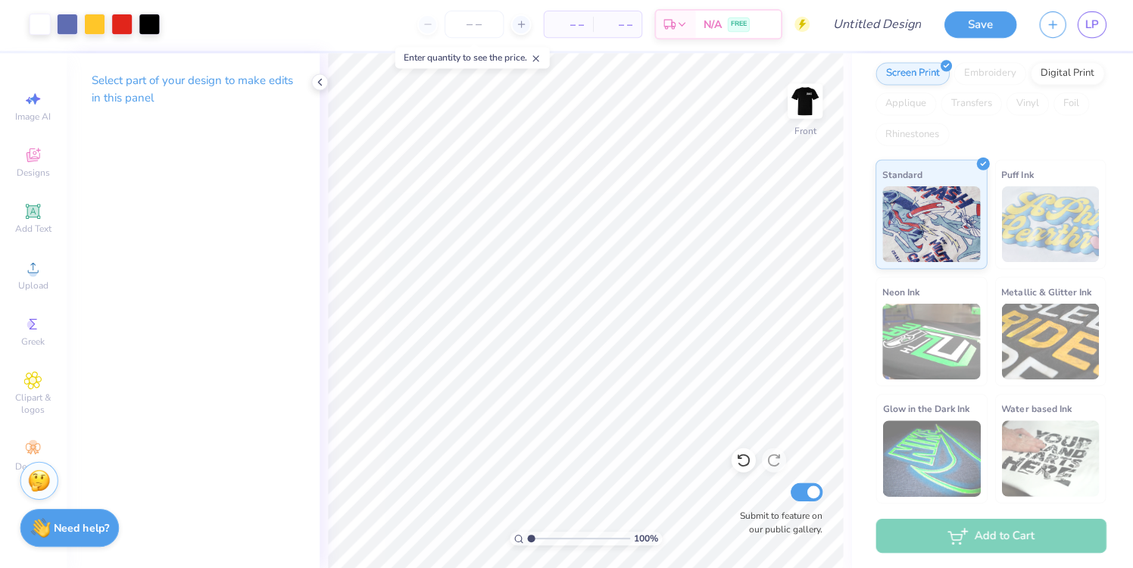
scroll to position [0, 0]
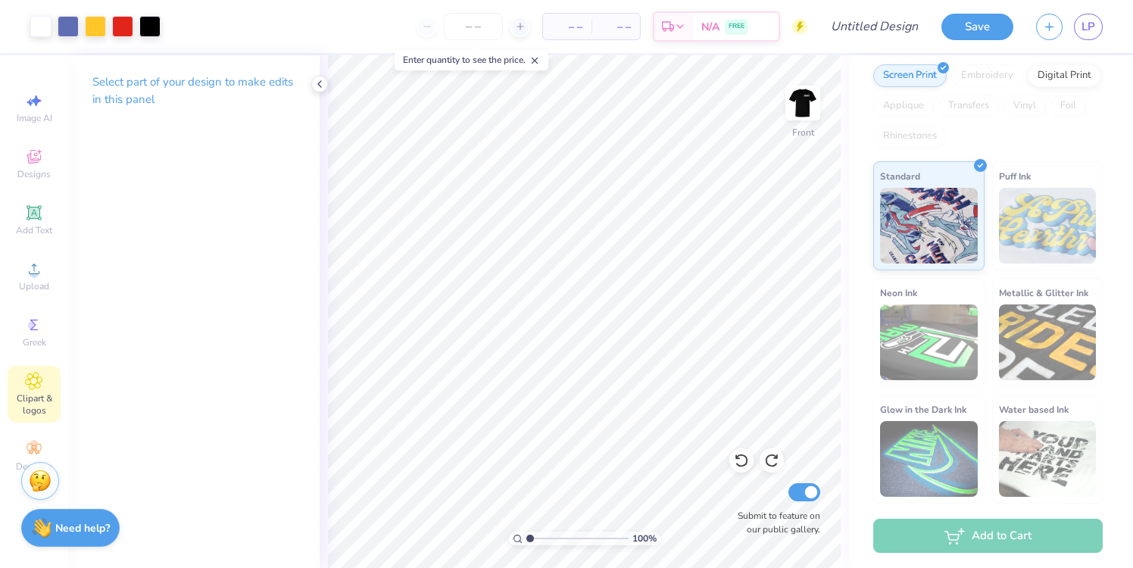
click at [36, 385] on icon at bounding box center [34, 380] width 17 height 17
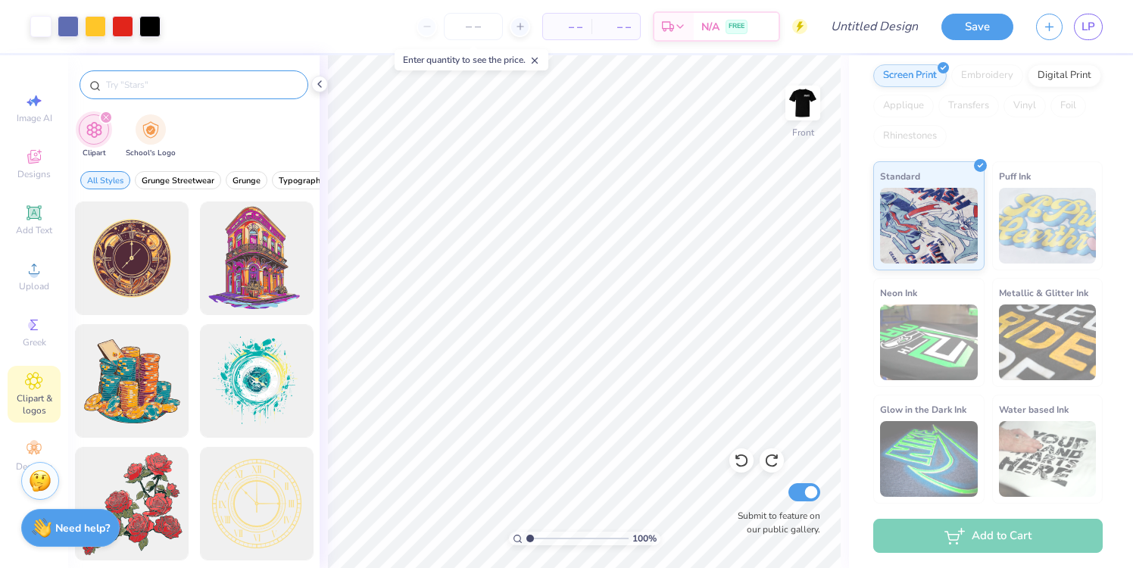
type input "i"
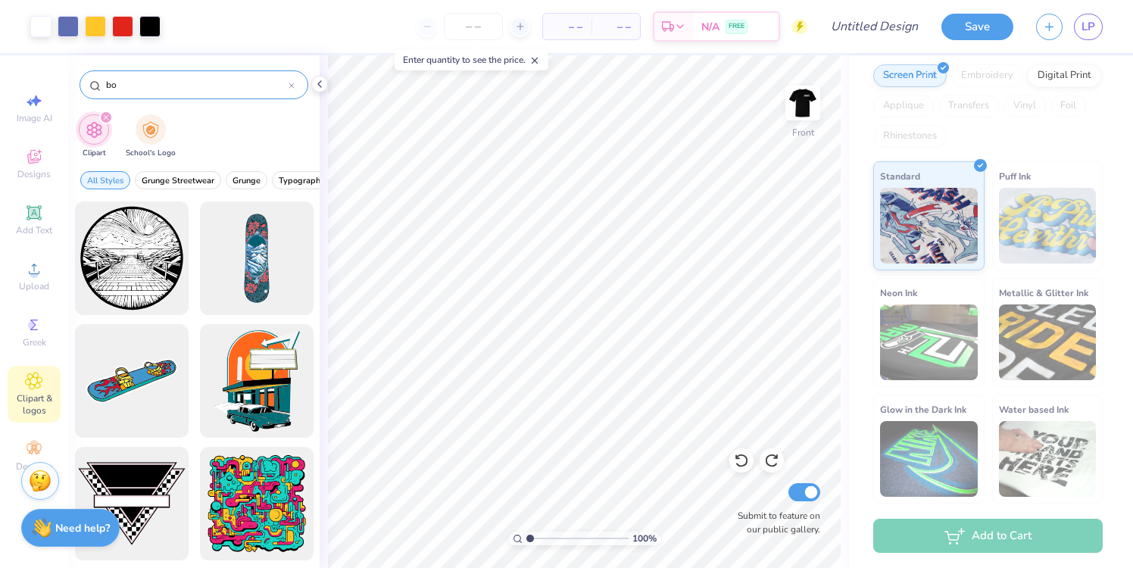
type input "b"
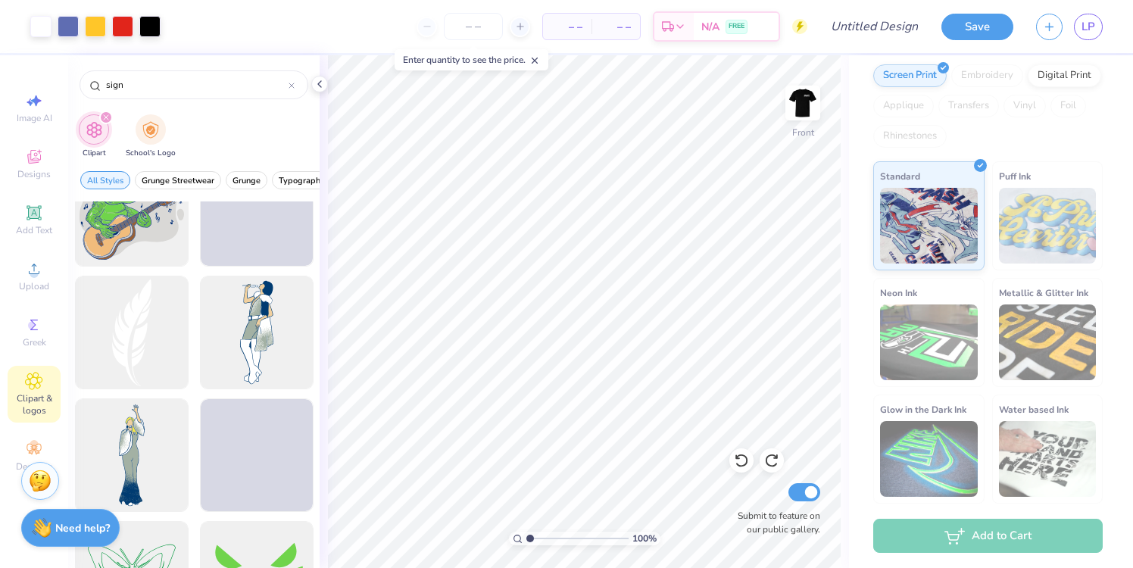
scroll to position [5653, 0]
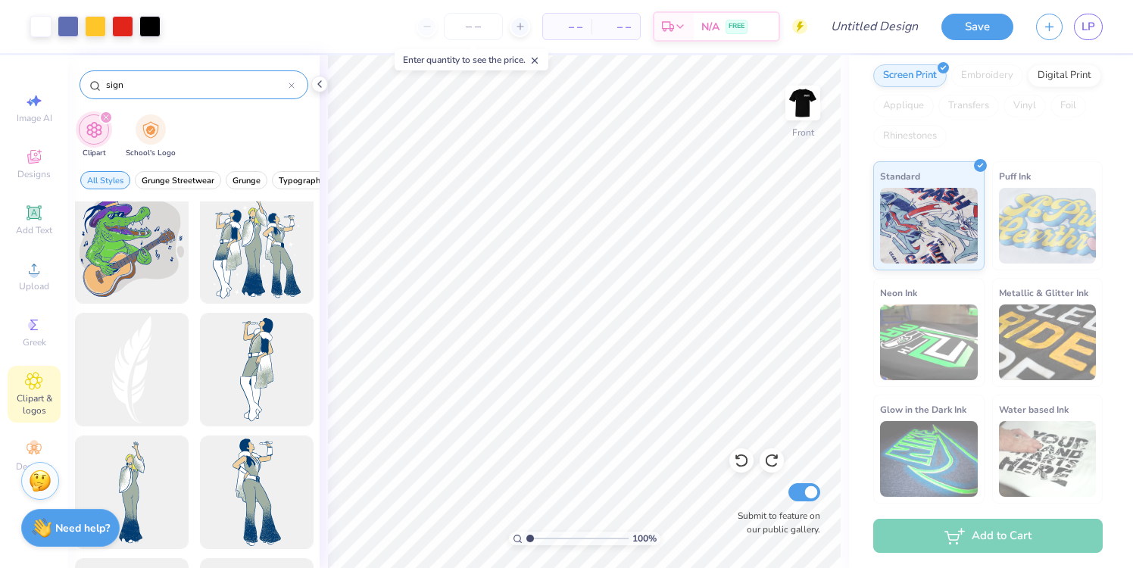
drag, startPoint x: 139, startPoint y: 88, endPoint x: 79, endPoint y: 88, distance: 59.8
click at [79, 88] on div "sign" at bounding box center [193, 84] width 229 height 29
type input "billboard"
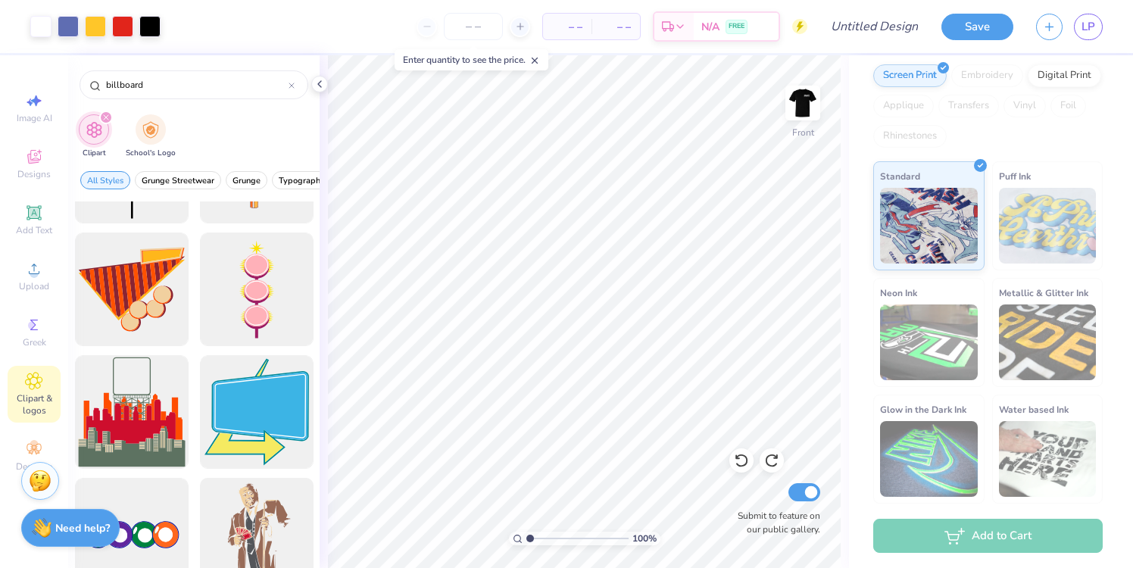
scroll to position [0, 0]
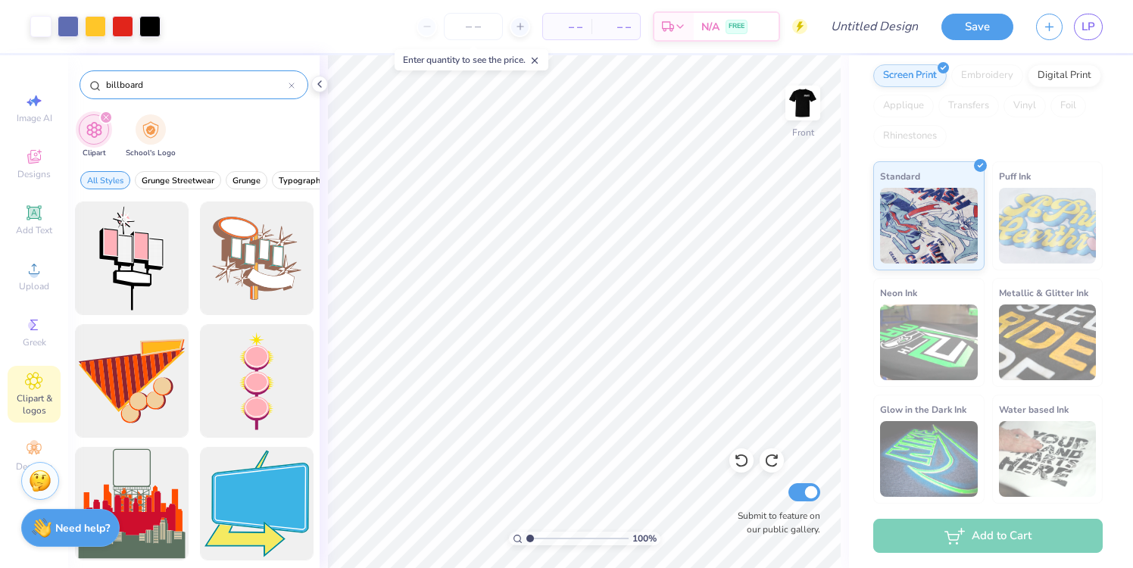
drag, startPoint x: 147, startPoint y: 86, endPoint x: 83, endPoint y: 86, distance: 63.6
click at [83, 86] on div "billboard" at bounding box center [193, 84] width 229 height 29
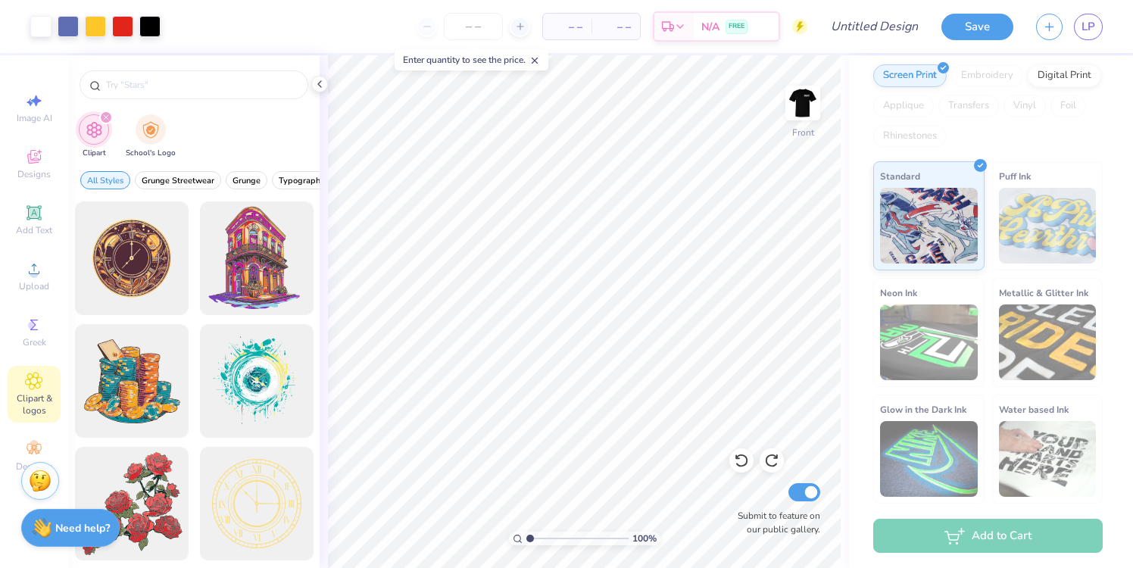
click at [207, 119] on div "Clipart School's Logo" at bounding box center [193, 138] width 251 height 57
click at [36, 227] on span "Add Text" at bounding box center [34, 230] width 36 height 12
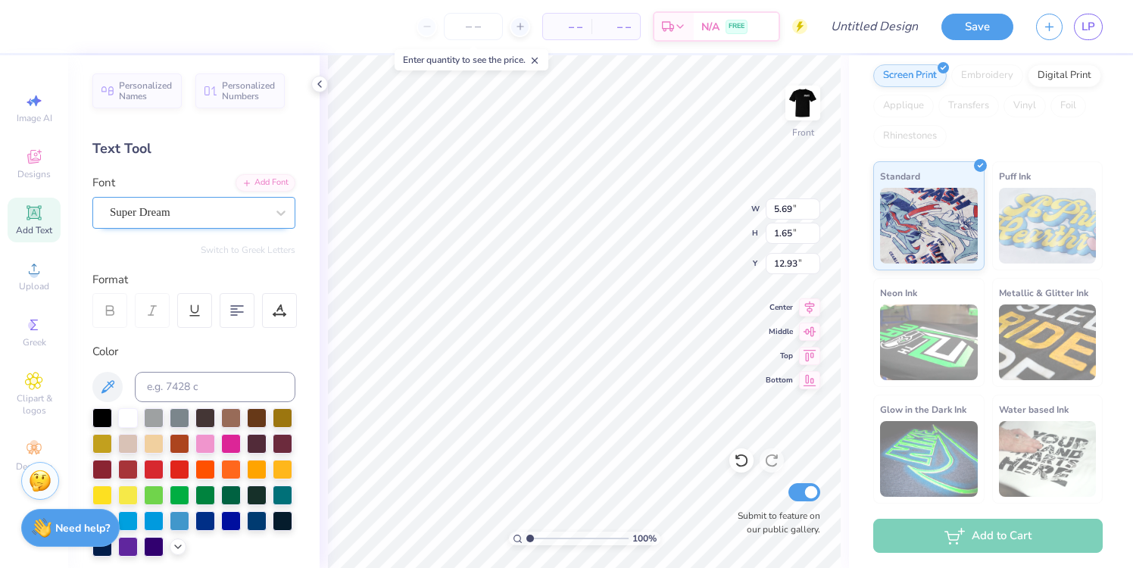
click at [210, 210] on div "Super Dream" at bounding box center [187, 212] width 159 height 23
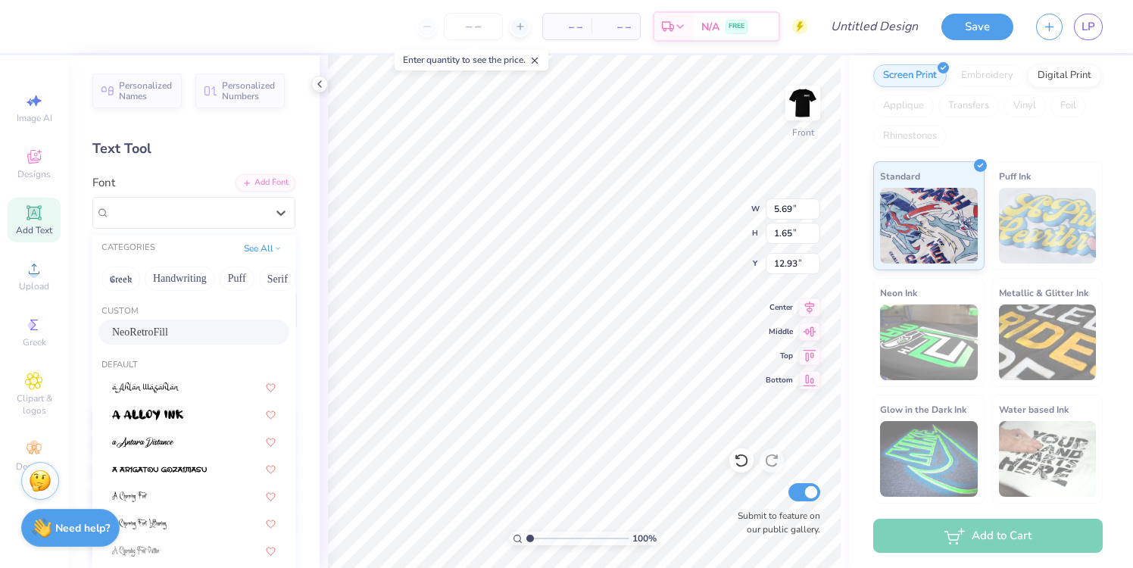
click at [168, 338] on span "NeoRetroFill" at bounding box center [140, 332] width 56 height 16
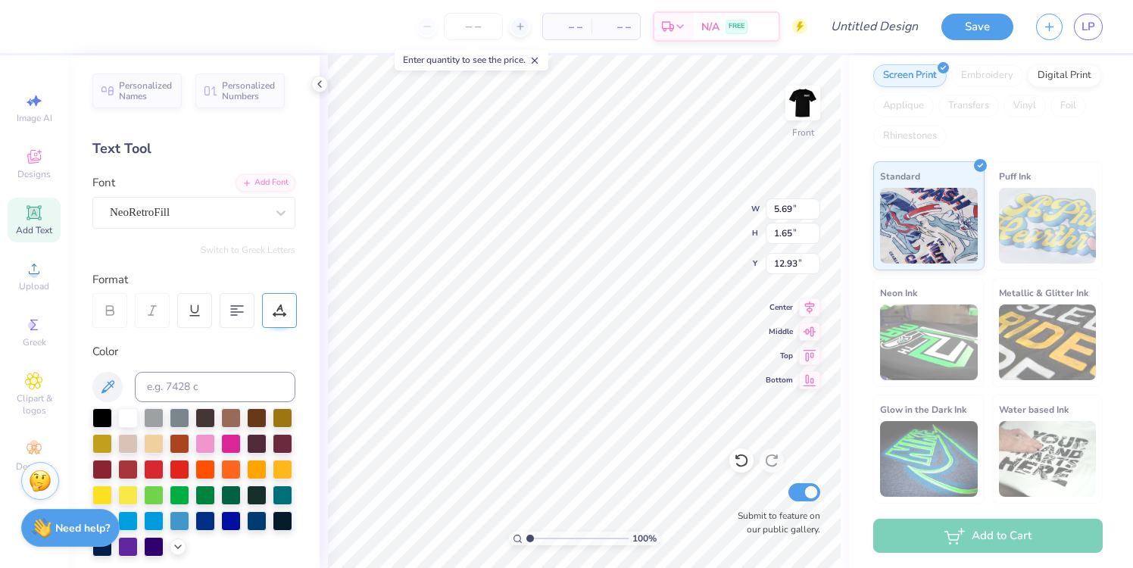
type textarea "T"
type textarea "Big Dog Ranch"
type input "6.19"
type input "2.60"
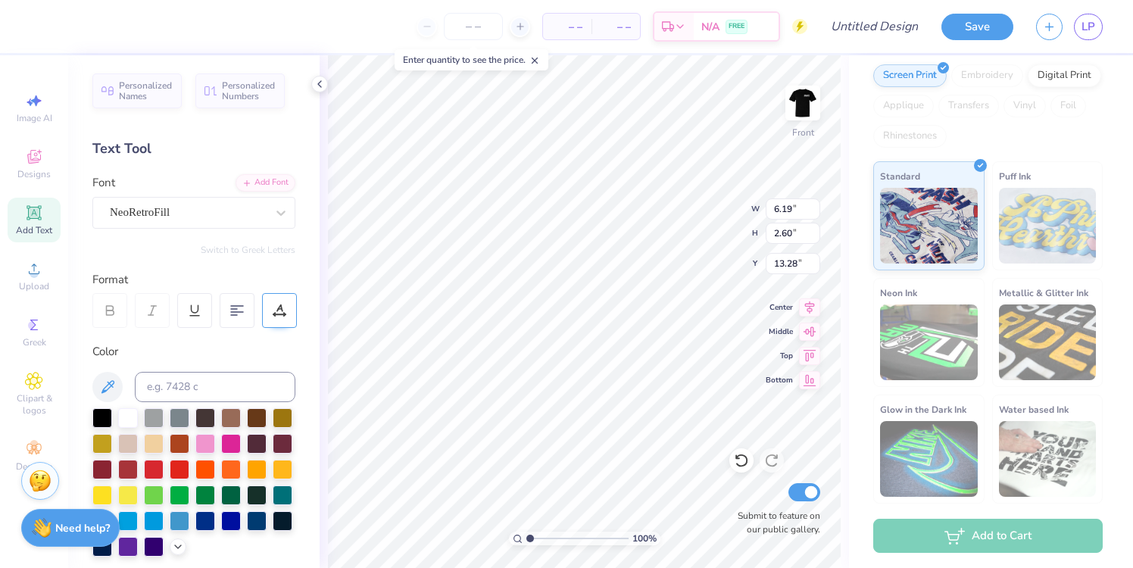
type input "13.75"
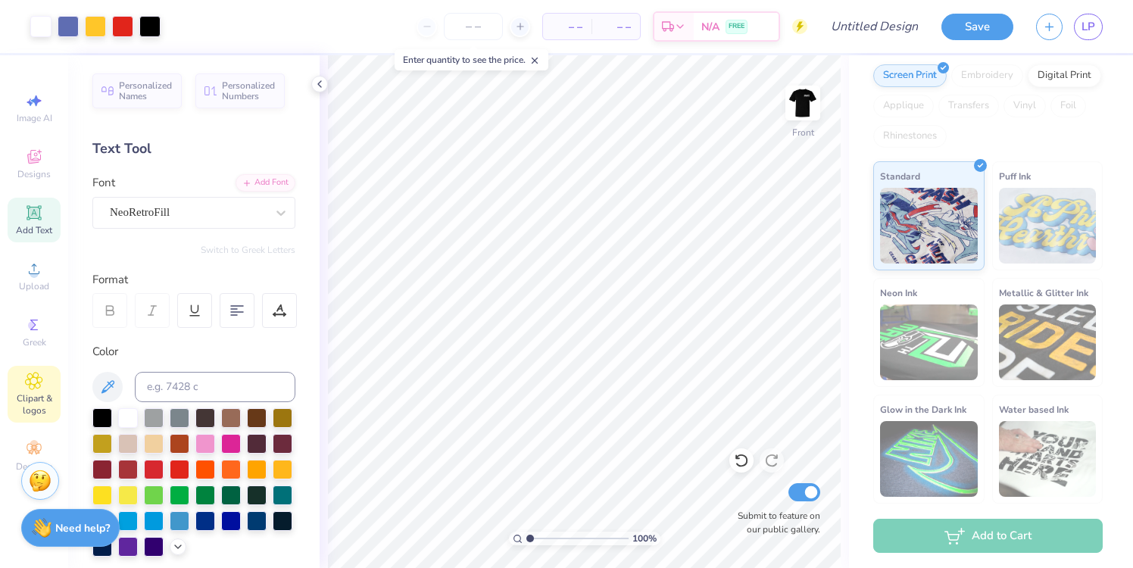
click at [23, 385] on div "Clipart & logos" at bounding box center [34, 394] width 53 height 57
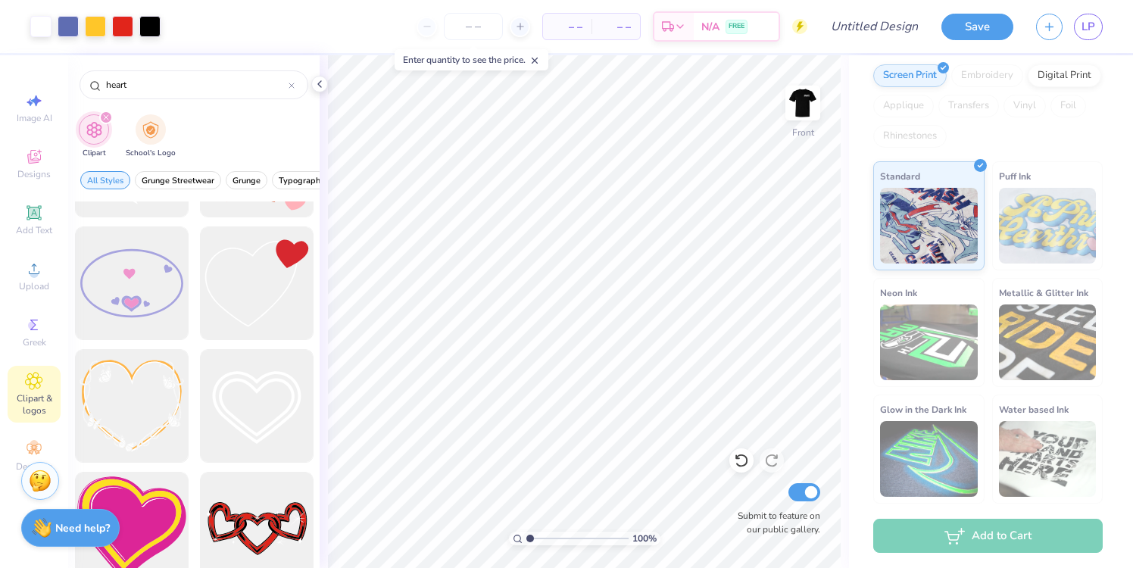
scroll to position [3656, 0]
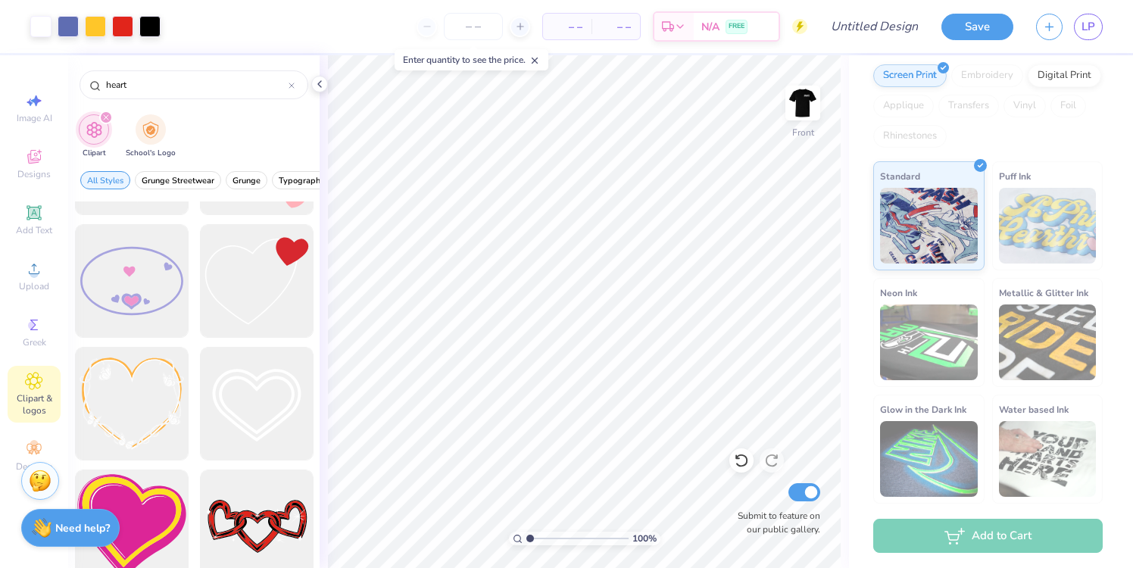
type input "heart"
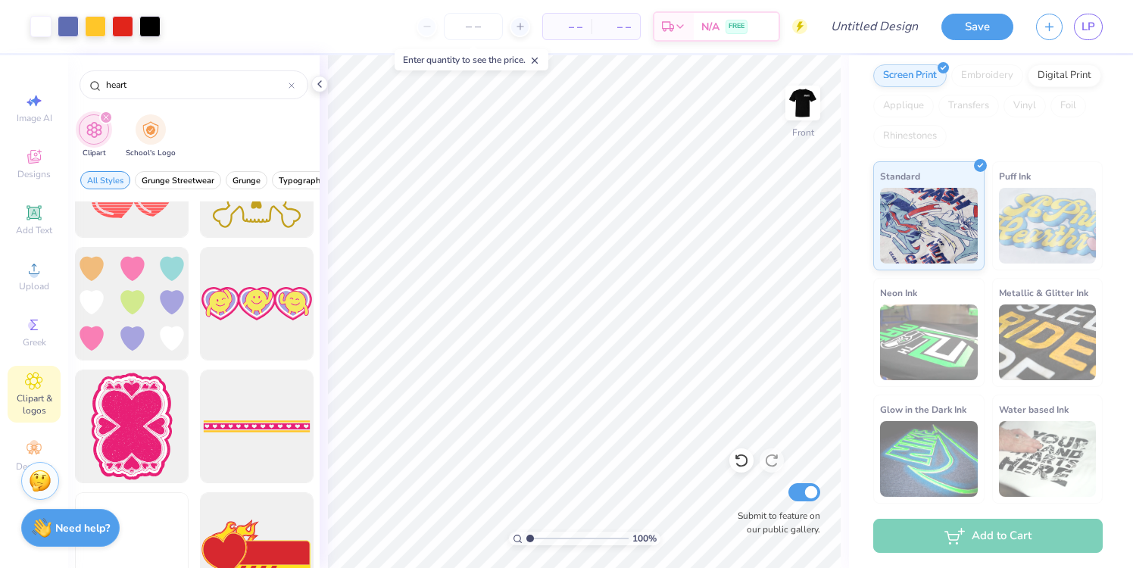
scroll to position [6226, 0]
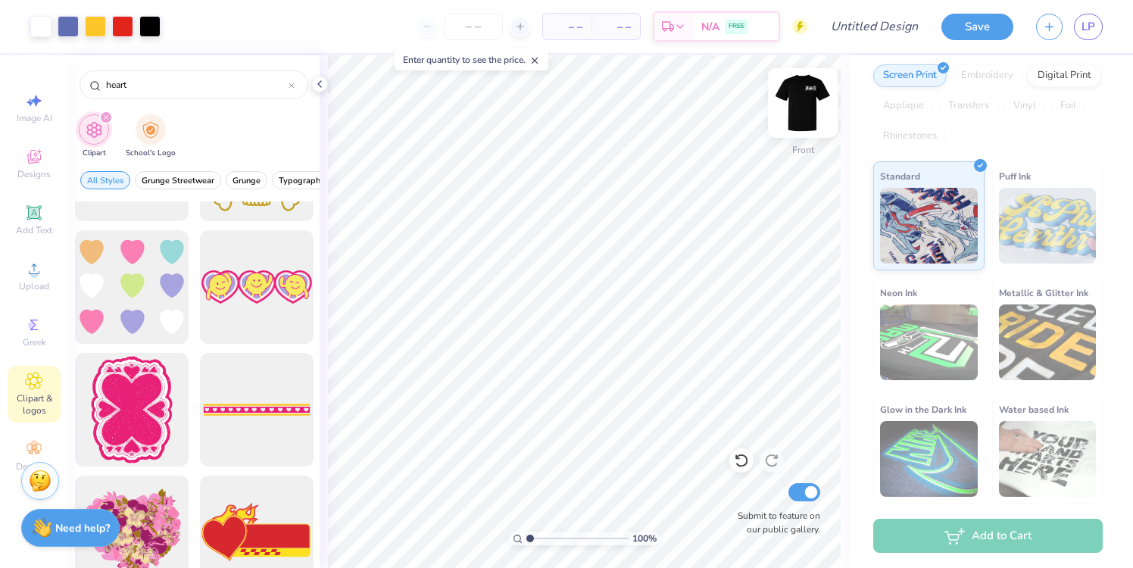
click at [803, 100] on img at bounding box center [802, 103] width 61 height 61
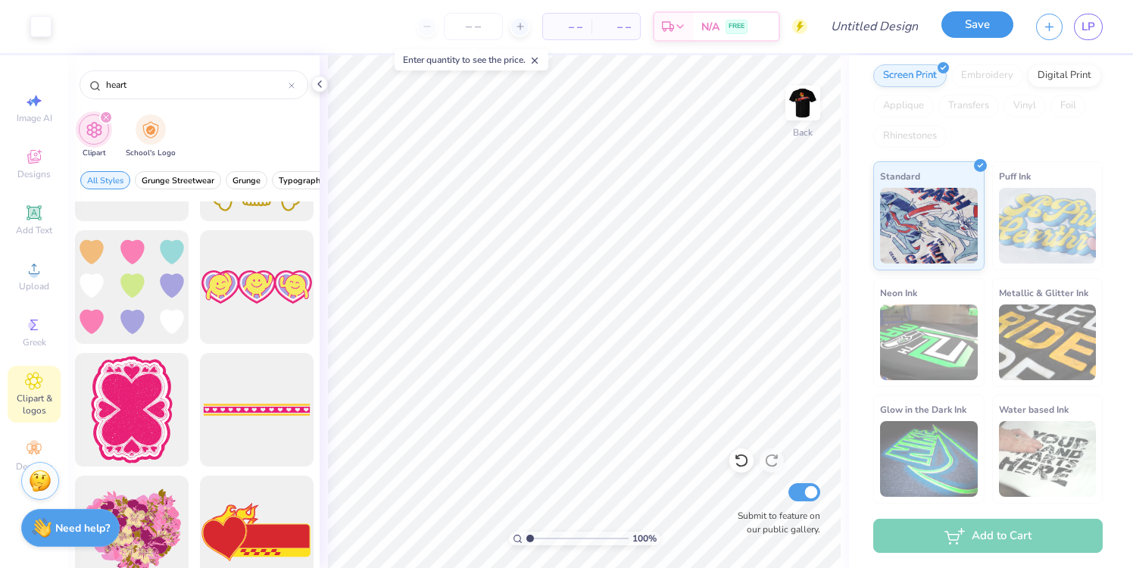
click at [981, 30] on button "Save" at bounding box center [977, 24] width 72 height 26
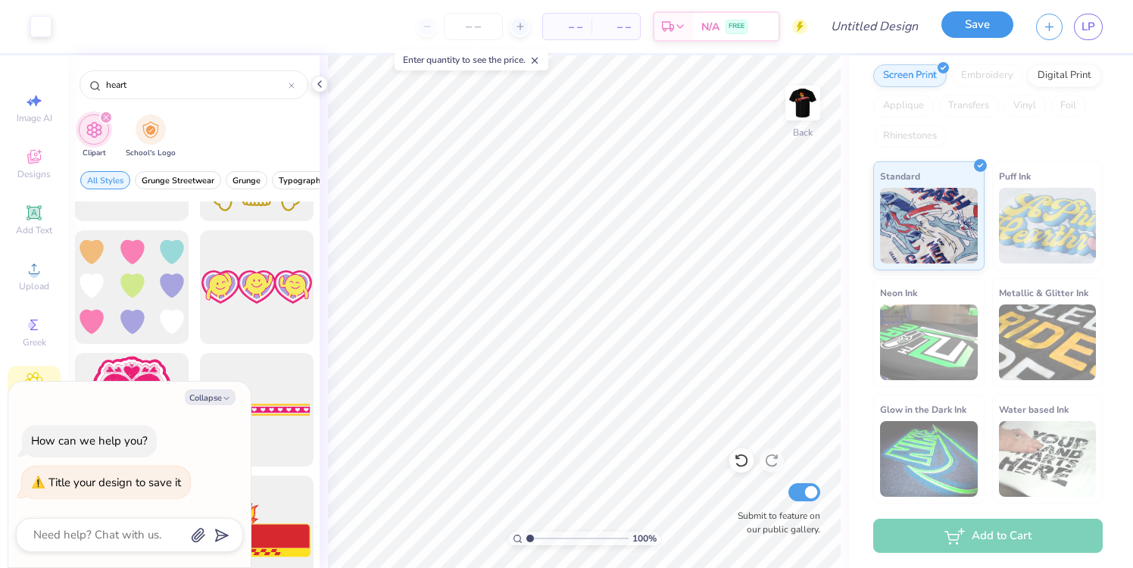
click at [975, 30] on button "Save" at bounding box center [977, 24] width 72 height 26
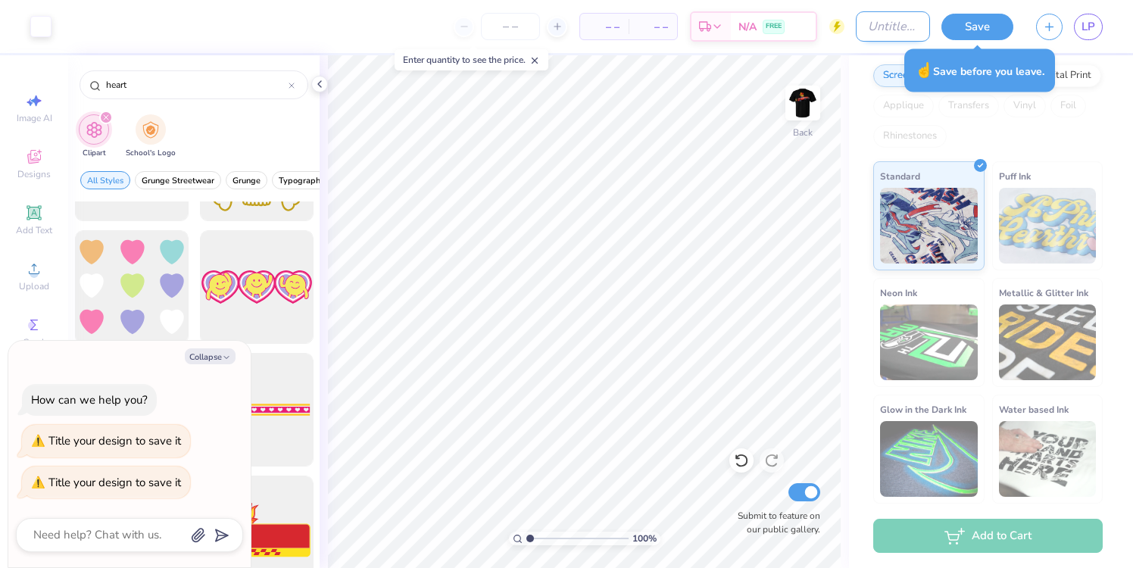
type textarea "x"
click at [890, 36] on input "Design Title" at bounding box center [892, 26] width 74 height 30
type input "B"
type textarea "x"
type input "Be"
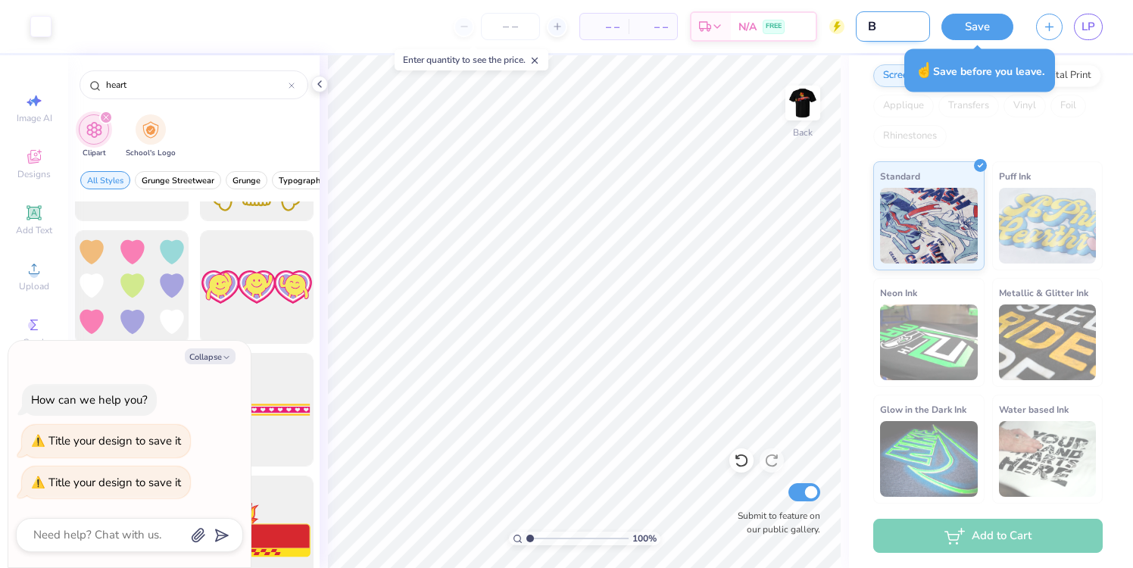
type textarea "x"
type input "Bet"
type textarea "x"
type input "Beta"
type textarea "x"
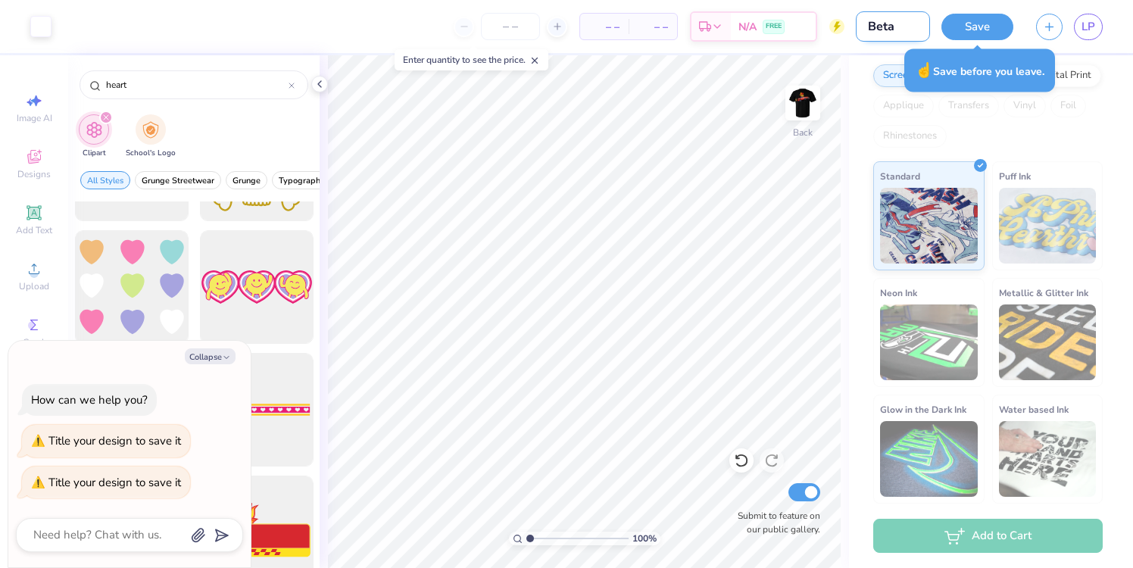
type input "Beta"
type textarea "x"
type input "Beta F"
type textarea "x"
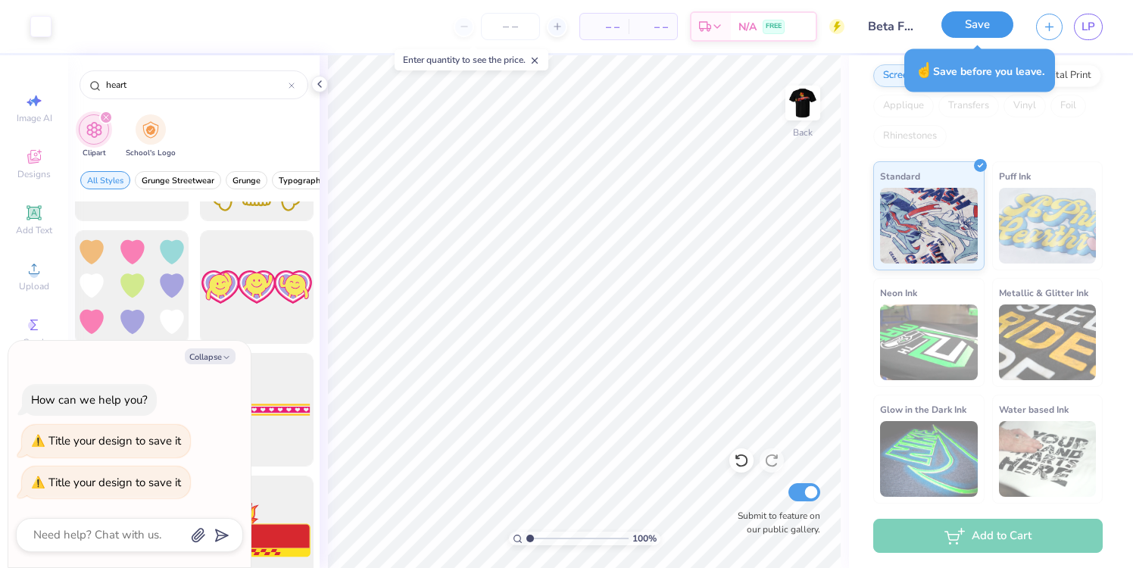
click at [971, 28] on button "Save" at bounding box center [977, 24] width 72 height 26
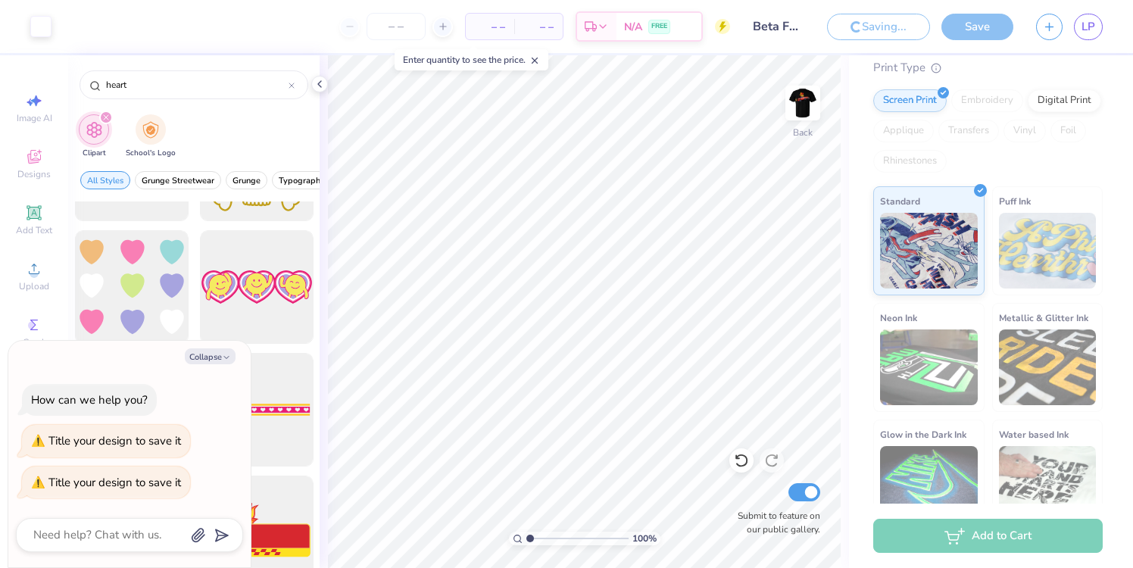
scroll to position [217, 0]
